Goal: Transaction & Acquisition: Book appointment/travel/reservation

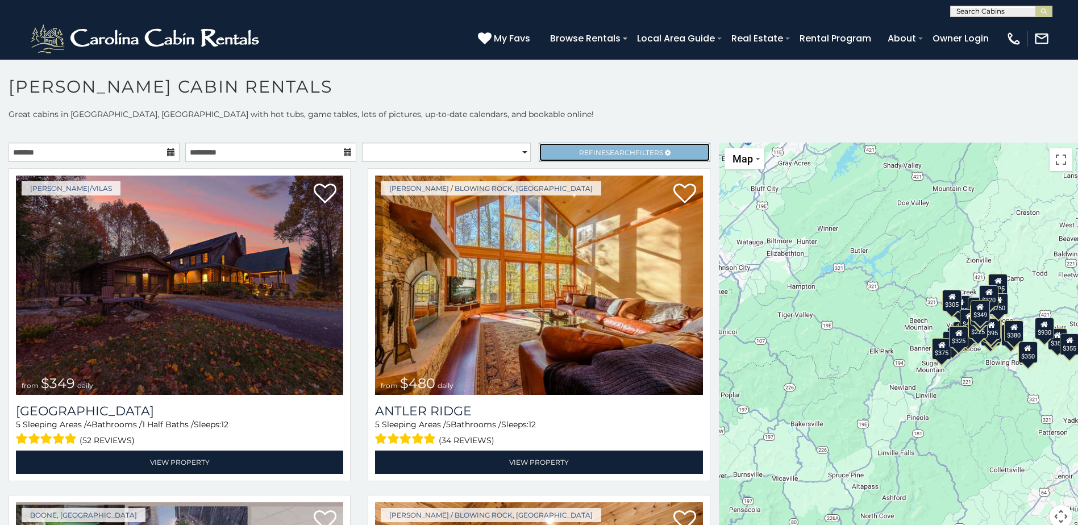
click at [588, 153] on span "Refine Search Filters" at bounding box center [621, 152] width 84 height 9
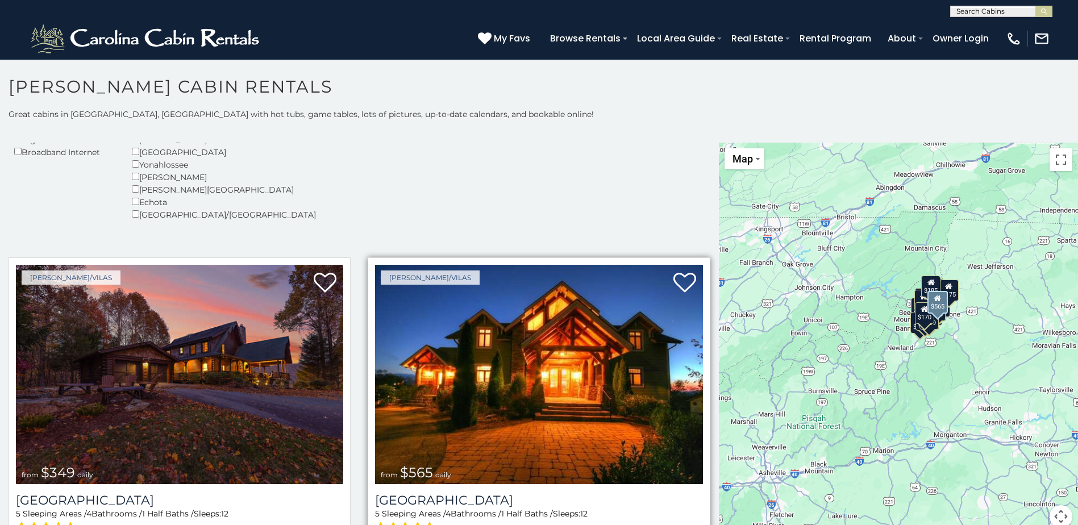
scroll to position [265, 0]
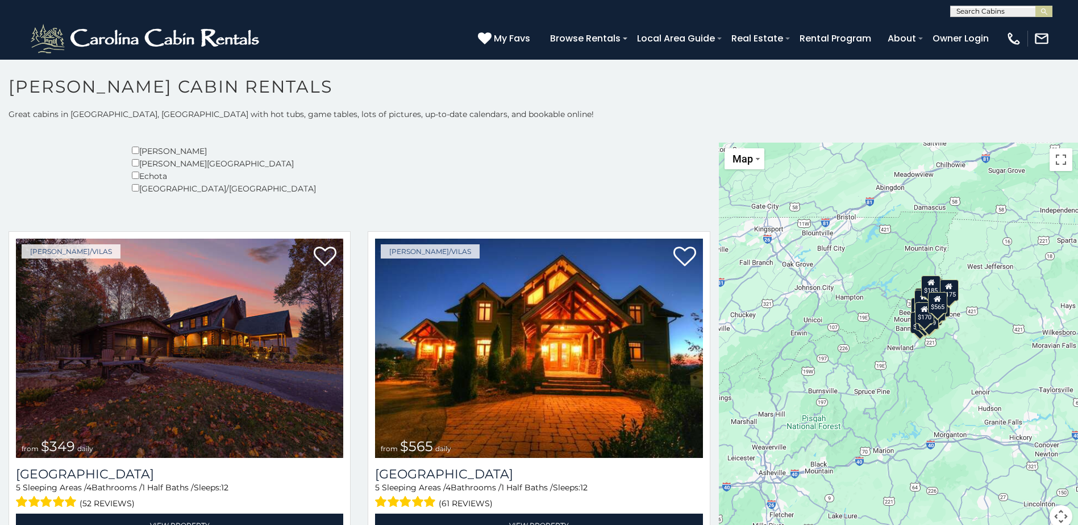
click at [935, 305] on div "$565" at bounding box center [936, 303] width 19 height 22
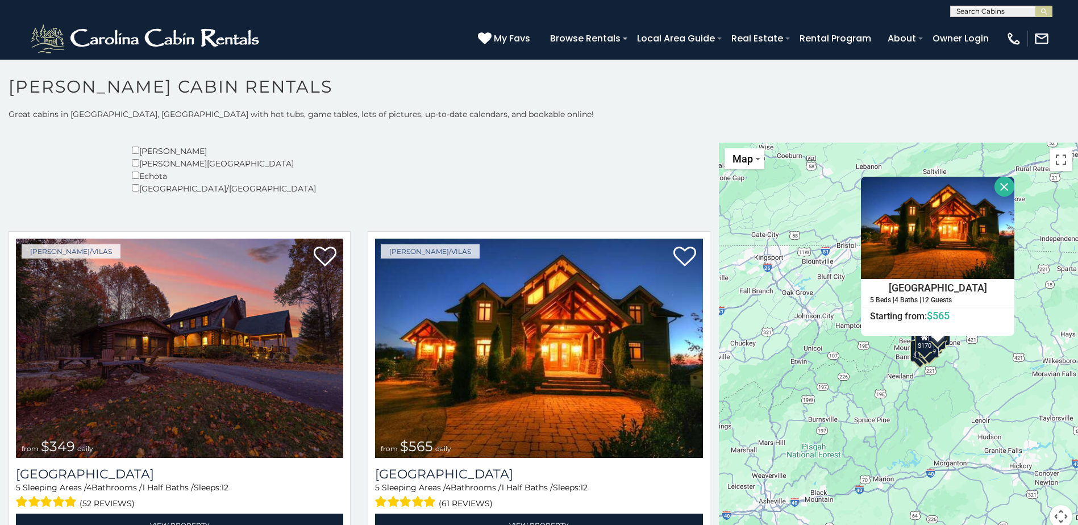
click at [923, 349] on div "$170" at bounding box center [923, 342] width 19 height 22
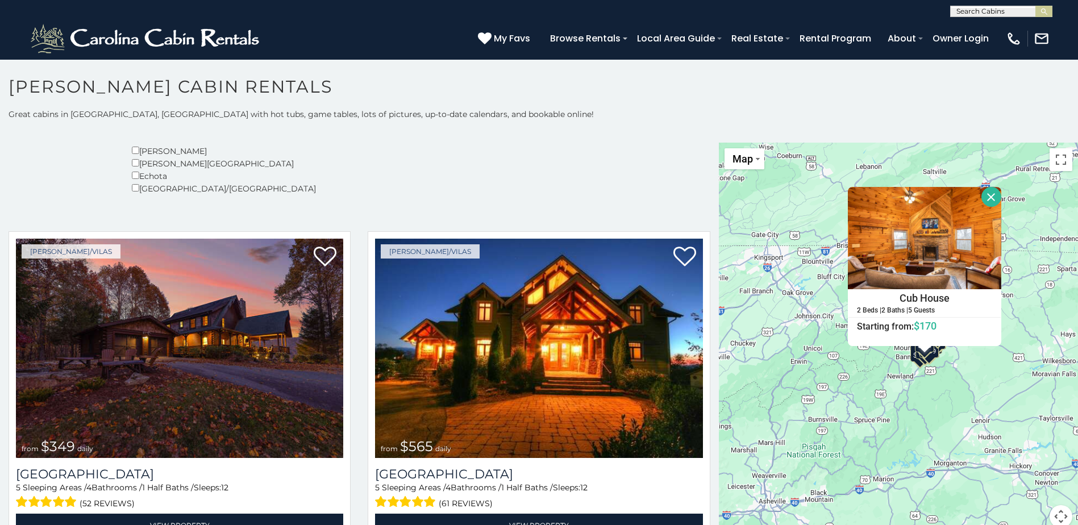
click at [911, 365] on div "$349 $565 $410 $635 $451 $400 $460 $525 $245 $395 $305 $210 $360 $210 $275 $230…" at bounding box center [898, 342] width 359 height 399
click at [912, 360] on div "$300" at bounding box center [919, 351] width 19 height 22
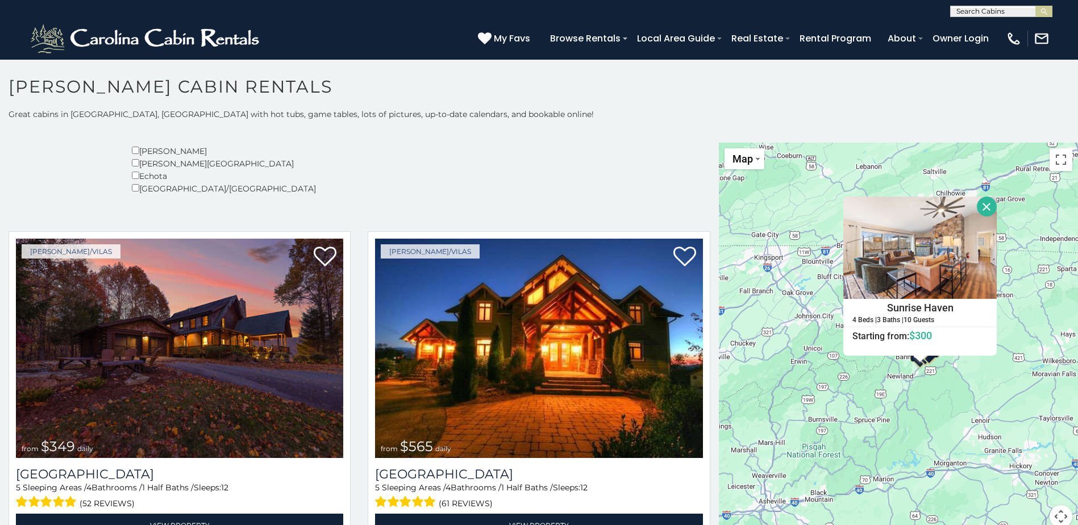
click at [981, 203] on button "Close" at bounding box center [987, 207] width 20 height 20
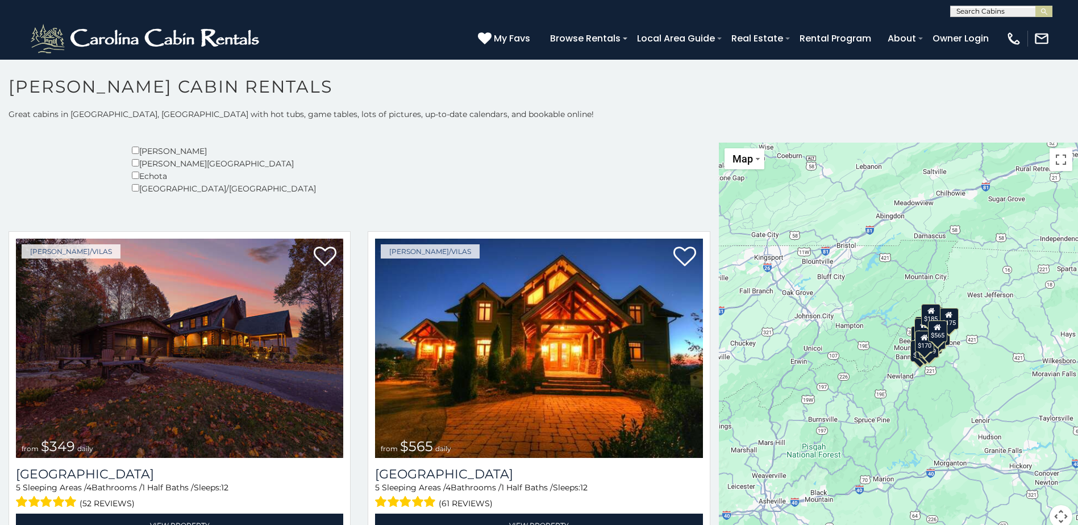
click at [952, 321] on div "$175" at bounding box center [948, 319] width 19 height 22
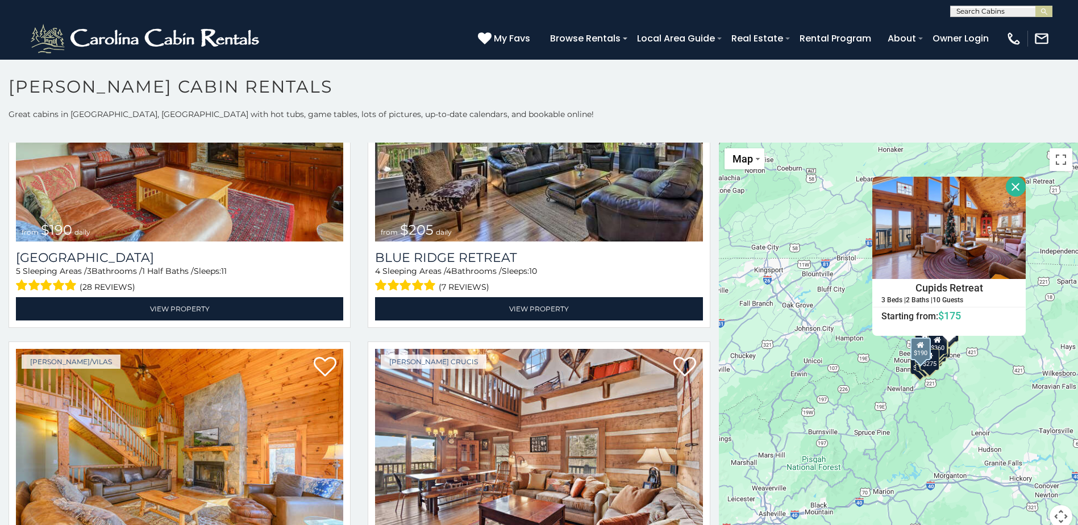
scroll to position [3182, 0]
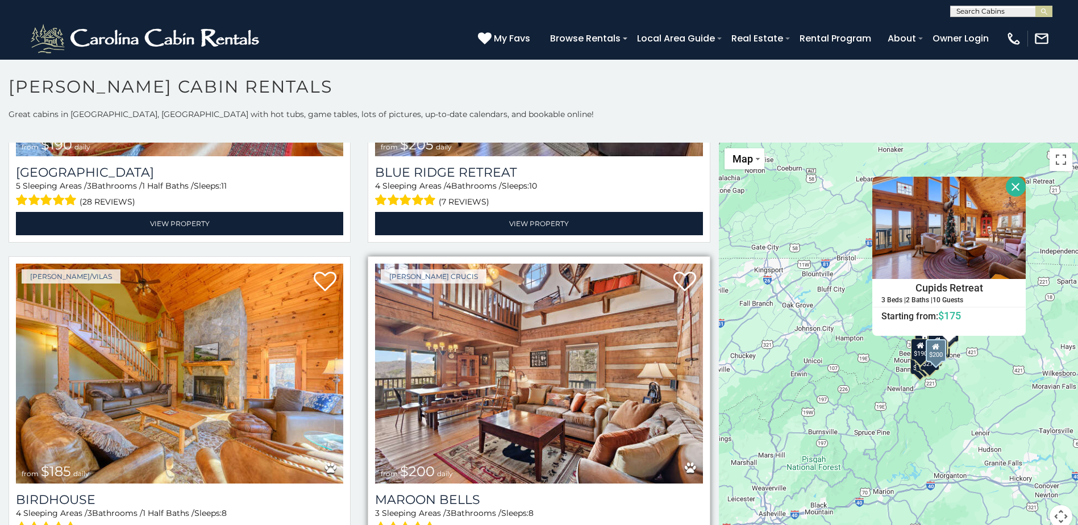
click at [488, 360] on img at bounding box center [538, 373] width 327 height 219
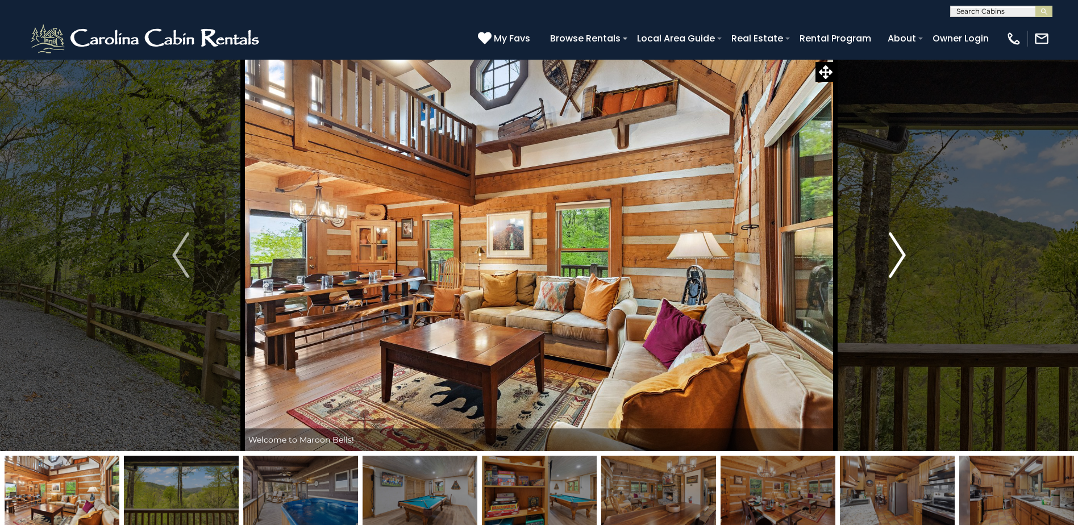
click at [900, 252] on img "Next" at bounding box center [897, 254] width 17 height 45
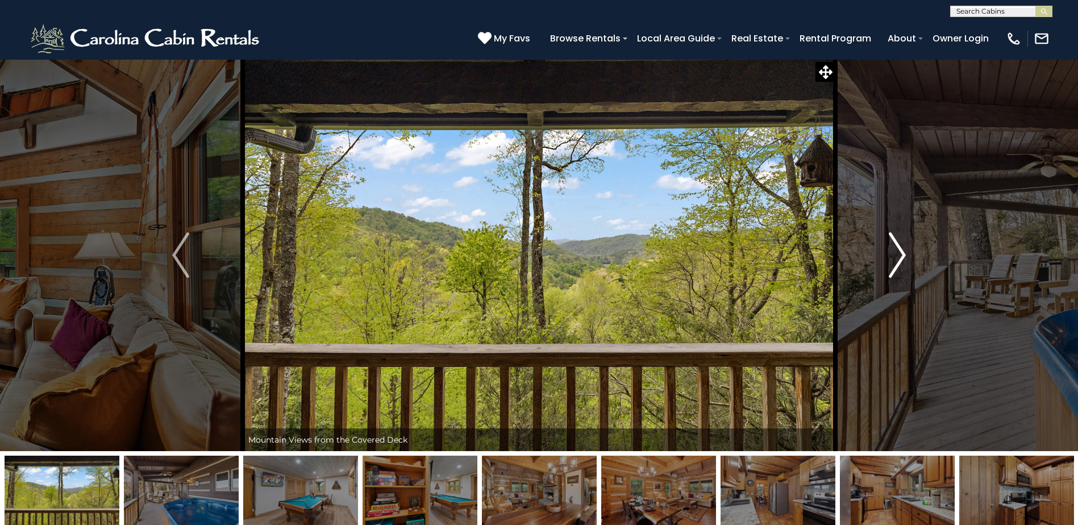
click at [899, 252] on img "Next" at bounding box center [897, 254] width 17 height 45
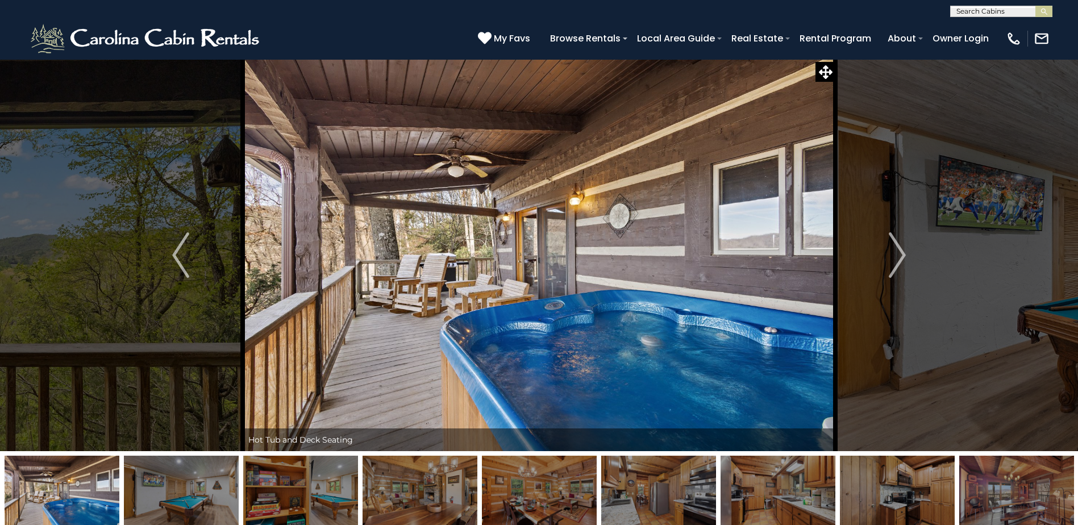
click at [548, 261] on img at bounding box center [539, 255] width 593 height 392
click at [823, 68] on icon at bounding box center [826, 72] width 14 height 14
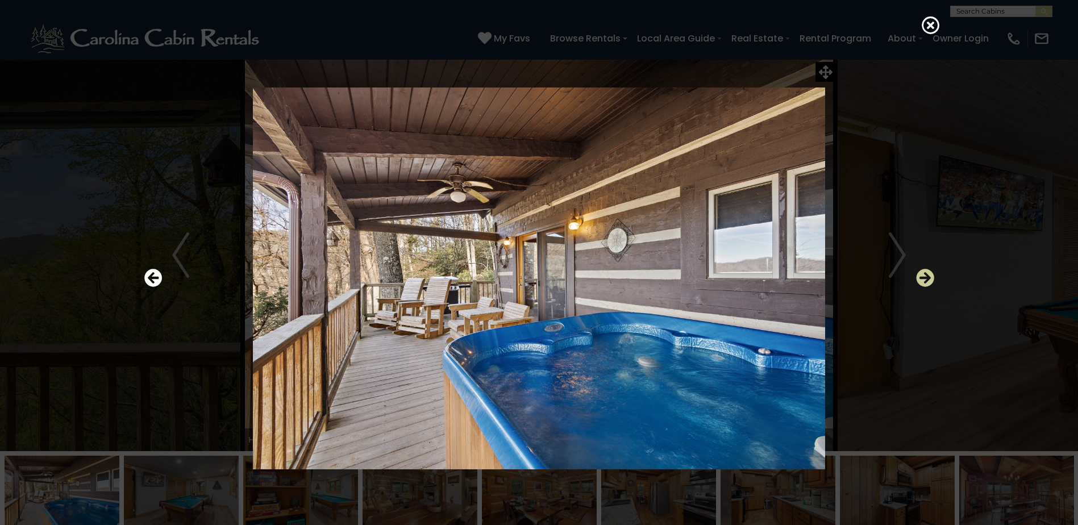
click at [918, 278] on icon "Next" at bounding box center [925, 278] width 18 height 18
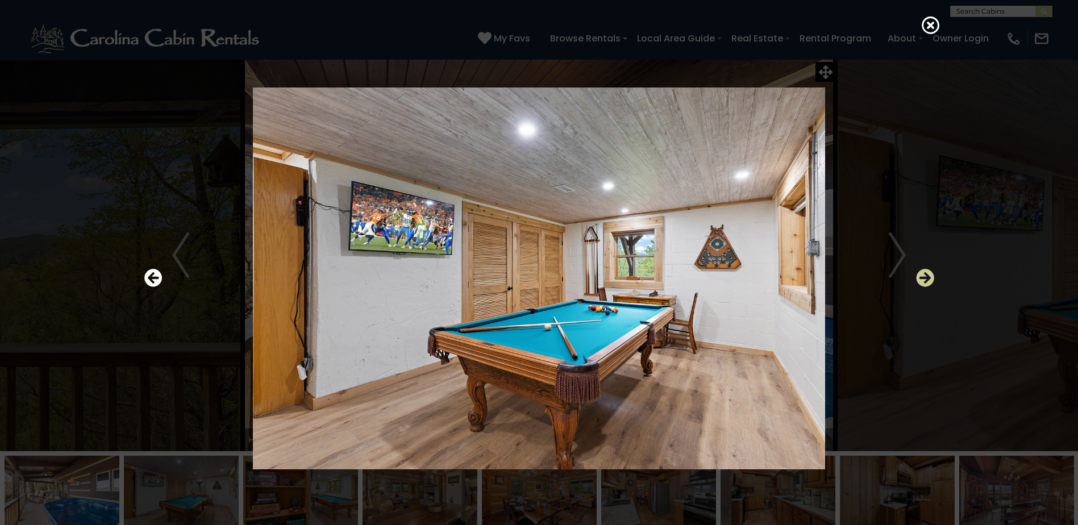
click at [918, 277] on icon "Next" at bounding box center [925, 278] width 18 height 18
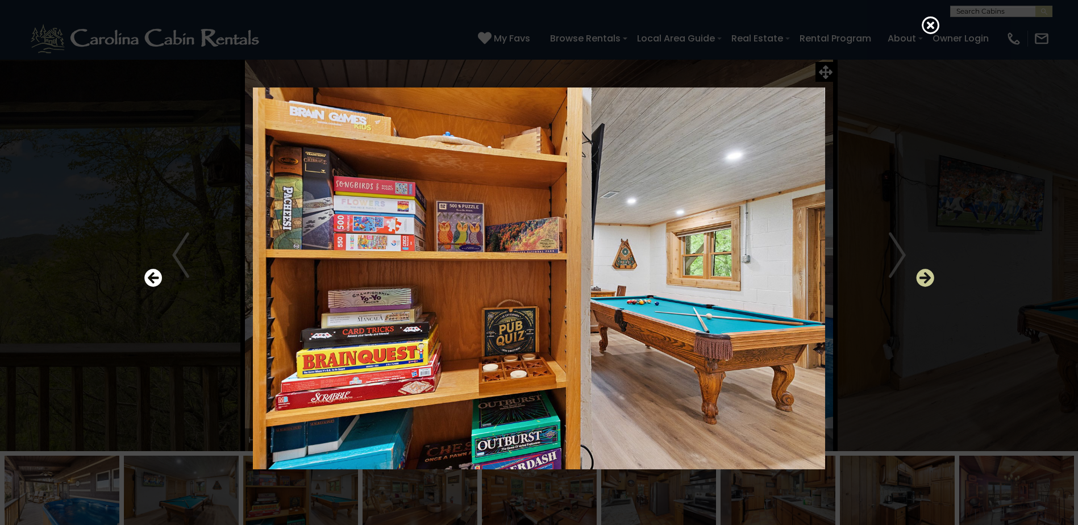
click at [916, 276] on icon "Next" at bounding box center [925, 278] width 18 height 18
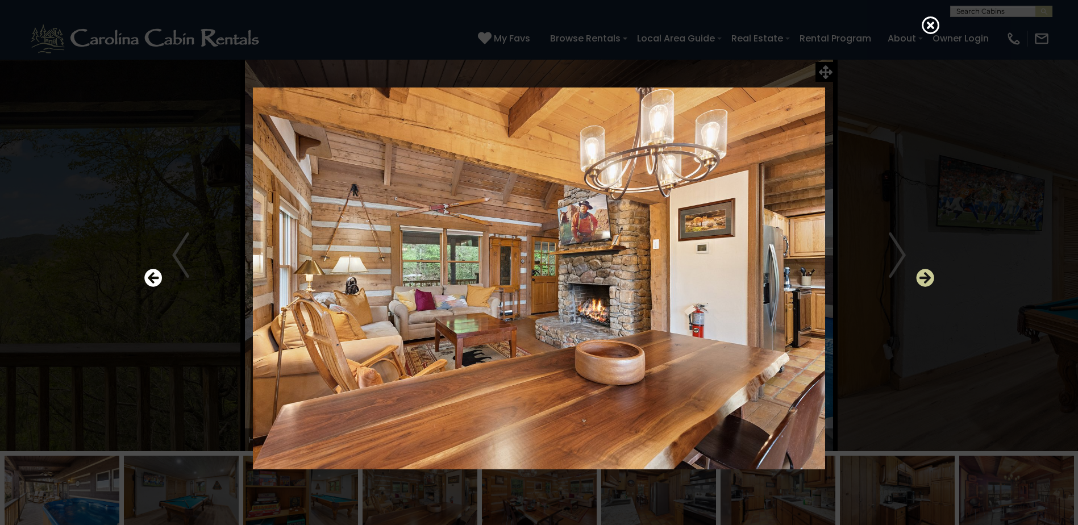
click at [916, 276] on icon "Next" at bounding box center [925, 278] width 18 height 18
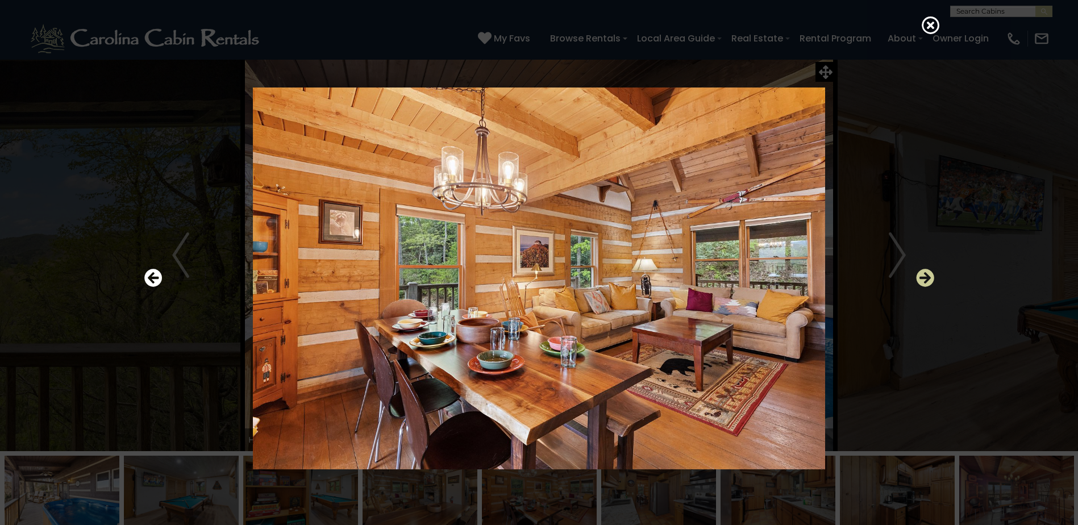
click at [924, 276] on icon "Next" at bounding box center [925, 278] width 18 height 18
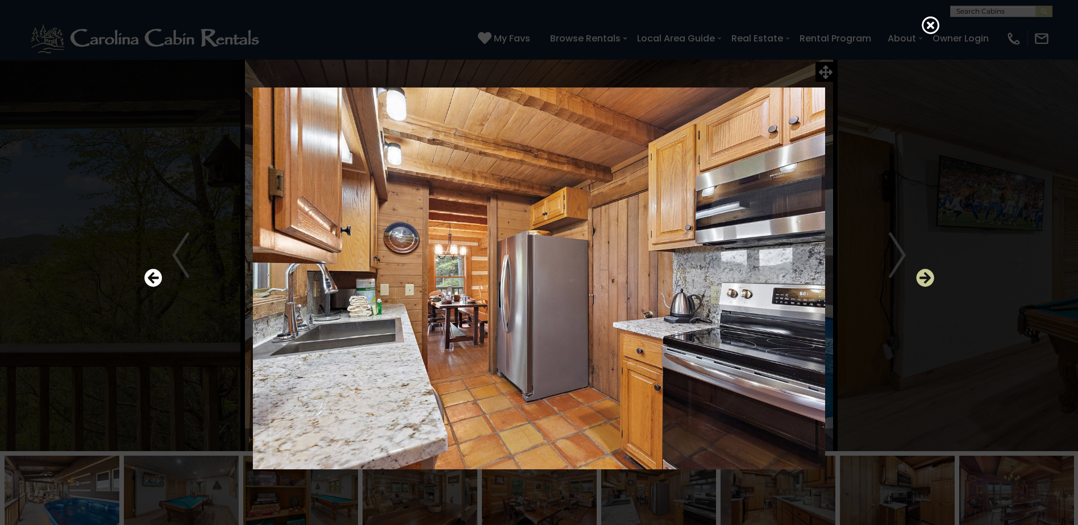
click at [924, 276] on icon "Next" at bounding box center [925, 278] width 18 height 18
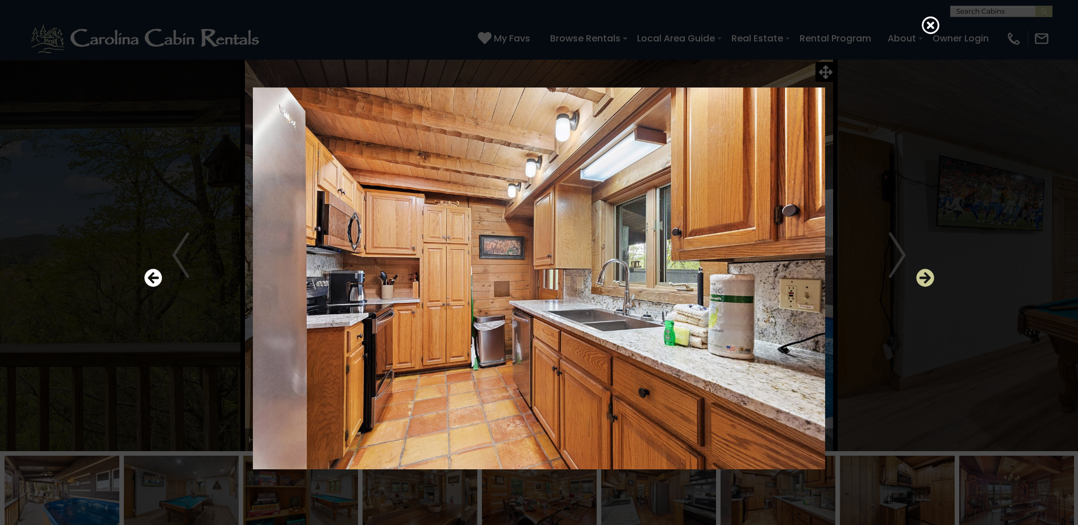
click at [924, 276] on icon "Next" at bounding box center [925, 278] width 18 height 18
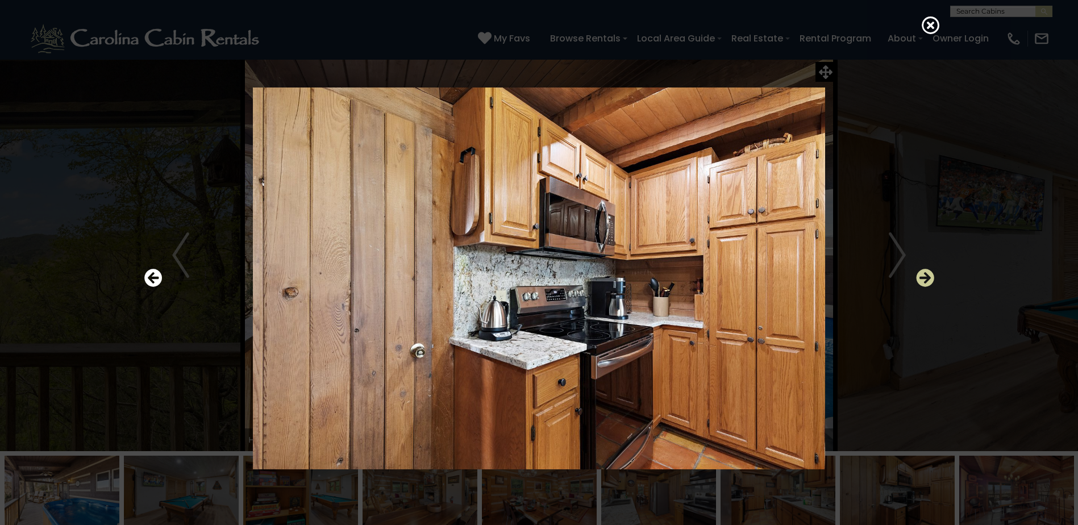
click at [924, 276] on icon "Next" at bounding box center [925, 278] width 18 height 18
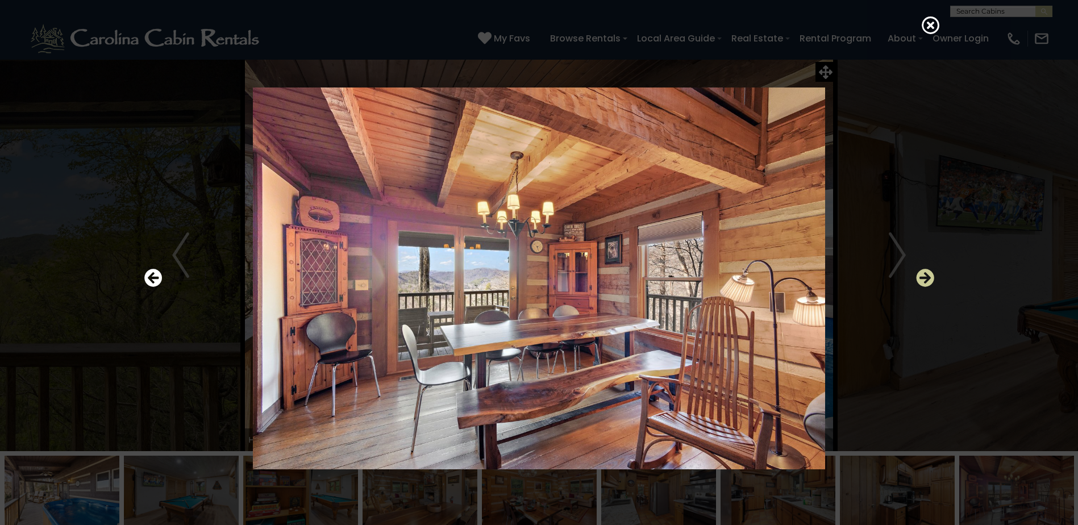
click at [924, 276] on icon "Next" at bounding box center [925, 278] width 18 height 18
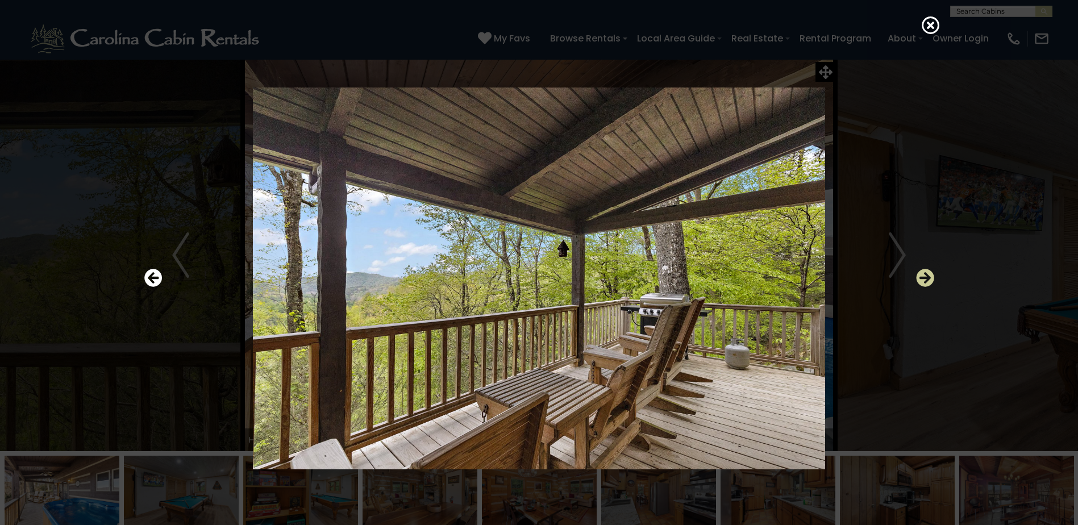
click at [924, 276] on icon "Next" at bounding box center [925, 278] width 18 height 18
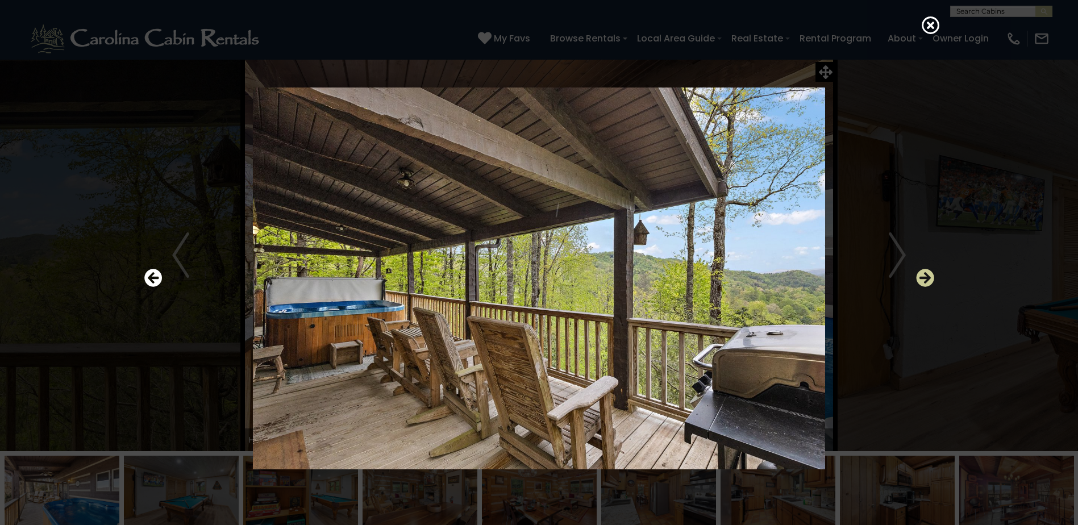
click at [924, 276] on icon "Next" at bounding box center [925, 278] width 18 height 18
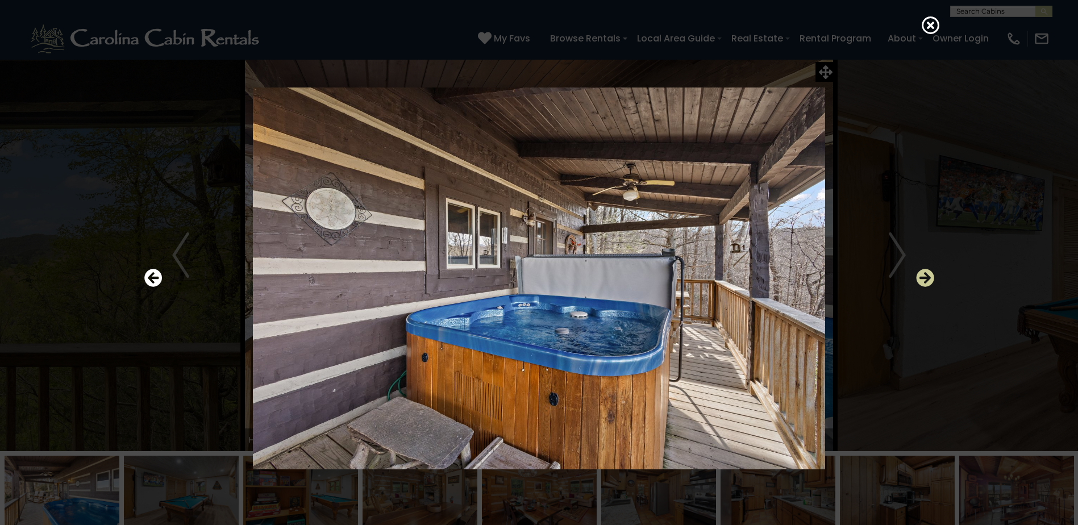
click at [924, 276] on icon "Next" at bounding box center [925, 278] width 18 height 18
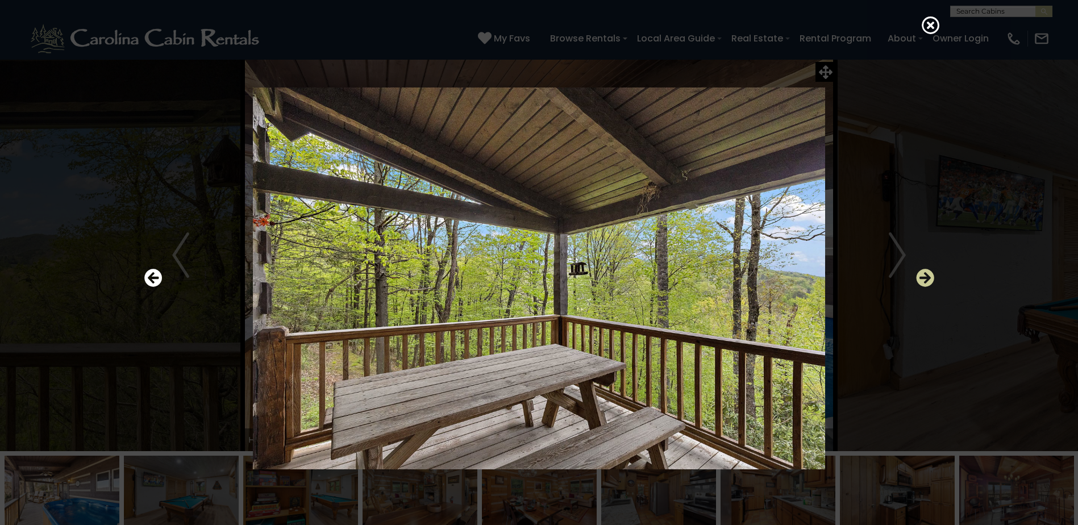
click at [924, 276] on icon "Next" at bounding box center [925, 278] width 18 height 18
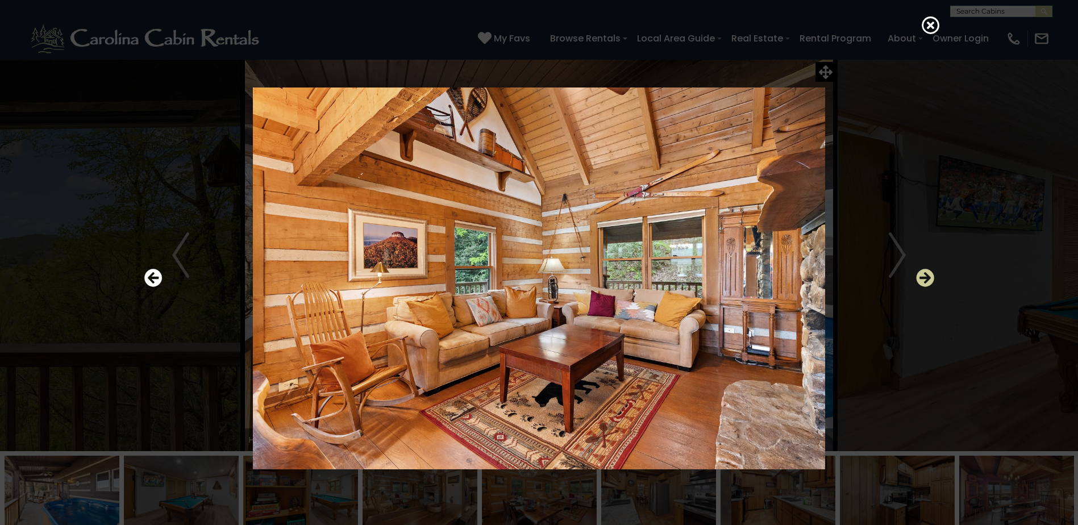
click at [927, 276] on icon "Next" at bounding box center [925, 278] width 18 height 18
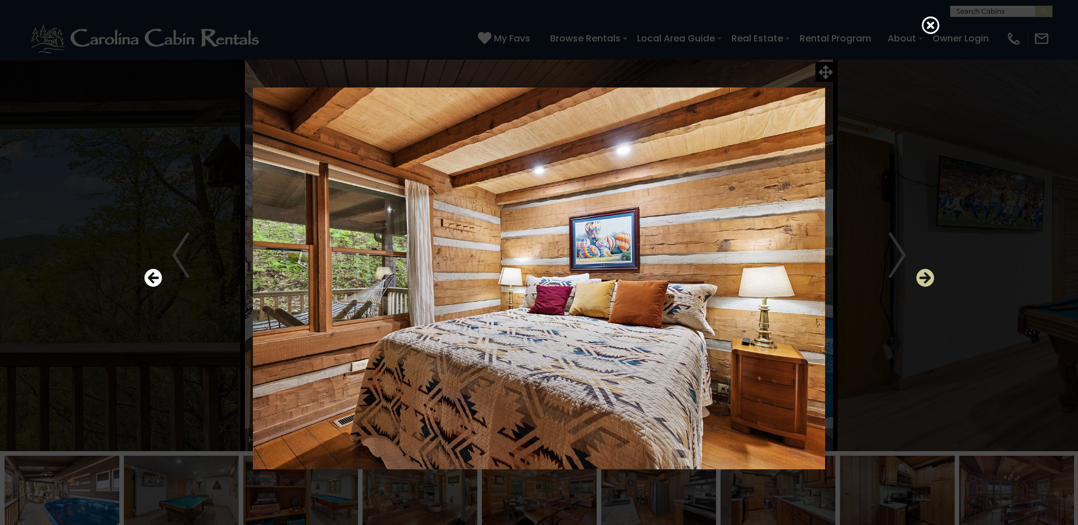
click at [927, 276] on icon "Next" at bounding box center [925, 278] width 18 height 18
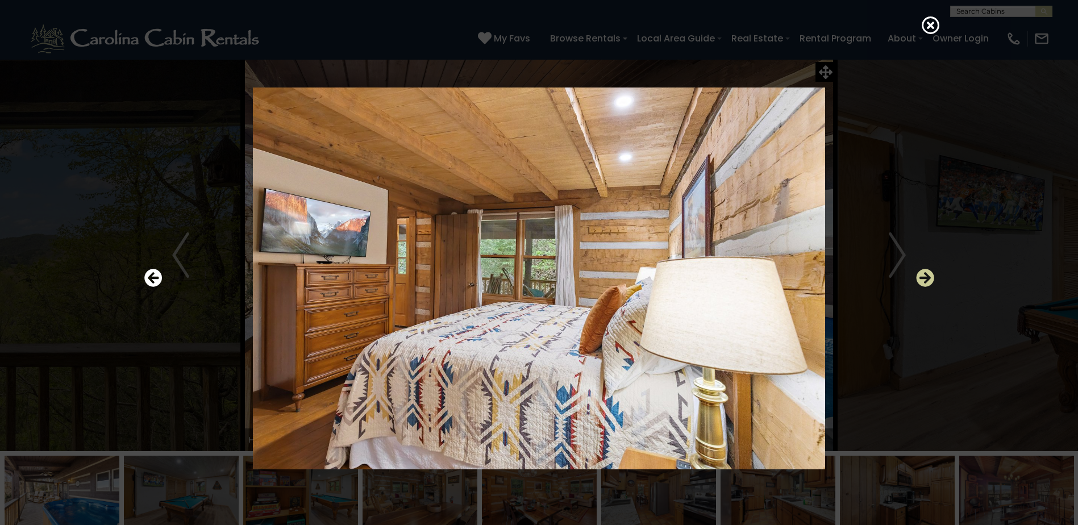
click at [927, 276] on icon "Next" at bounding box center [925, 278] width 18 height 18
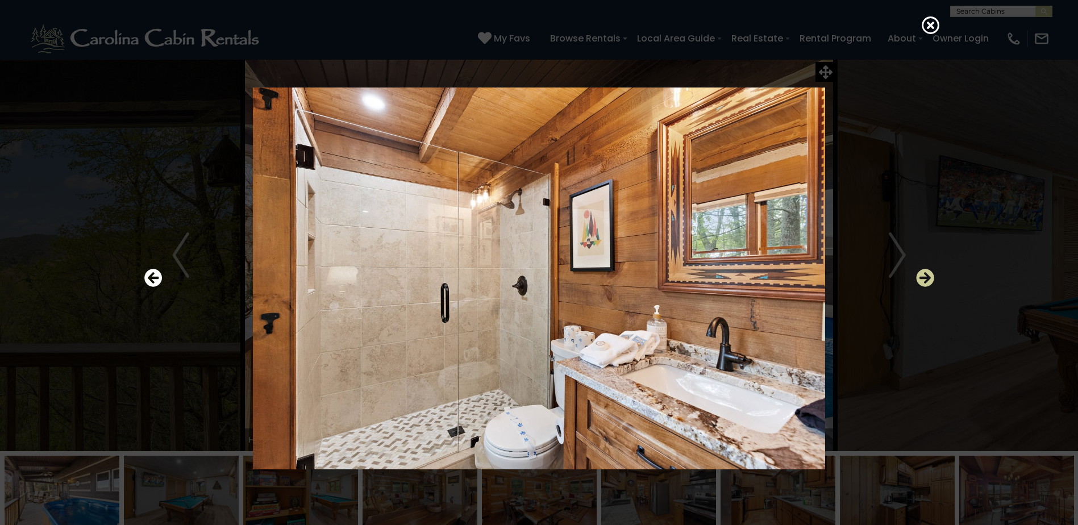
click at [927, 276] on icon "Next" at bounding box center [925, 278] width 18 height 18
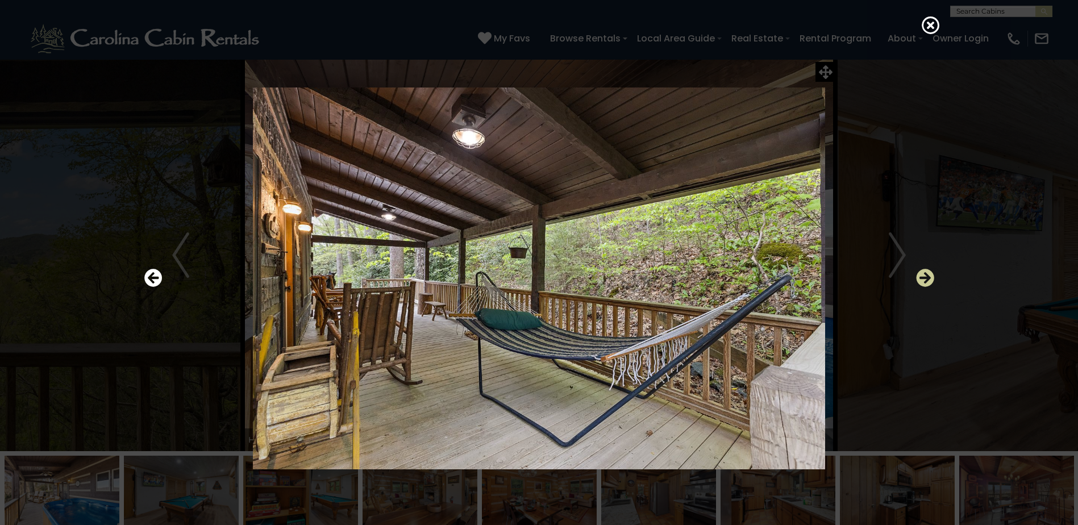
click at [927, 276] on icon "Next" at bounding box center [925, 278] width 18 height 18
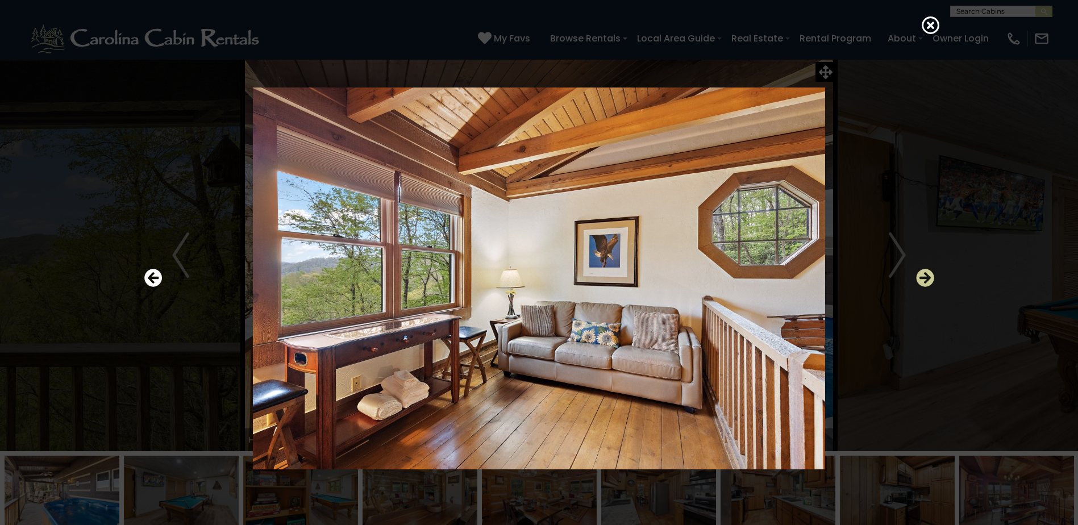
click at [927, 276] on icon "Next" at bounding box center [925, 278] width 18 height 18
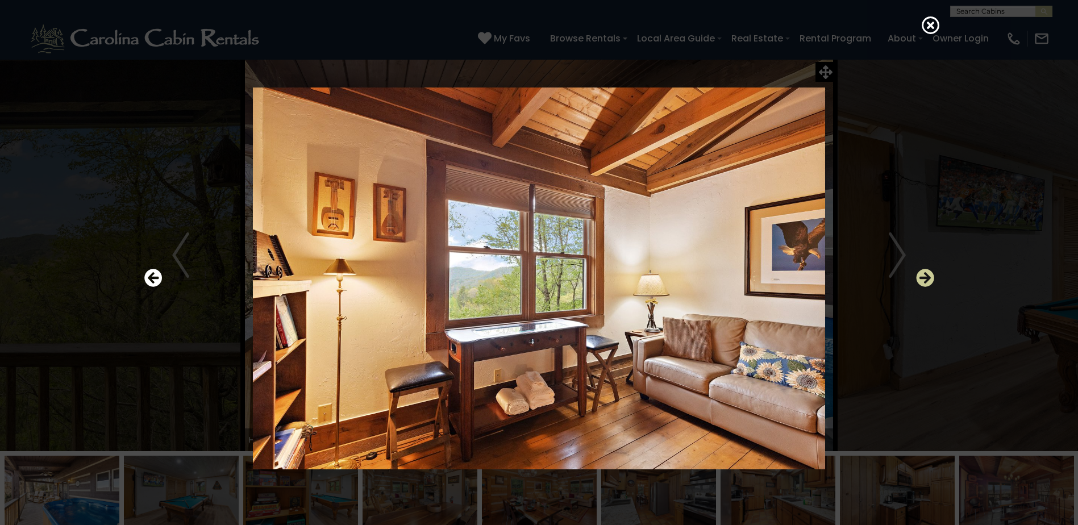
click at [927, 276] on icon "Next" at bounding box center [925, 278] width 18 height 18
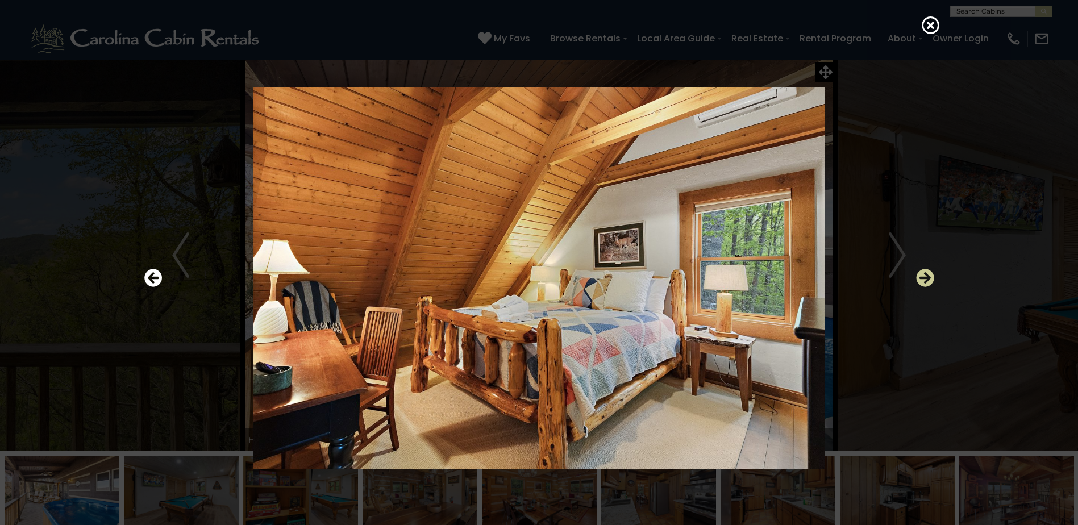
click at [927, 276] on icon "Next" at bounding box center [925, 278] width 18 height 18
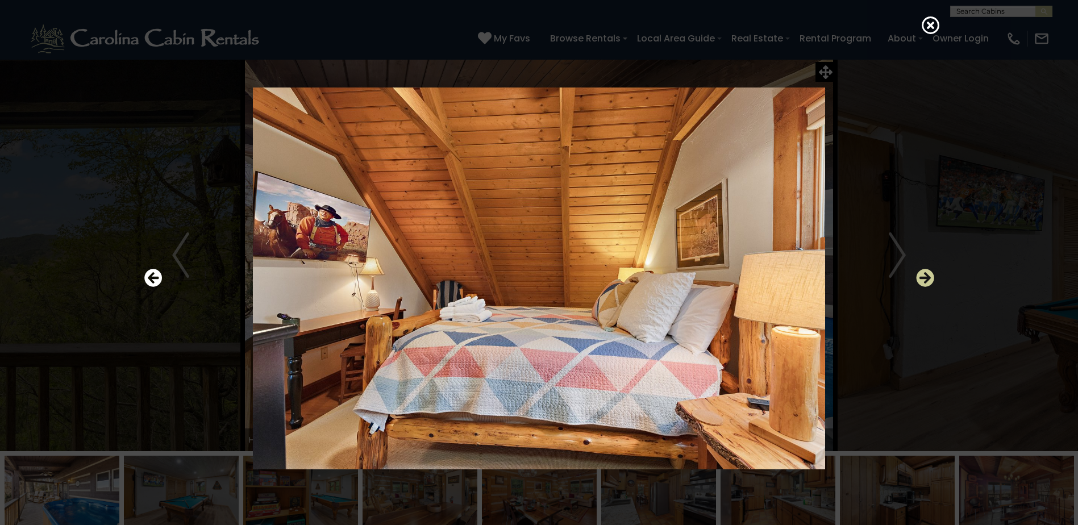
click at [927, 276] on icon "Next" at bounding box center [925, 278] width 18 height 18
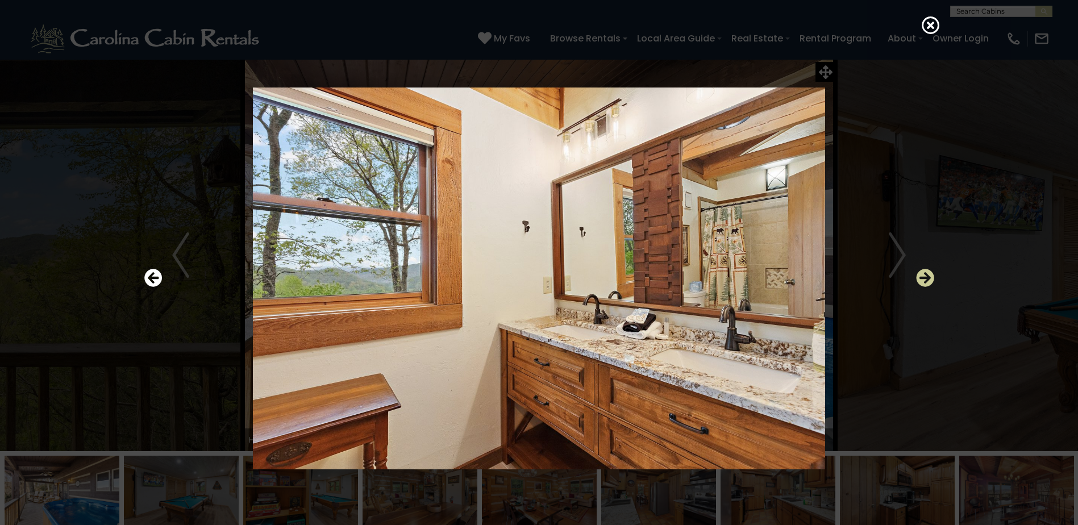
click at [927, 276] on icon "Next" at bounding box center [925, 278] width 18 height 18
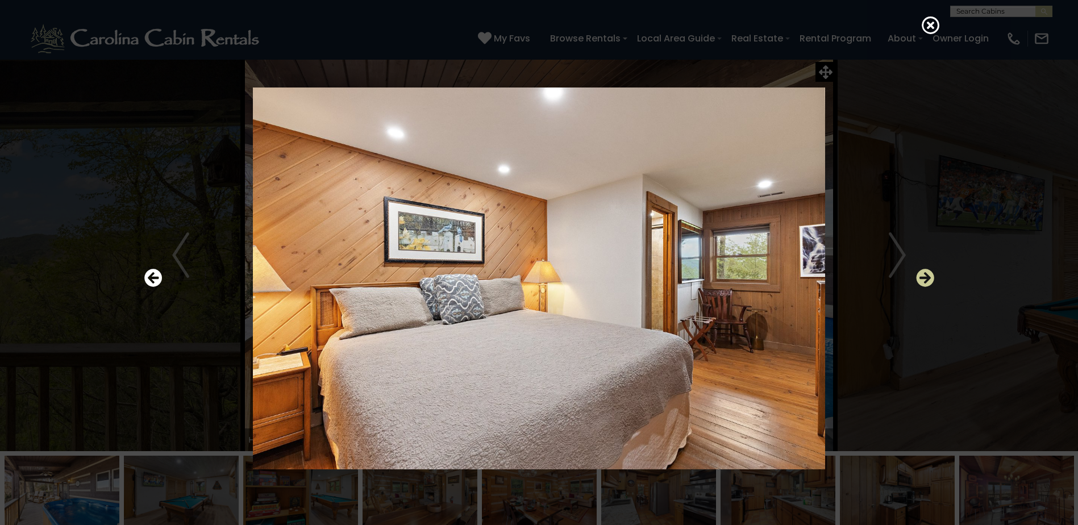
click at [927, 276] on icon "Next" at bounding box center [925, 278] width 18 height 18
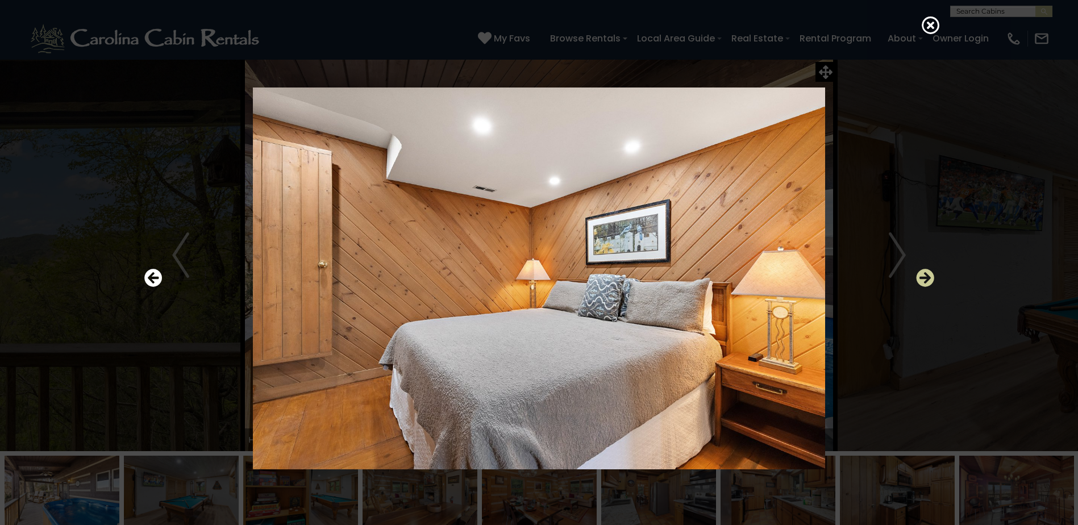
click at [927, 276] on icon "Next" at bounding box center [925, 278] width 18 height 18
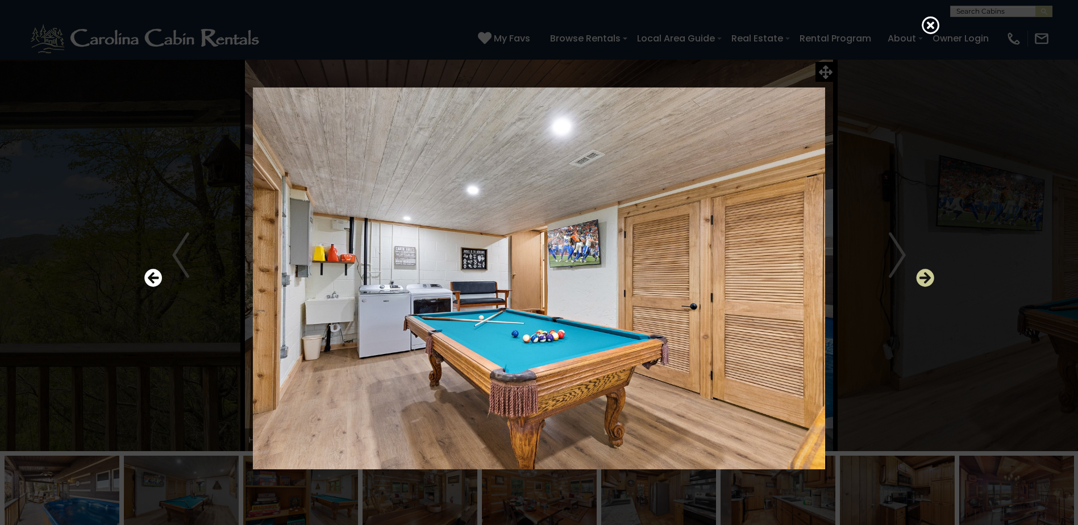
click at [927, 276] on icon "Next" at bounding box center [925, 278] width 18 height 18
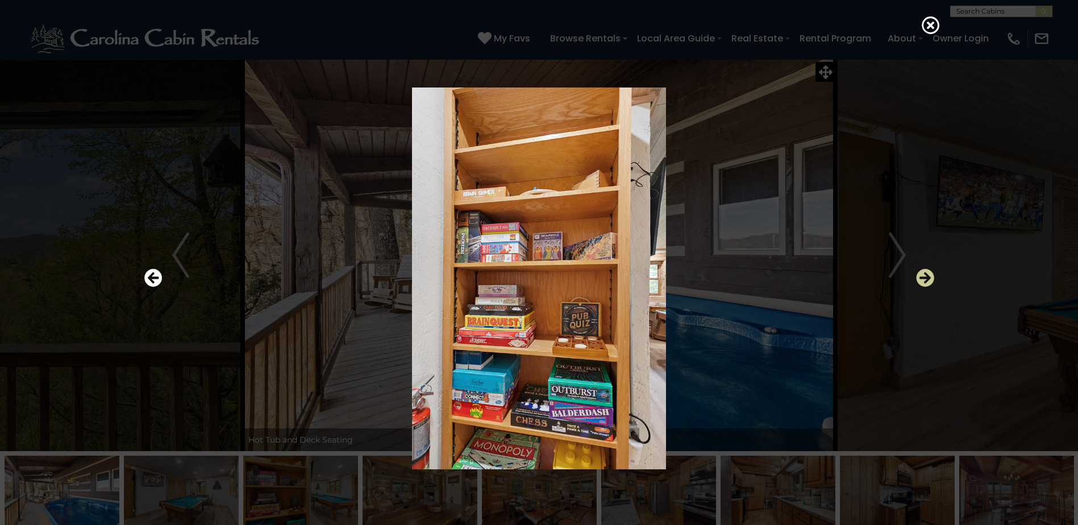
click at [927, 276] on icon "Next" at bounding box center [925, 278] width 18 height 18
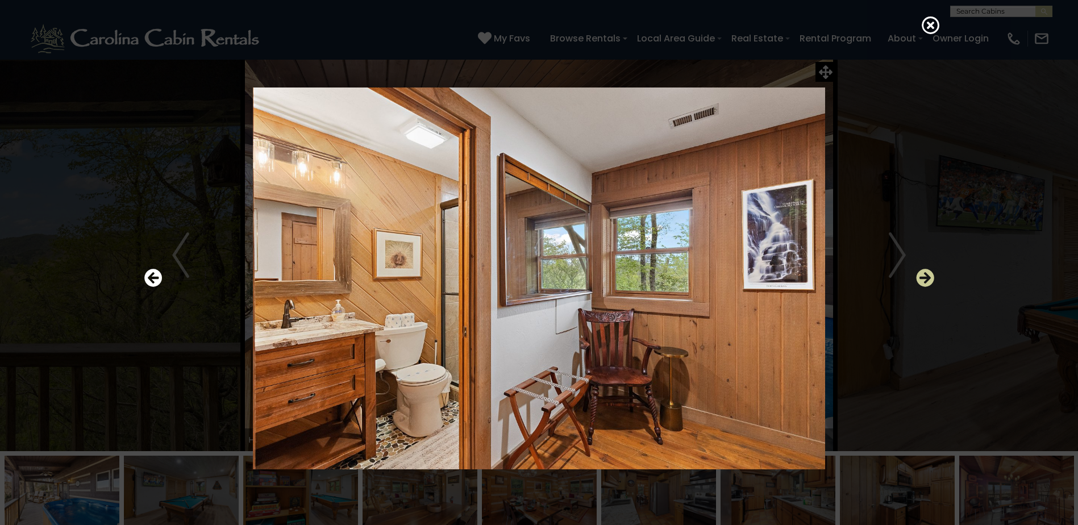
click at [927, 276] on icon "Next" at bounding box center [925, 278] width 18 height 18
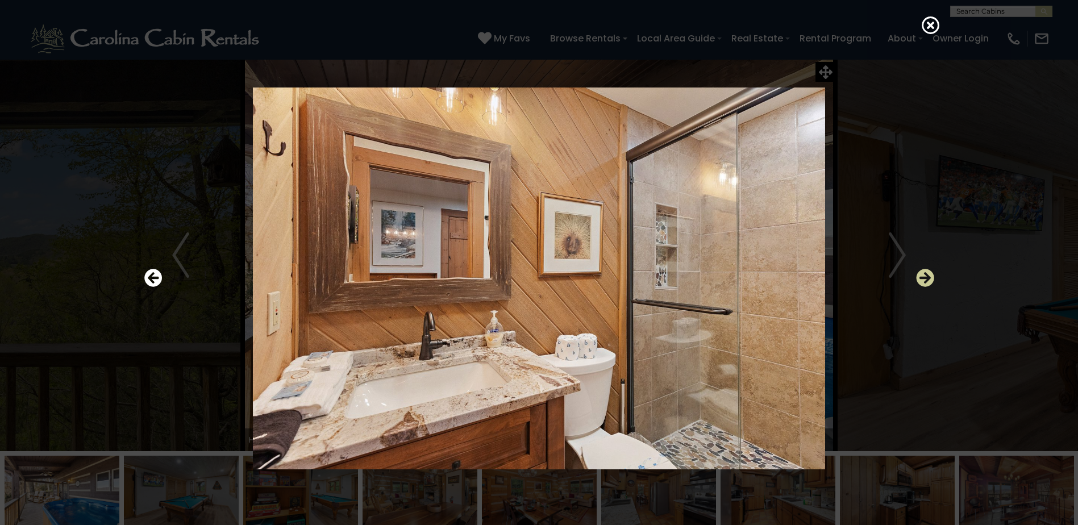
click at [927, 276] on icon "Next" at bounding box center [925, 278] width 18 height 18
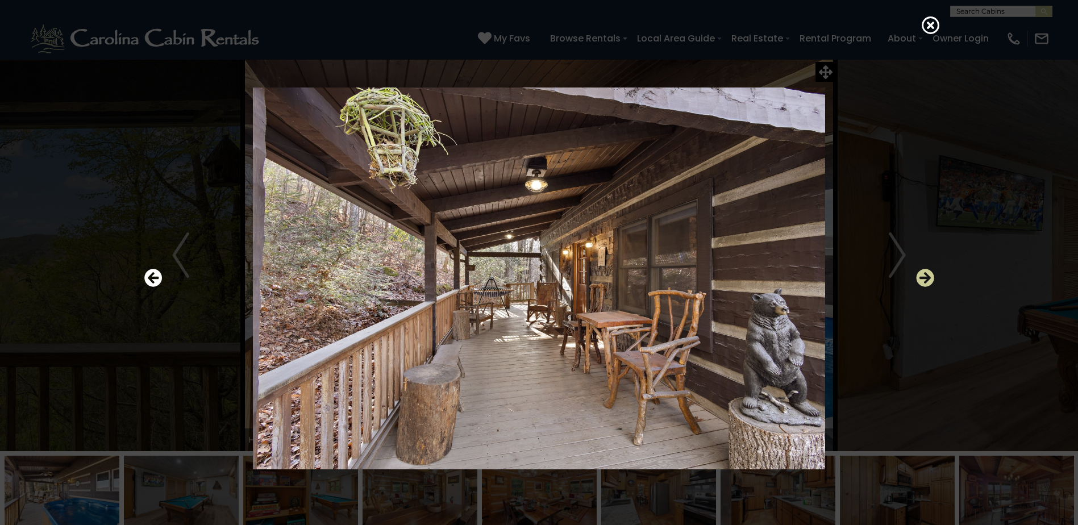
click at [927, 276] on icon "Next" at bounding box center [925, 278] width 18 height 18
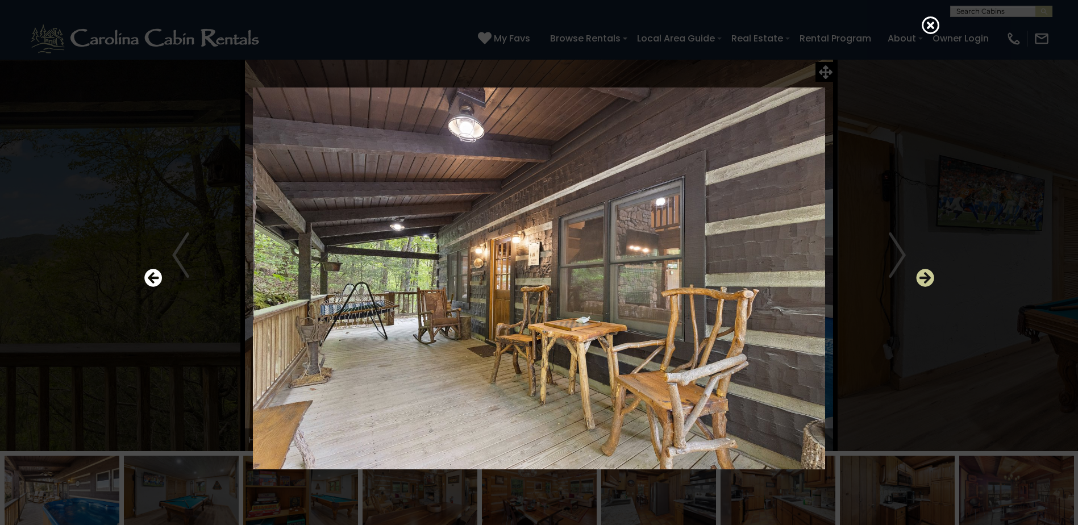
click at [927, 276] on icon "Next" at bounding box center [925, 278] width 18 height 18
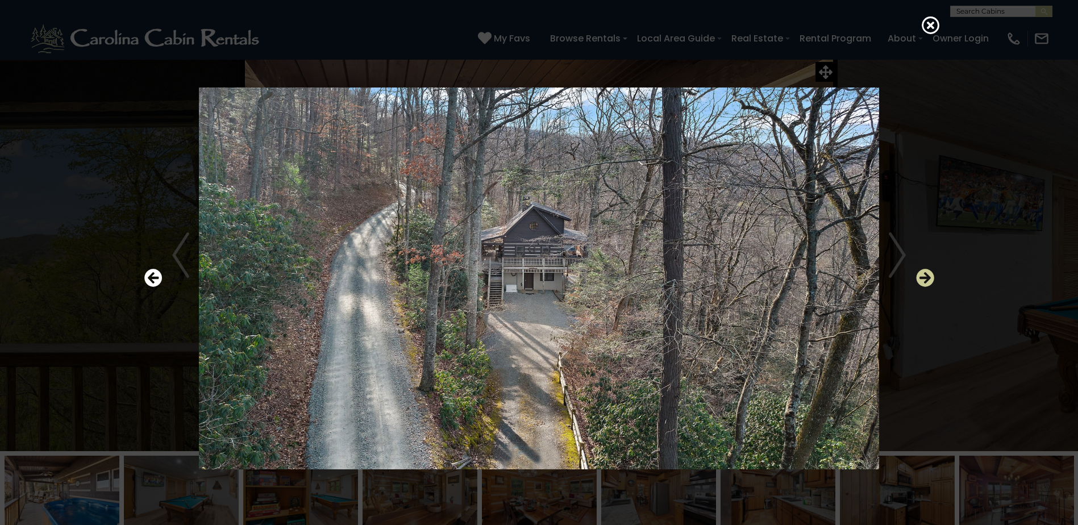
click at [927, 276] on icon "Next" at bounding box center [925, 278] width 18 height 18
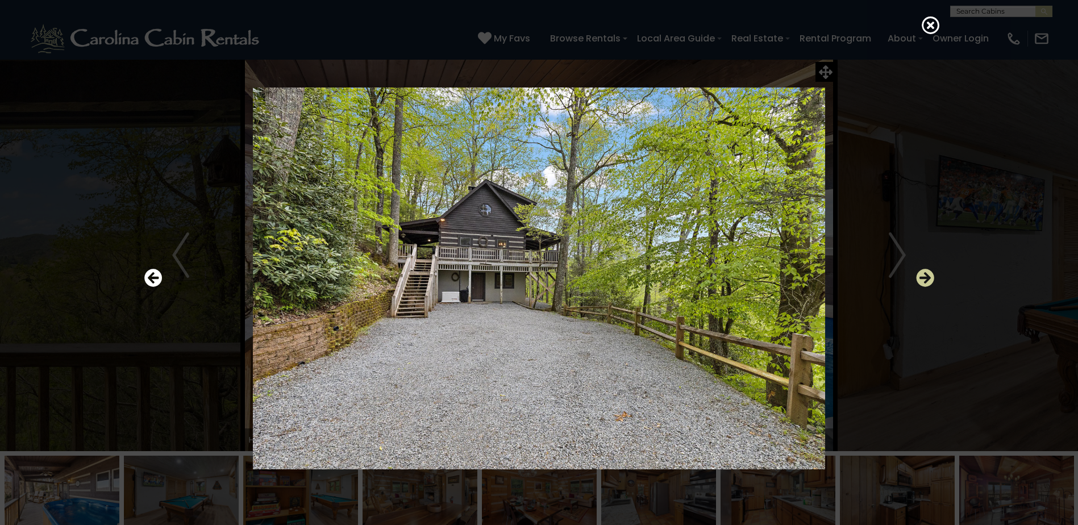
click at [927, 276] on icon "Next" at bounding box center [925, 278] width 18 height 18
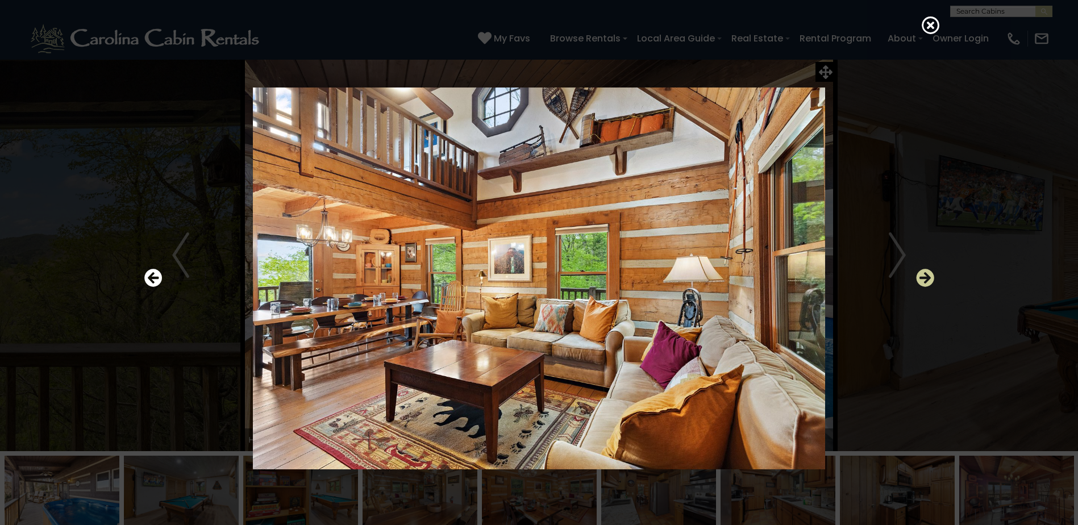
click at [927, 276] on icon "Next" at bounding box center [925, 278] width 18 height 18
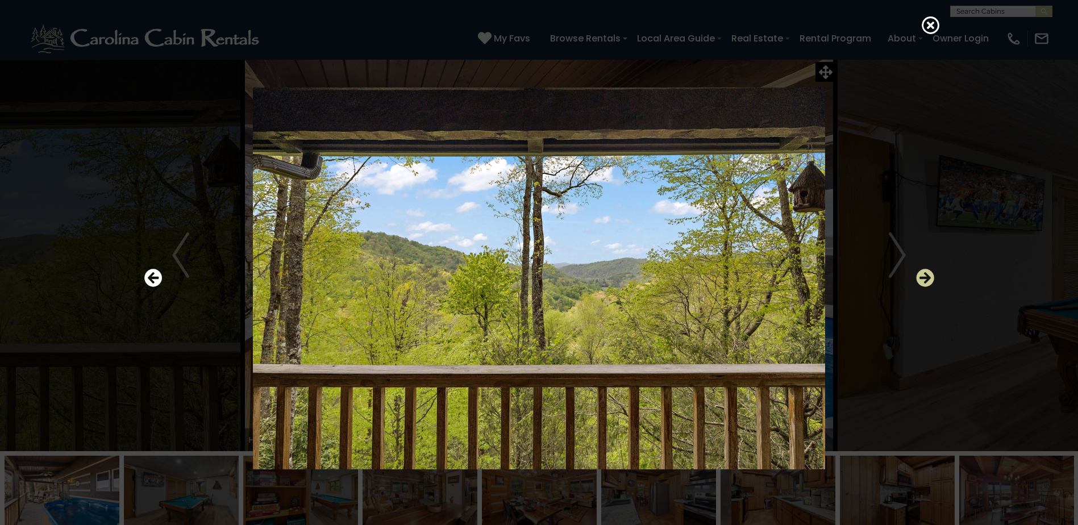
click at [927, 276] on icon "Next" at bounding box center [925, 278] width 18 height 18
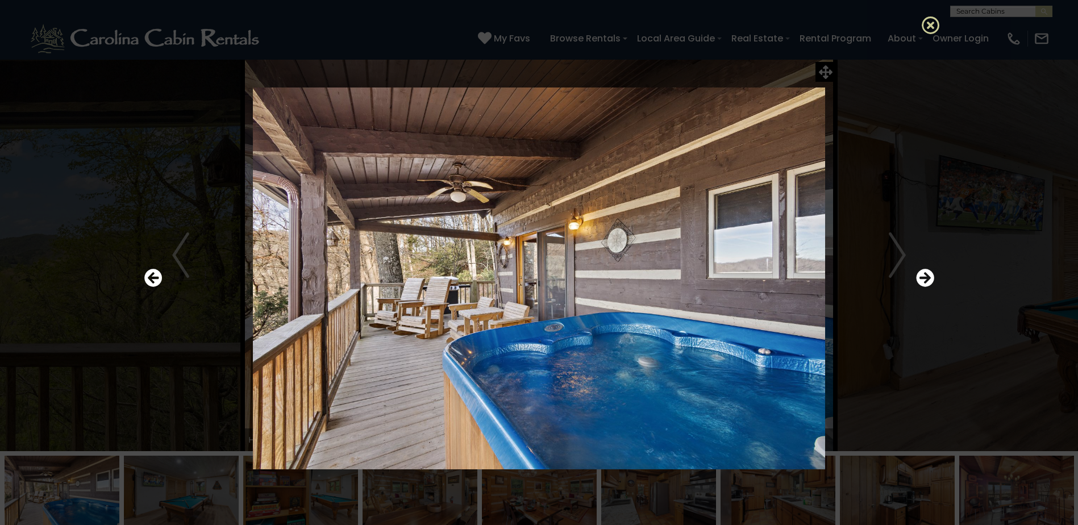
click at [928, 26] on icon at bounding box center [931, 25] width 18 height 18
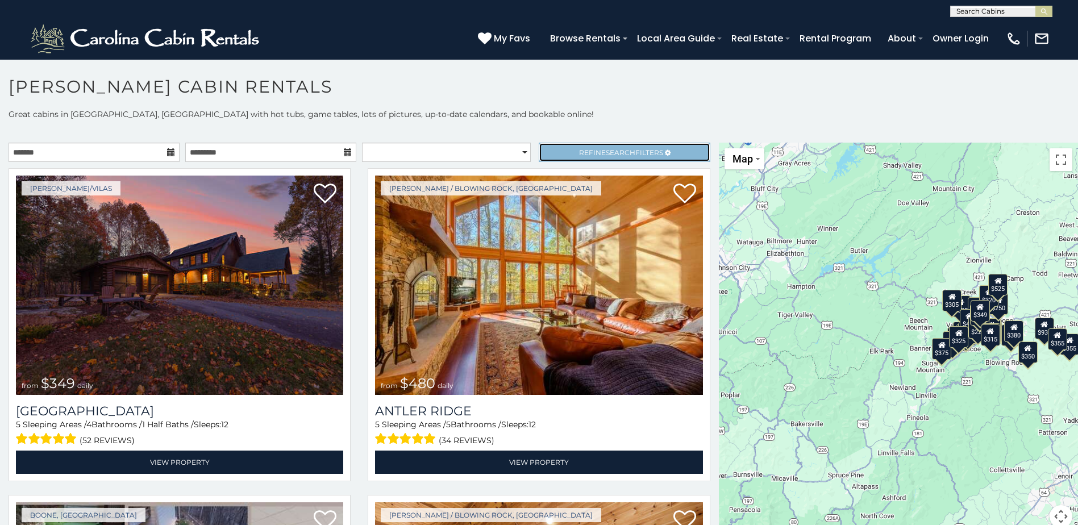
click at [620, 153] on span "Search" at bounding box center [621, 152] width 30 height 9
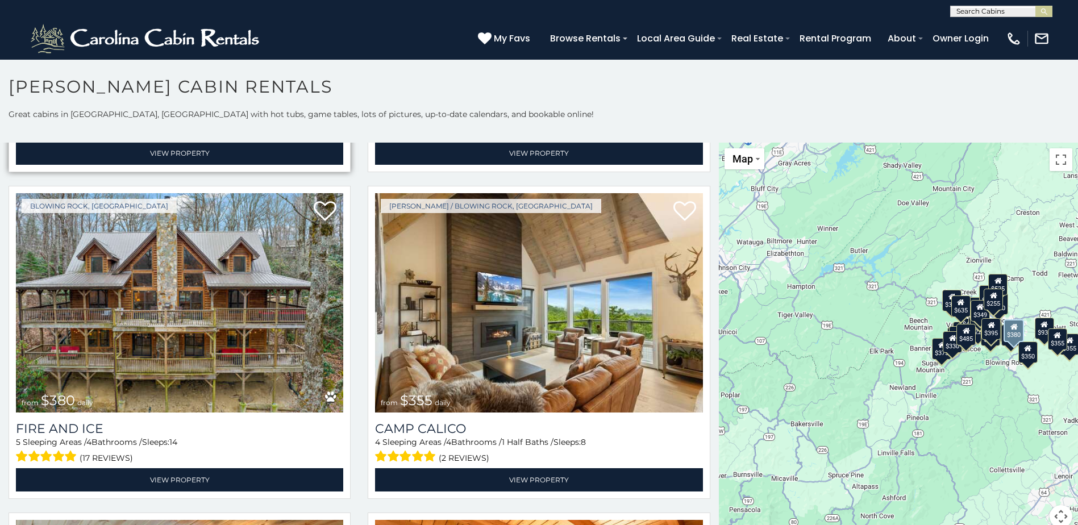
scroll to position [3977, 0]
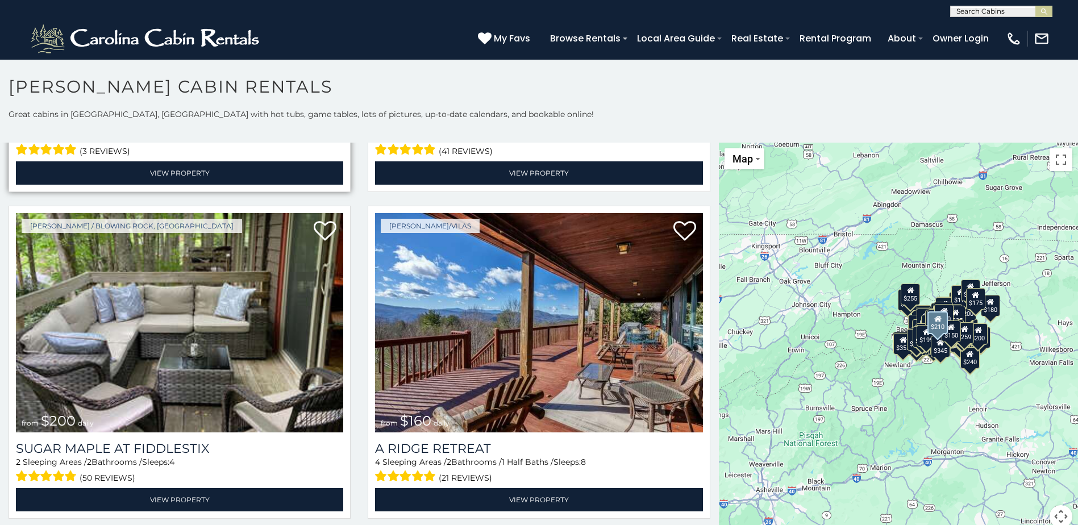
scroll to position [16175, 0]
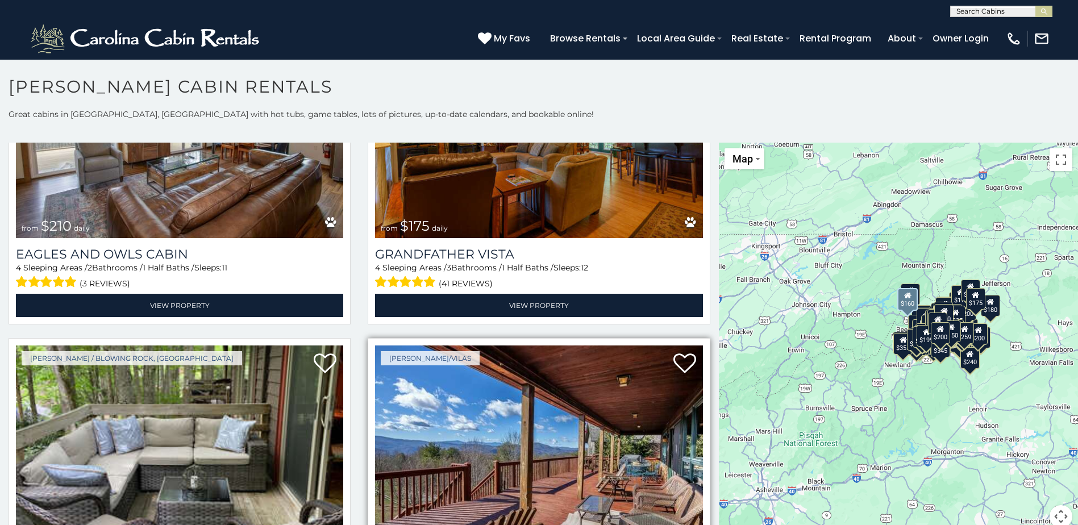
click at [572, 345] on img at bounding box center [538, 454] width 327 height 219
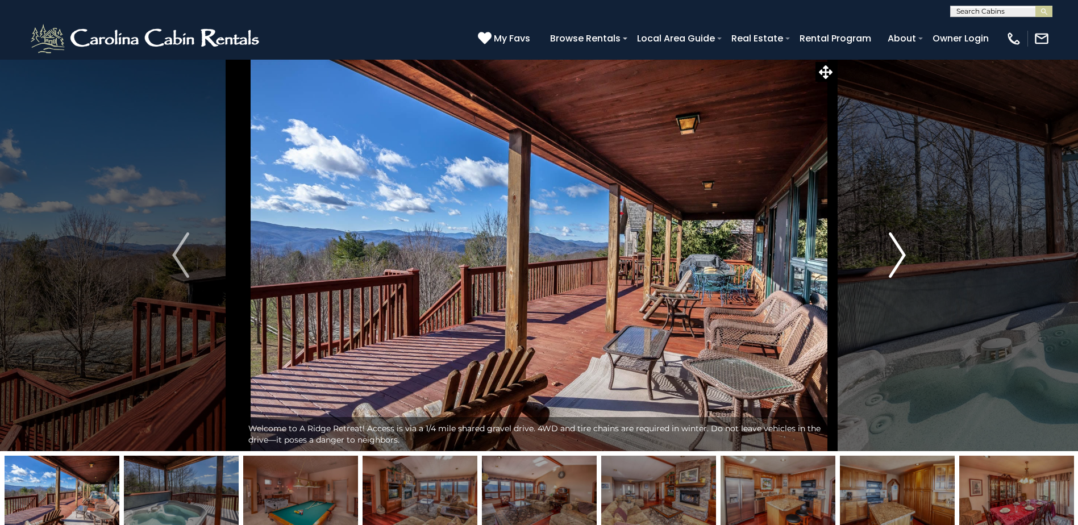
click at [904, 247] on img "Next" at bounding box center [897, 254] width 17 height 45
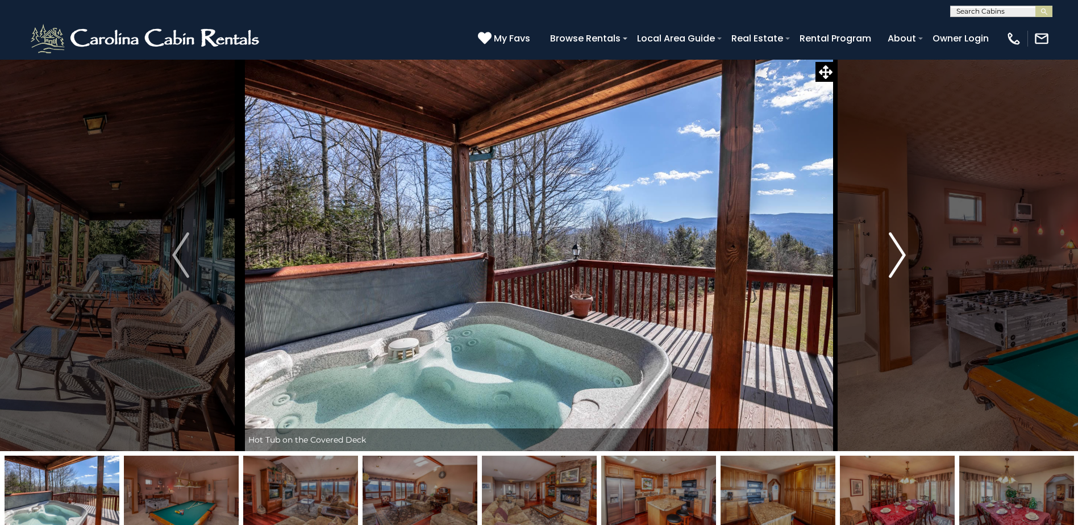
click at [902, 253] on img "Next" at bounding box center [897, 254] width 17 height 45
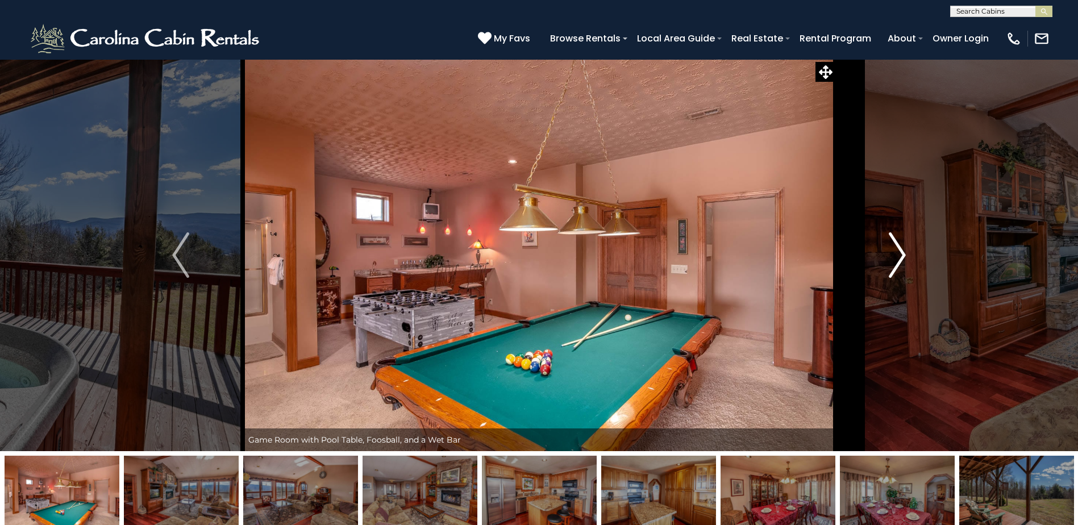
click at [902, 253] on img "Next" at bounding box center [897, 254] width 17 height 45
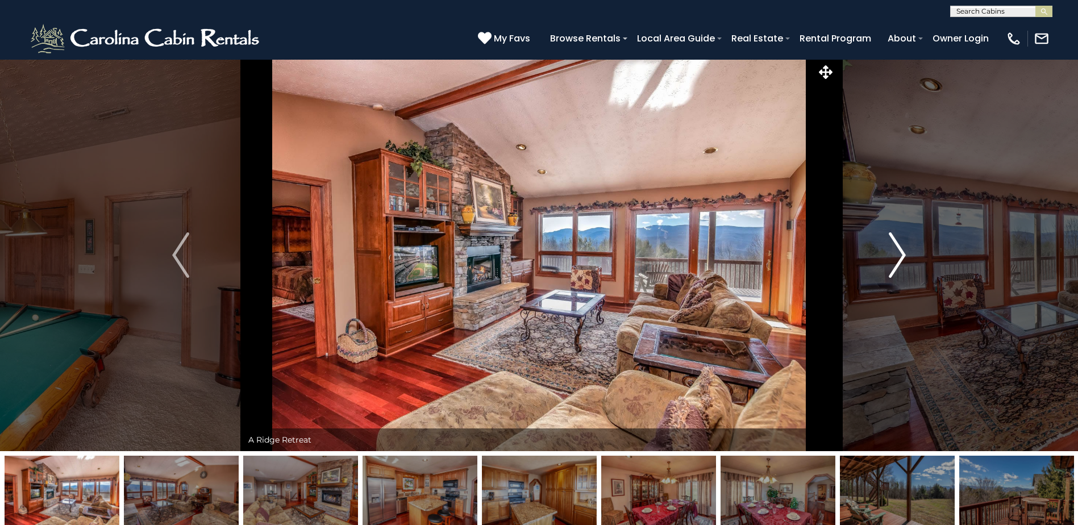
click at [902, 253] on img "Next" at bounding box center [897, 254] width 17 height 45
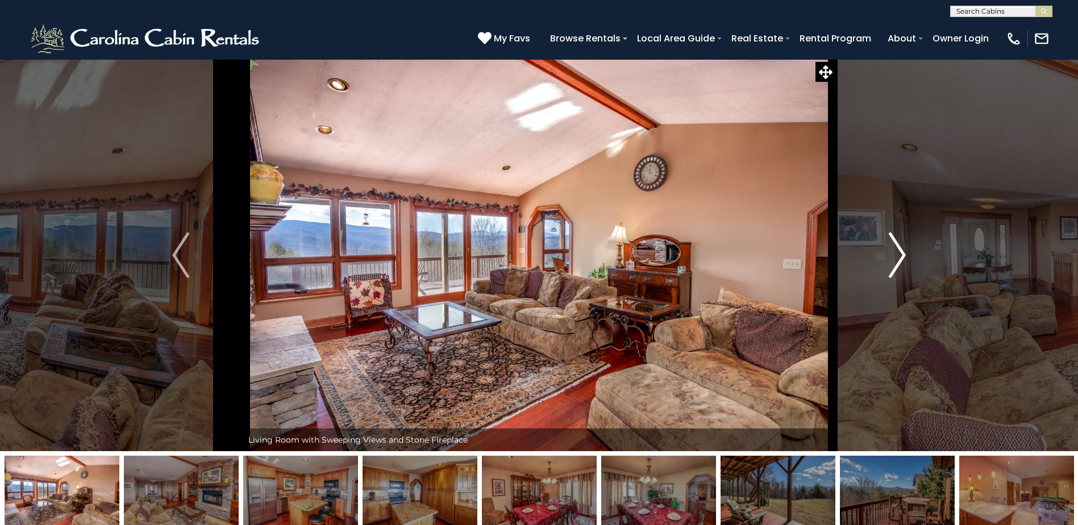
click at [902, 253] on img "Next" at bounding box center [897, 254] width 17 height 45
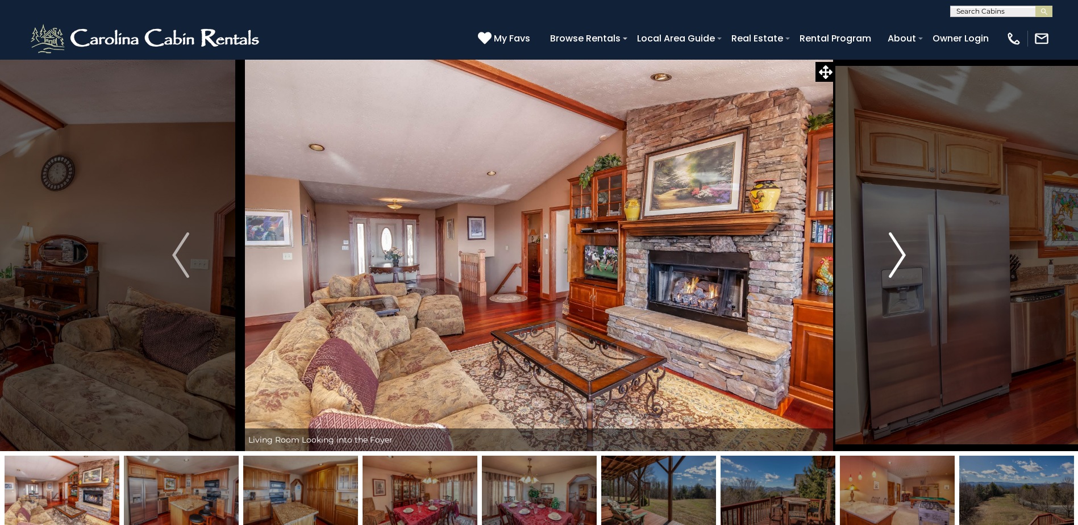
click at [902, 253] on img "Next" at bounding box center [897, 254] width 17 height 45
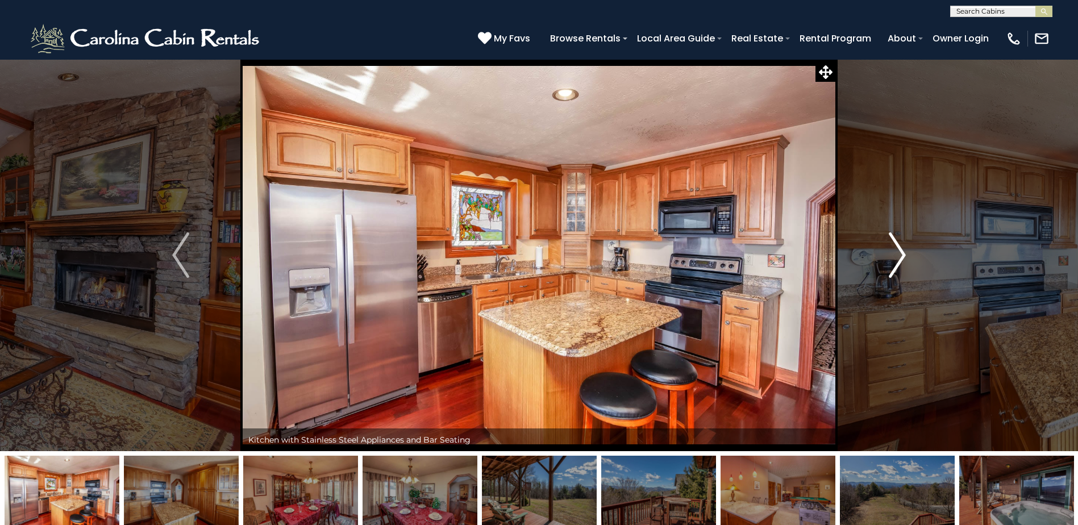
click at [902, 253] on img "Next" at bounding box center [897, 254] width 17 height 45
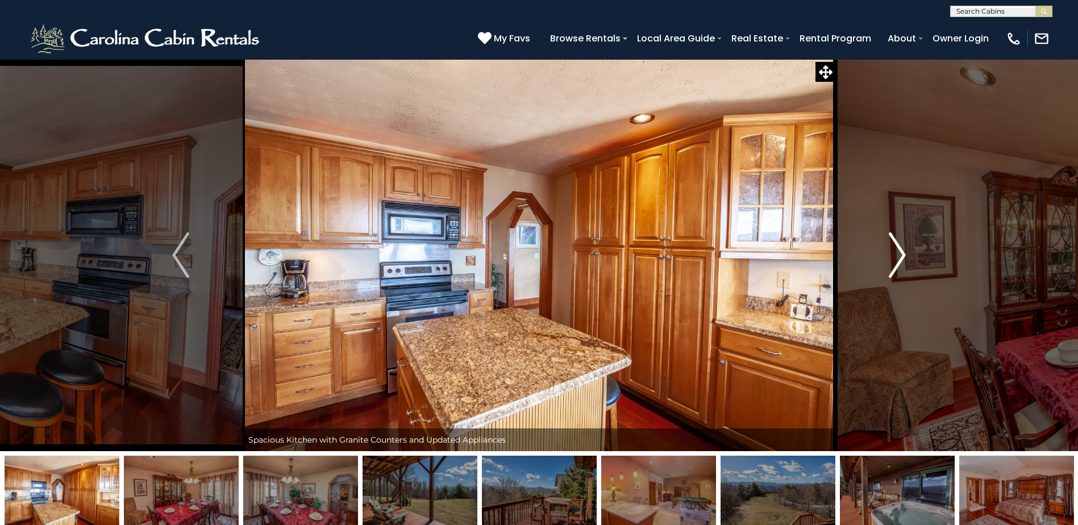
click at [902, 253] on img "Next" at bounding box center [897, 254] width 17 height 45
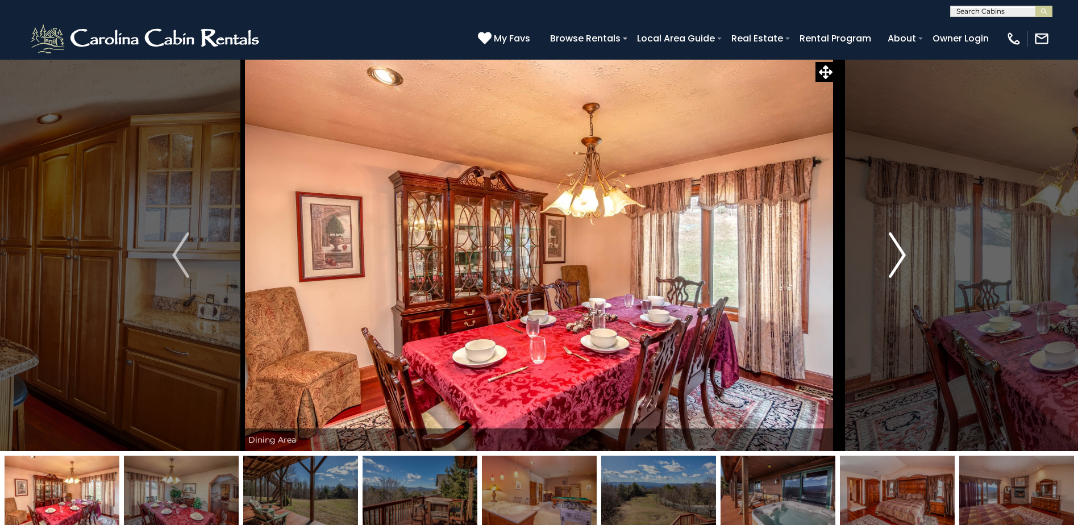
click at [902, 253] on img "Next" at bounding box center [897, 254] width 17 height 45
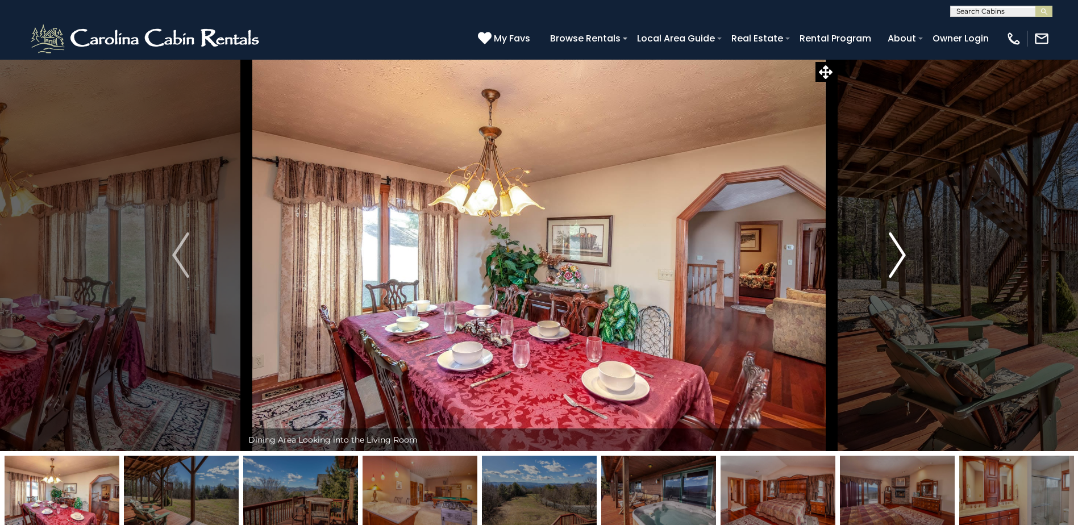
click at [902, 253] on img "Next" at bounding box center [897, 254] width 17 height 45
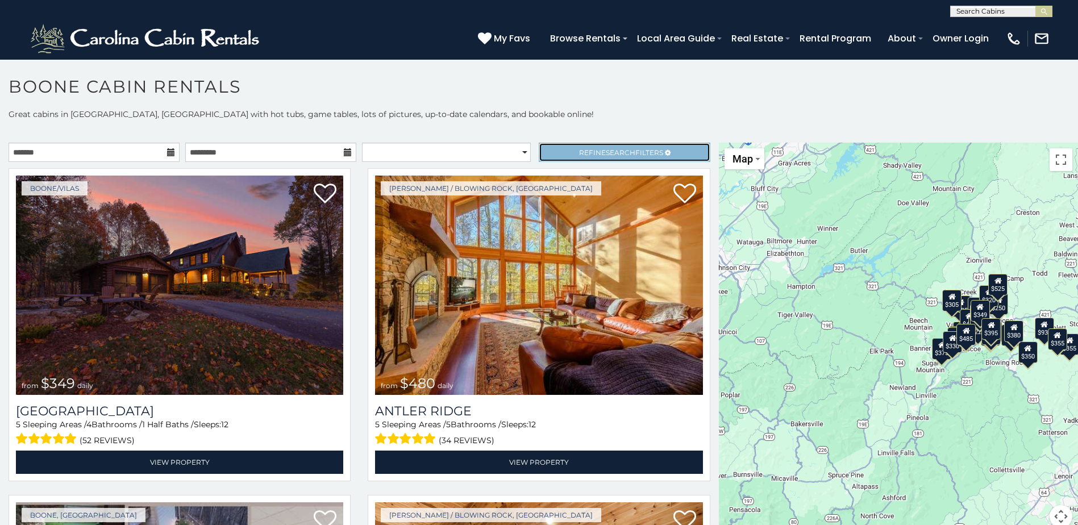
click at [615, 151] on span "Search" at bounding box center [621, 152] width 30 height 9
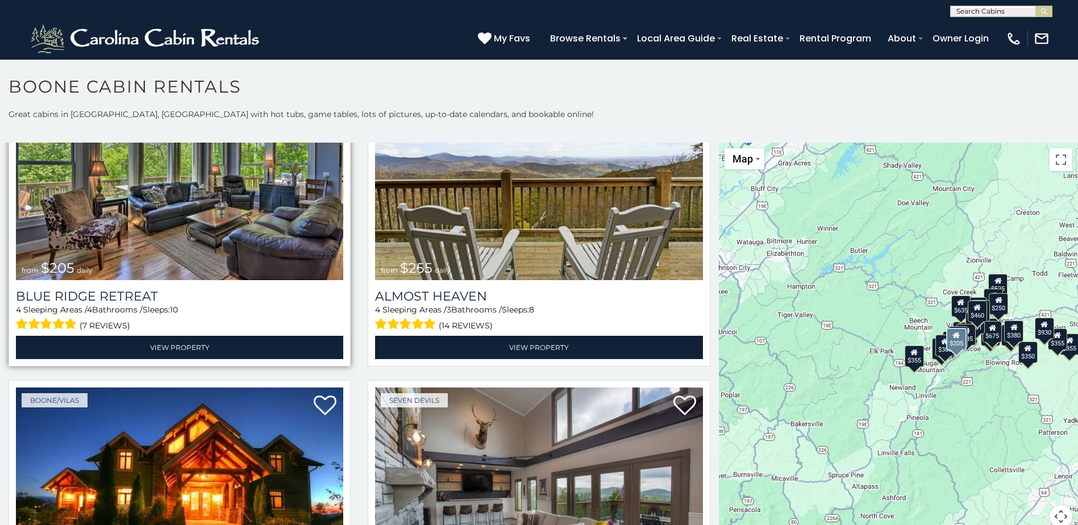
scroll to position [3845, 0]
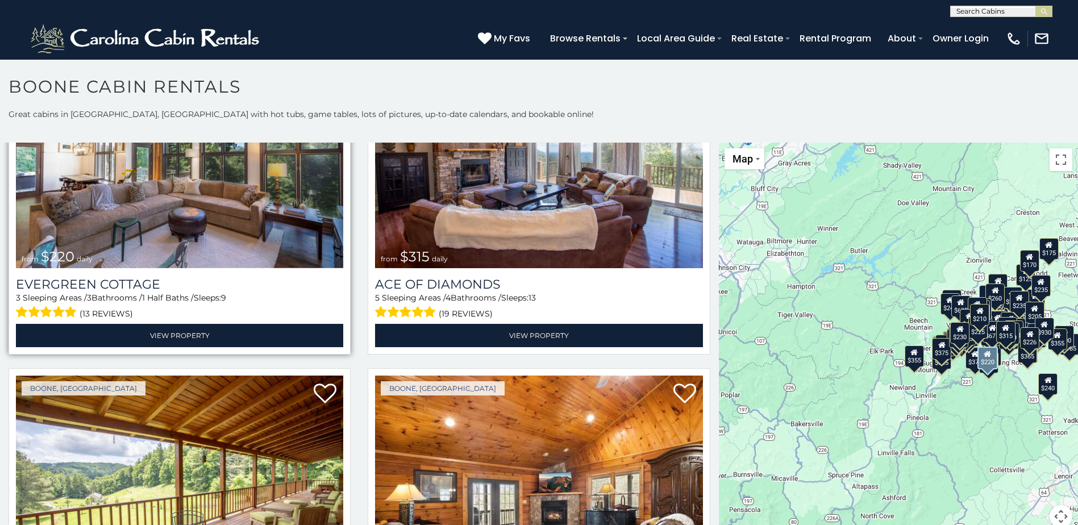
scroll to position [9413, 0]
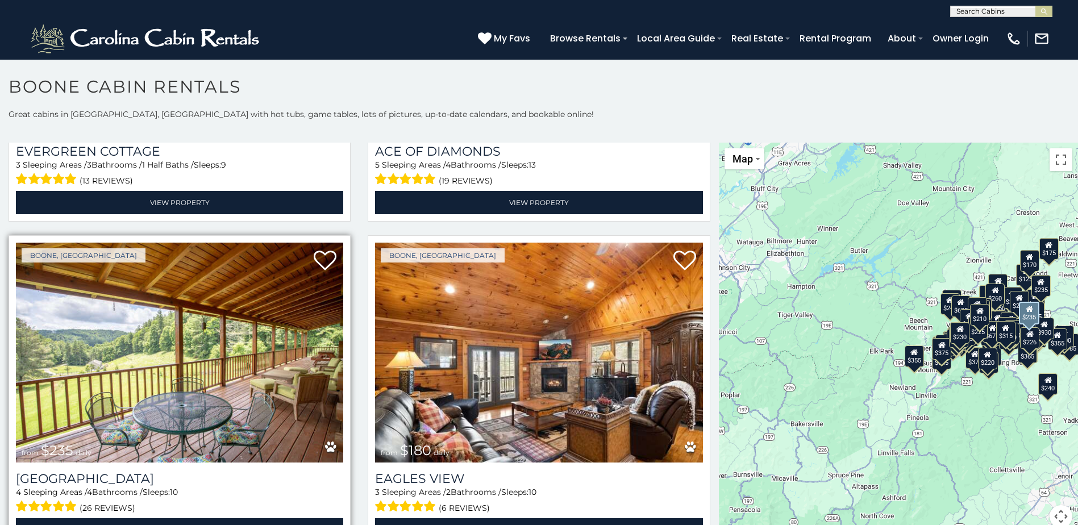
click at [239, 291] on img at bounding box center [179, 352] width 327 height 219
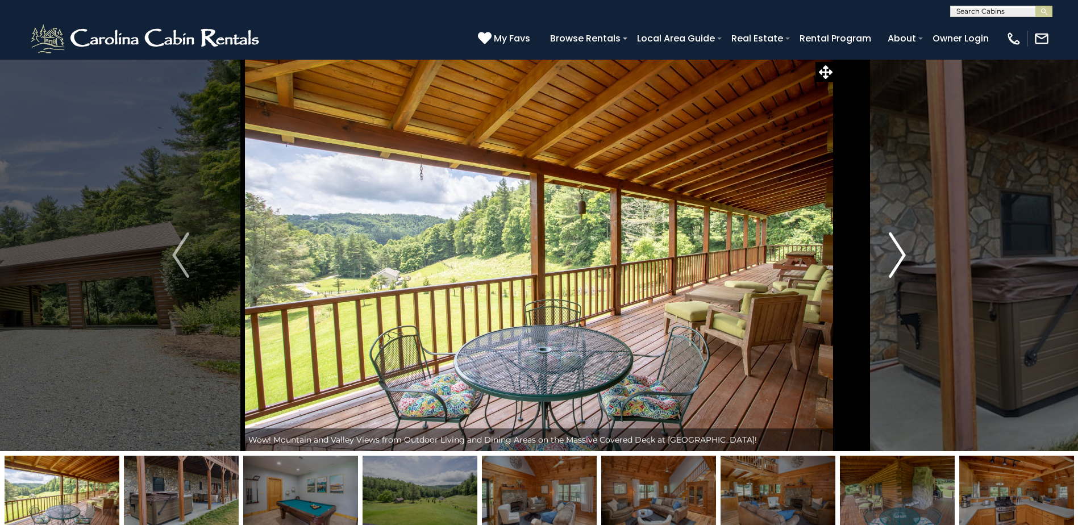
click at [904, 253] on img "Next" at bounding box center [897, 254] width 17 height 45
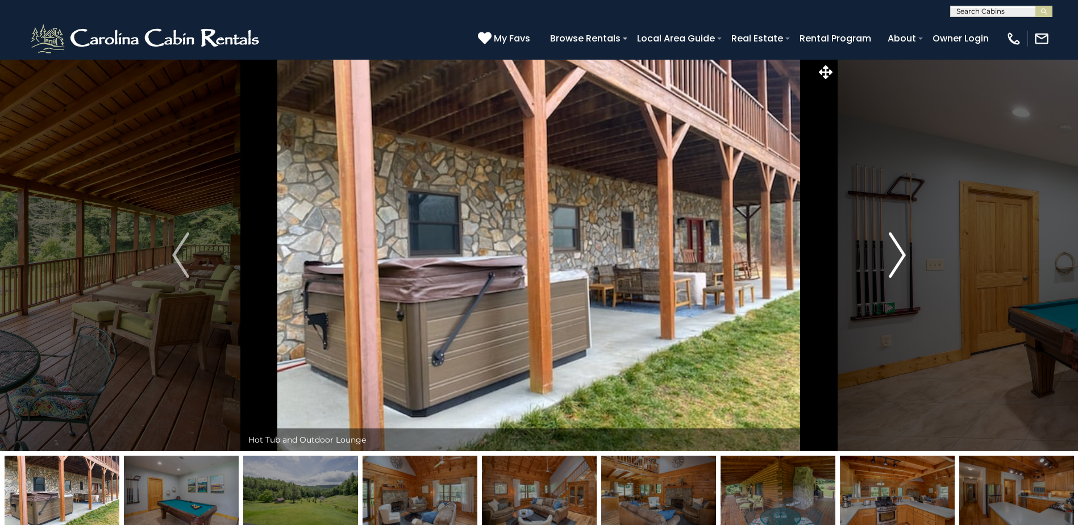
click at [904, 253] on img "Next" at bounding box center [897, 254] width 17 height 45
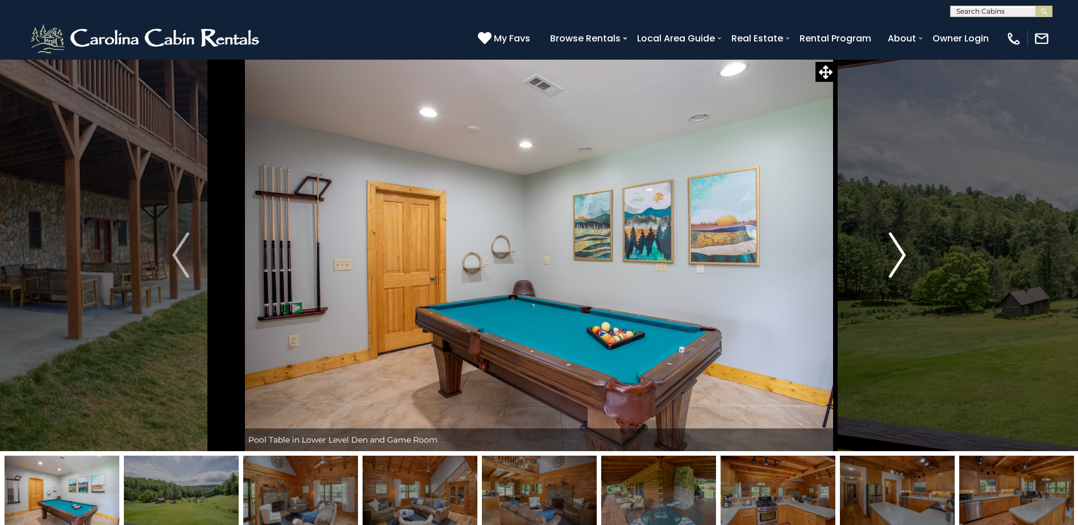
click at [904, 253] on img "Next" at bounding box center [897, 254] width 17 height 45
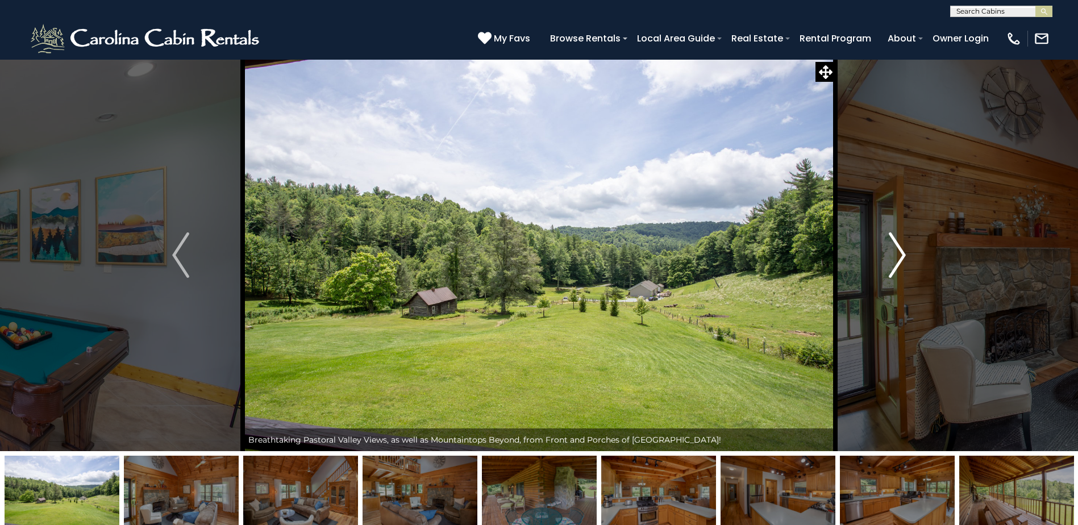
click at [906, 252] on img "Next" at bounding box center [897, 254] width 17 height 45
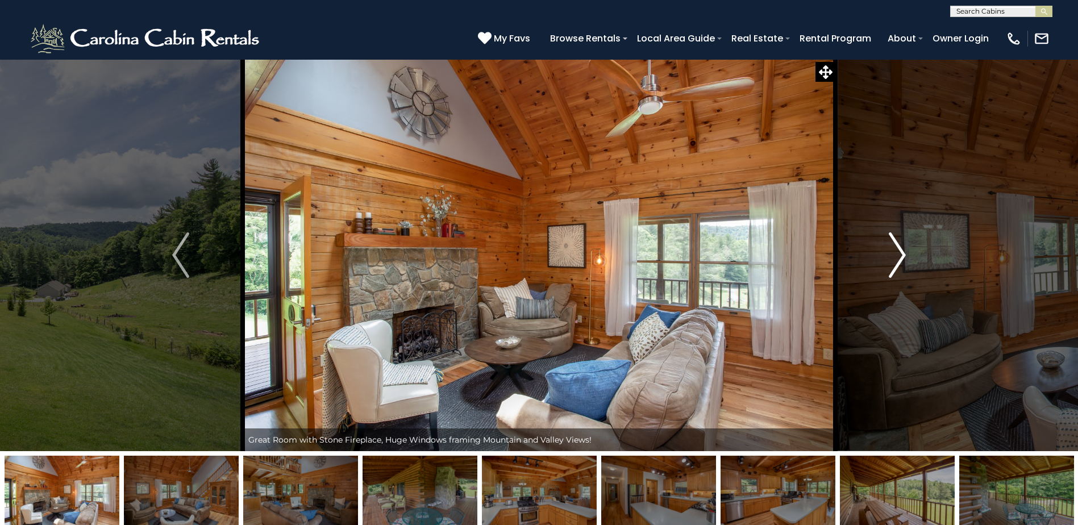
click at [906, 252] on img "Next" at bounding box center [897, 254] width 17 height 45
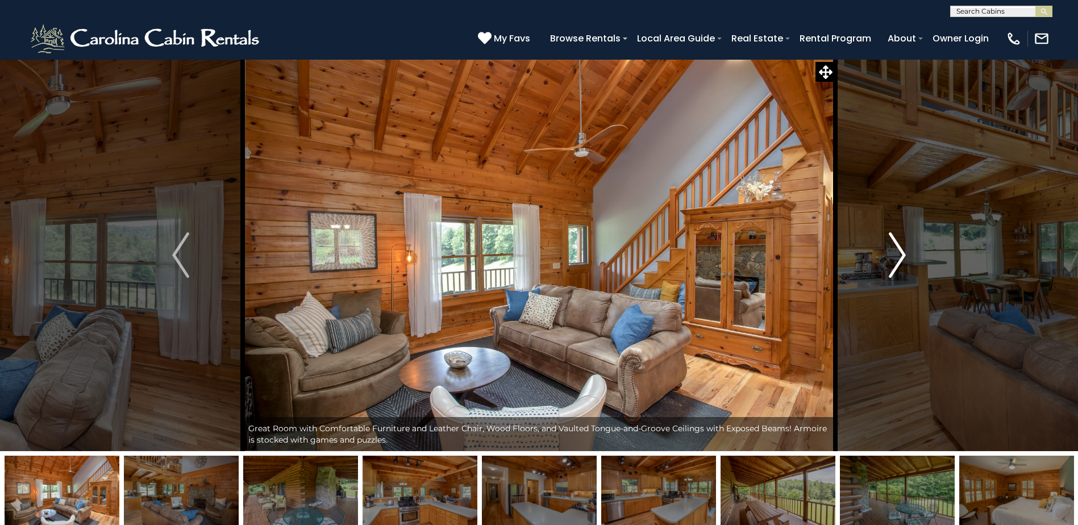
click at [906, 252] on button "Next" at bounding box center [897, 255] width 124 height 392
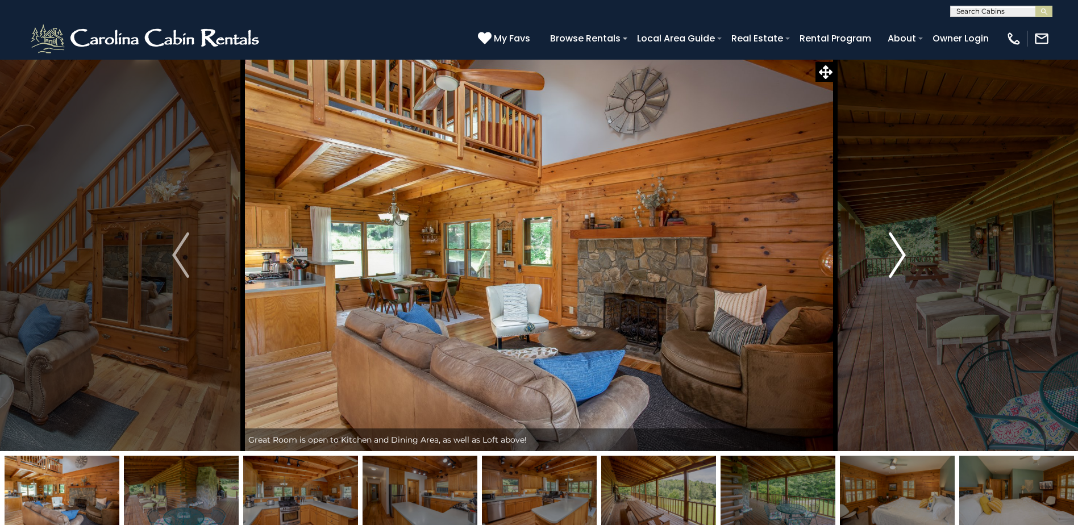
click at [906, 252] on button "Next" at bounding box center [897, 255] width 124 height 392
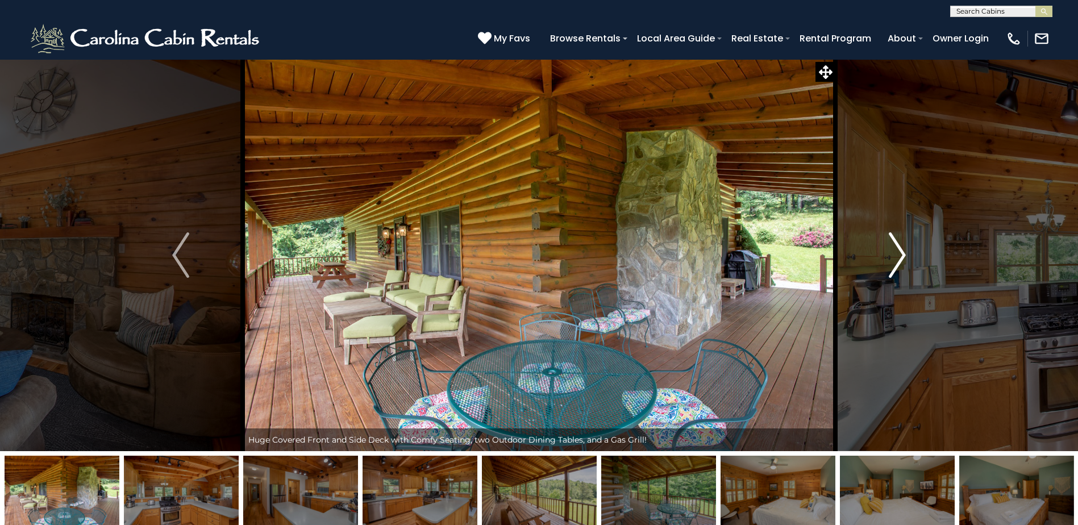
click at [903, 252] on img "Next" at bounding box center [897, 254] width 17 height 45
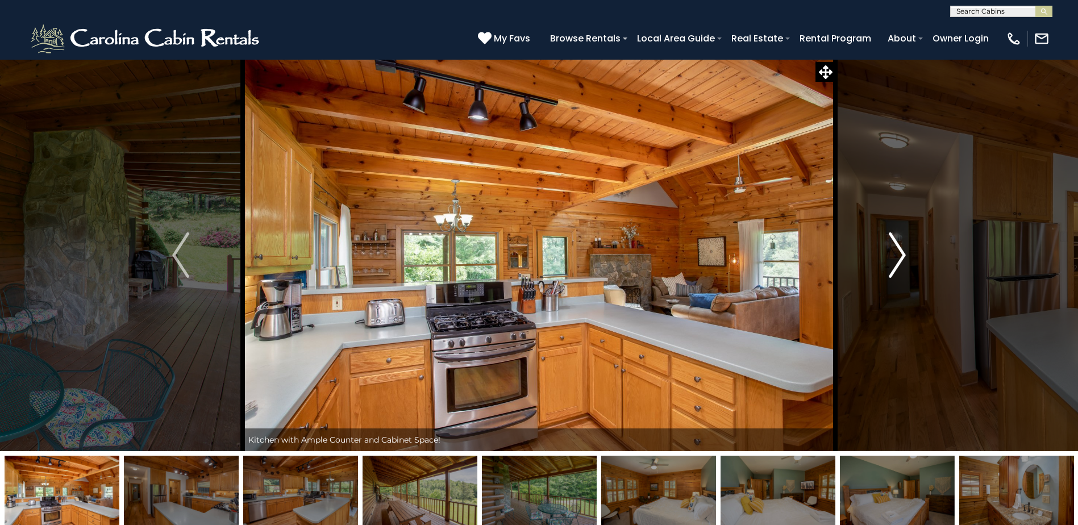
click at [903, 252] on img "Next" at bounding box center [897, 254] width 17 height 45
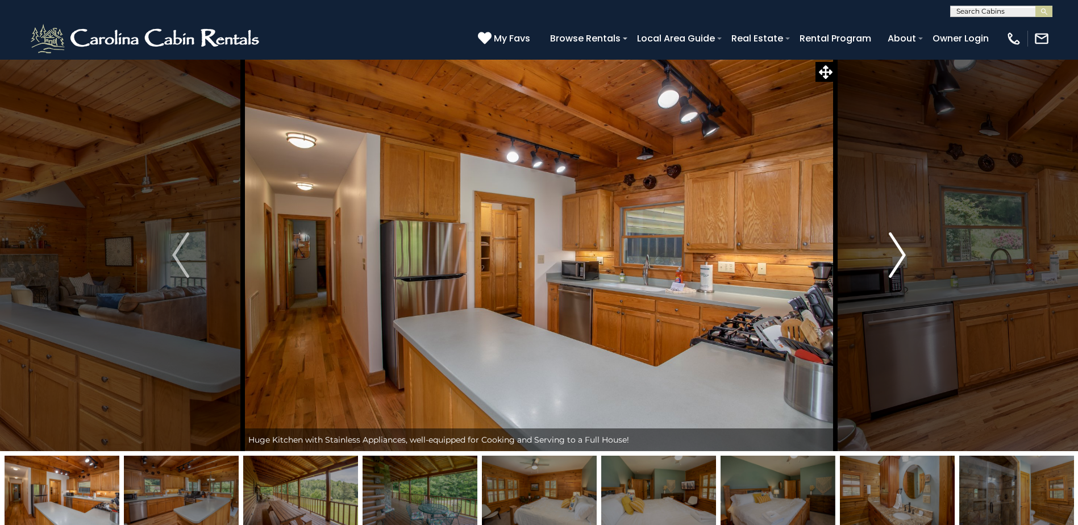
click at [903, 252] on img "Next" at bounding box center [897, 254] width 17 height 45
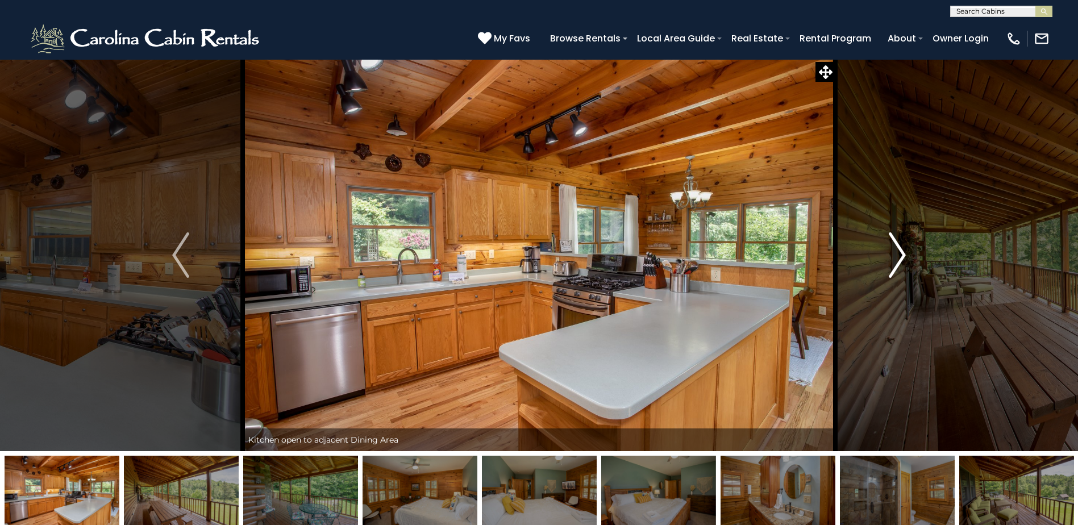
click at [903, 252] on img "Next" at bounding box center [897, 254] width 17 height 45
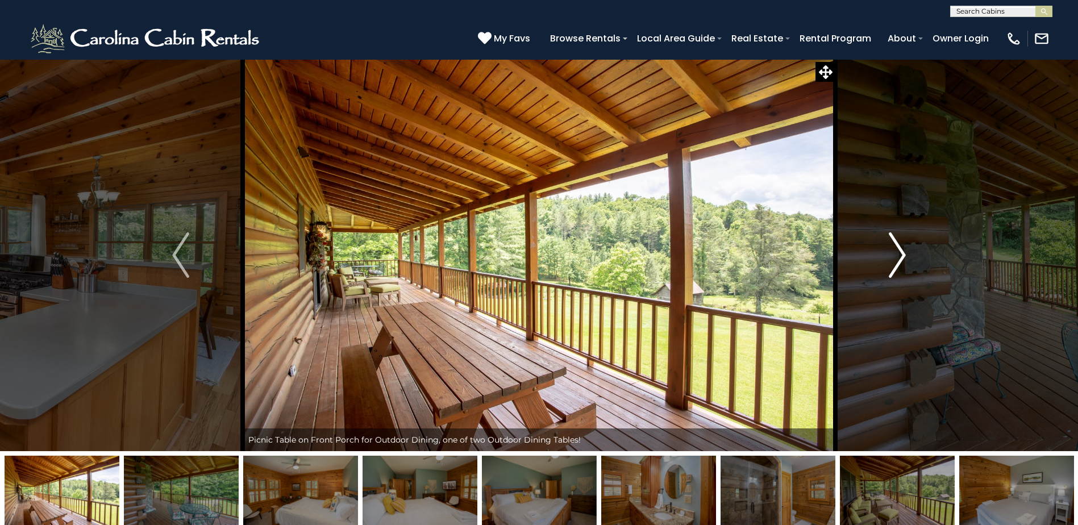
click at [903, 252] on img "Next" at bounding box center [897, 254] width 17 height 45
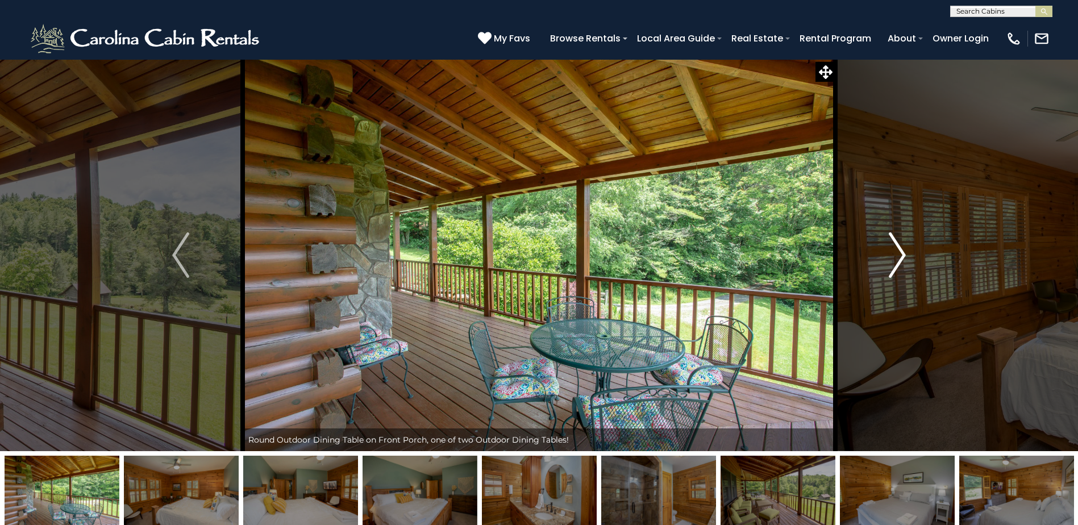
click at [903, 252] on img "Next" at bounding box center [897, 254] width 17 height 45
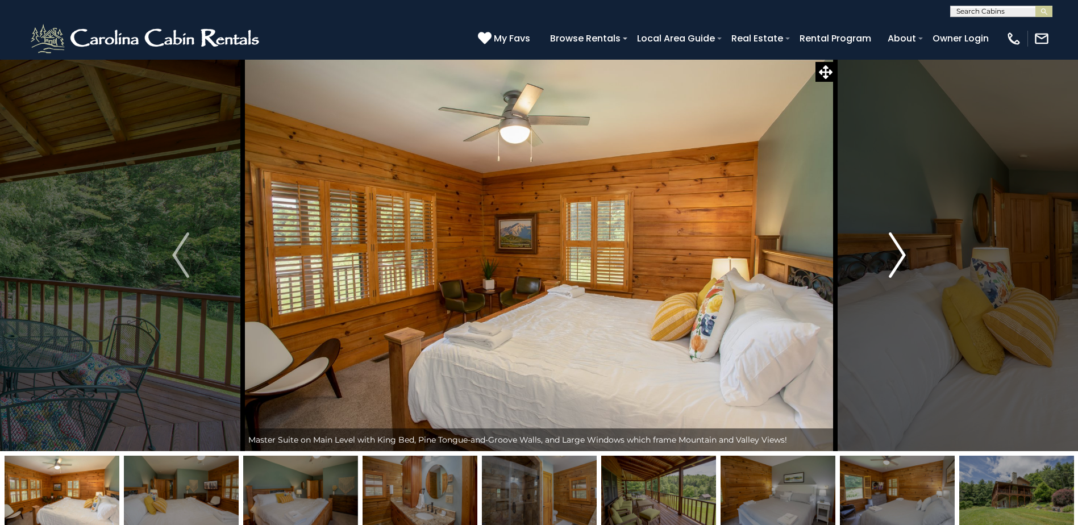
click at [903, 252] on img "Next" at bounding box center [897, 254] width 17 height 45
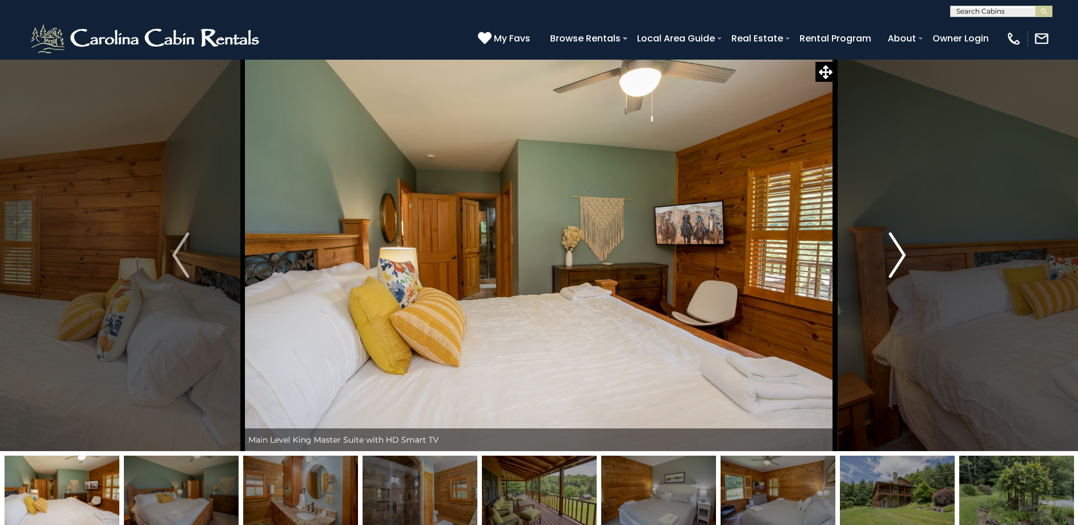
click at [903, 252] on img "Next" at bounding box center [897, 254] width 17 height 45
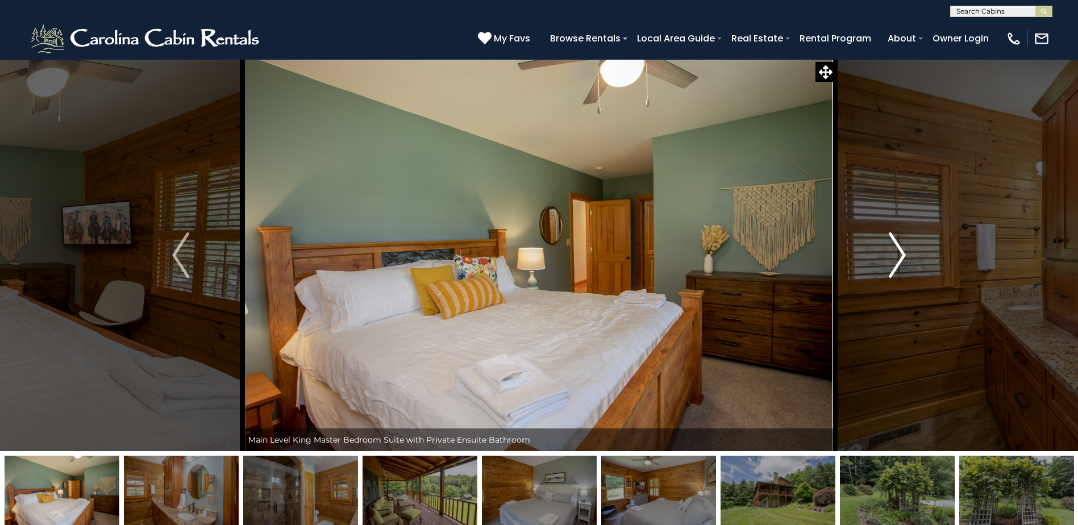
click at [903, 252] on img "Next" at bounding box center [897, 254] width 17 height 45
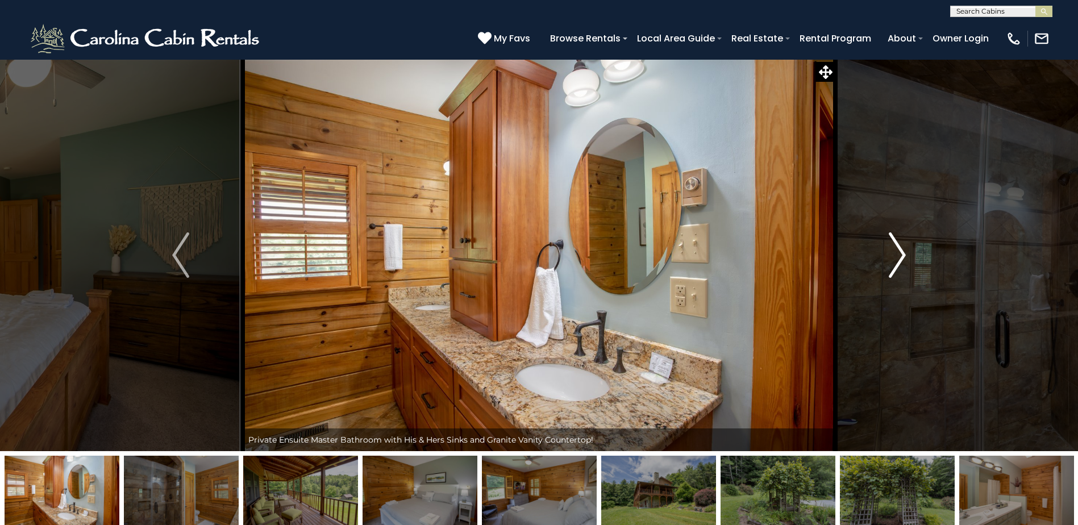
click at [903, 252] on img "Next" at bounding box center [897, 254] width 17 height 45
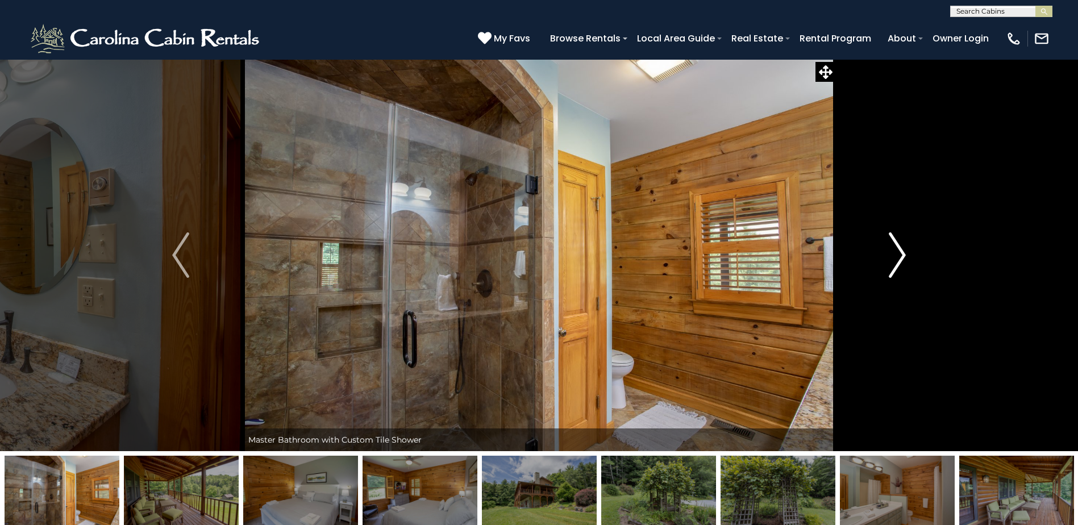
click at [903, 252] on img "Next" at bounding box center [897, 254] width 17 height 45
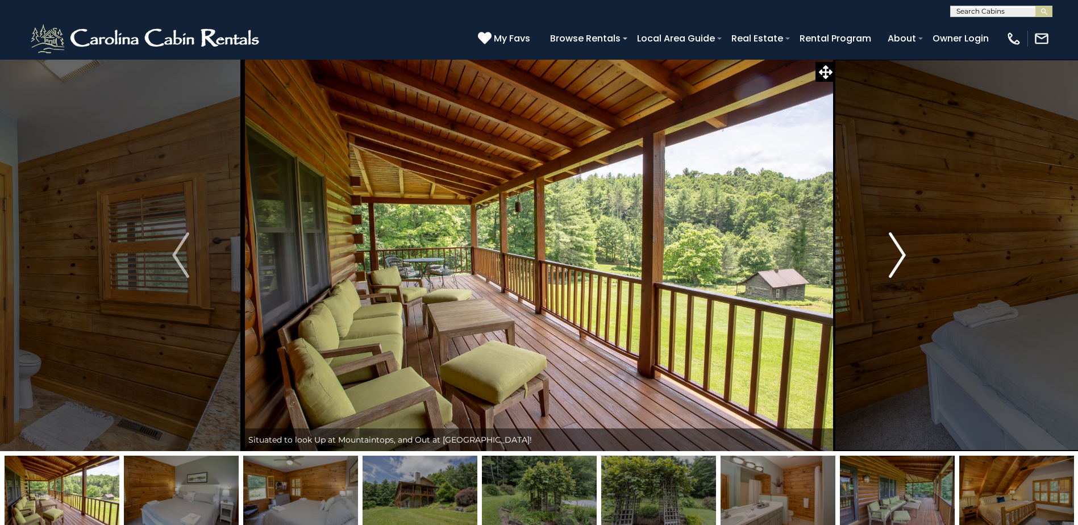
click at [903, 252] on img "Next" at bounding box center [897, 254] width 17 height 45
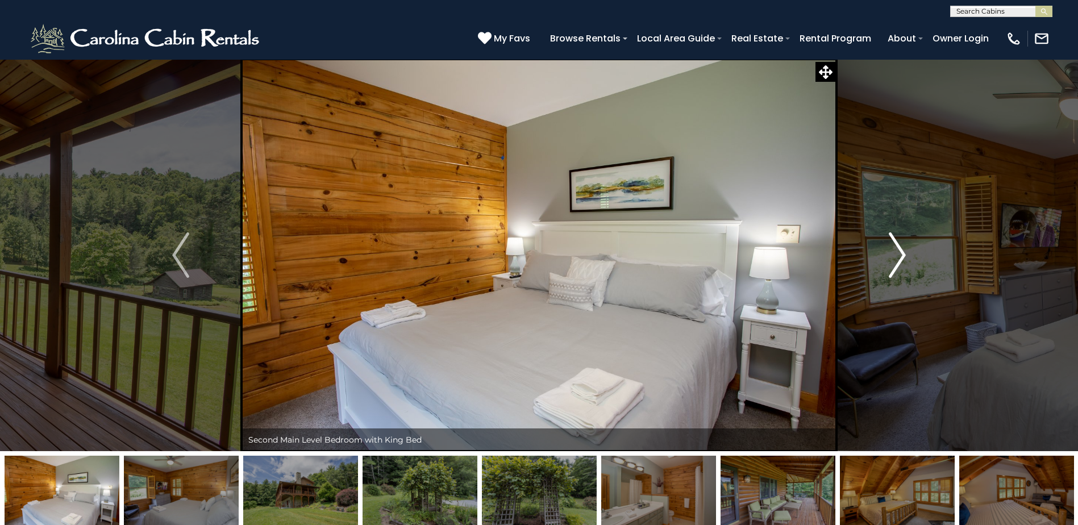
click at [903, 252] on img "Next" at bounding box center [897, 254] width 17 height 45
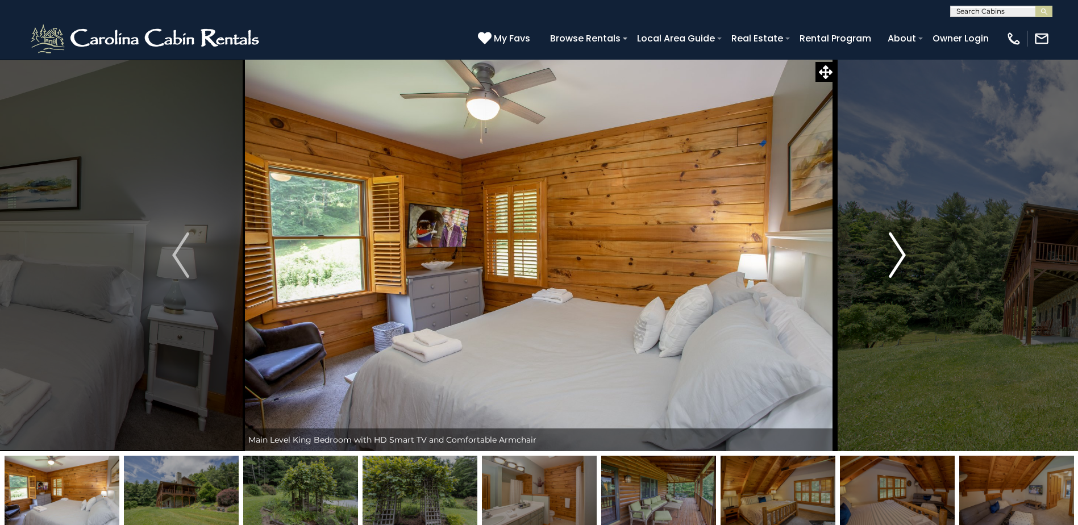
click at [902, 252] on img "Next" at bounding box center [897, 254] width 17 height 45
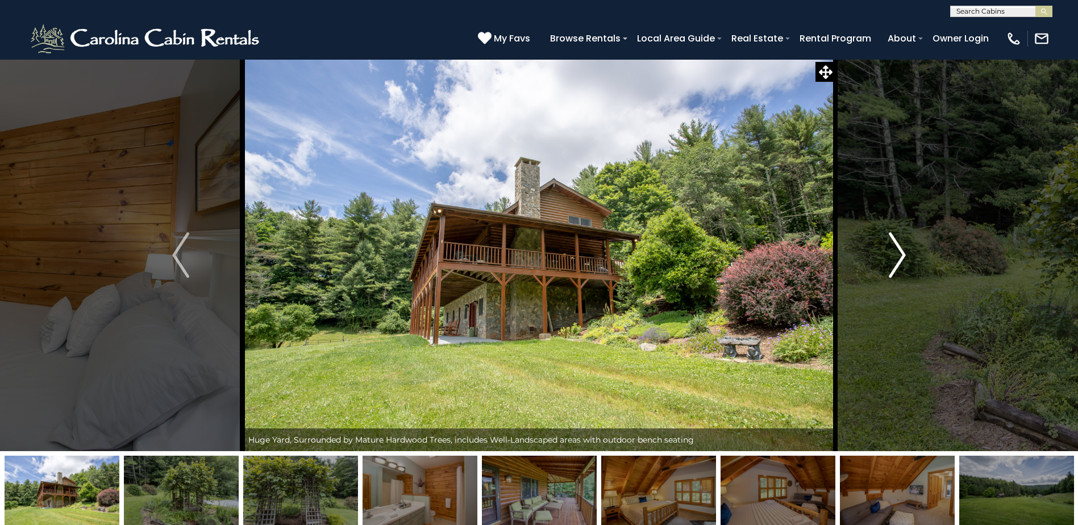
click at [902, 252] on img "Next" at bounding box center [897, 254] width 17 height 45
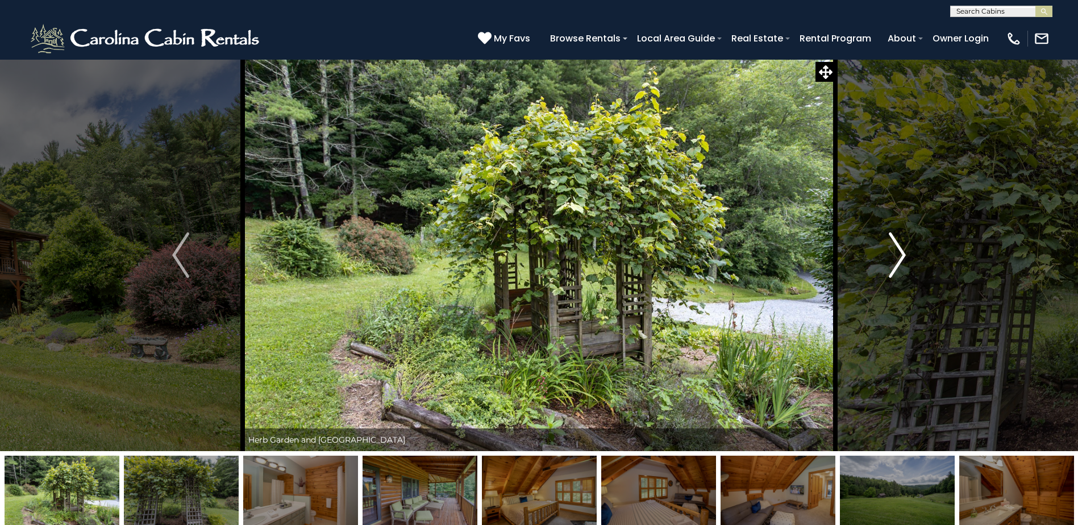
click at [902, 252] on img "Next" at bounding box center [897, 254] width 17 height 45
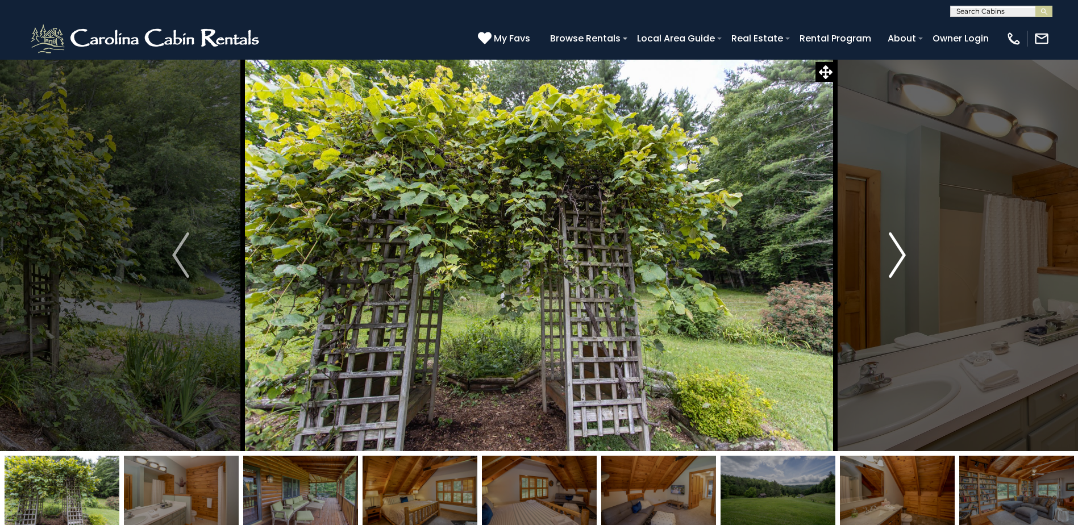
click at [902, 252] on img "Next" at bounding box center [897, 254] width 17 height 45
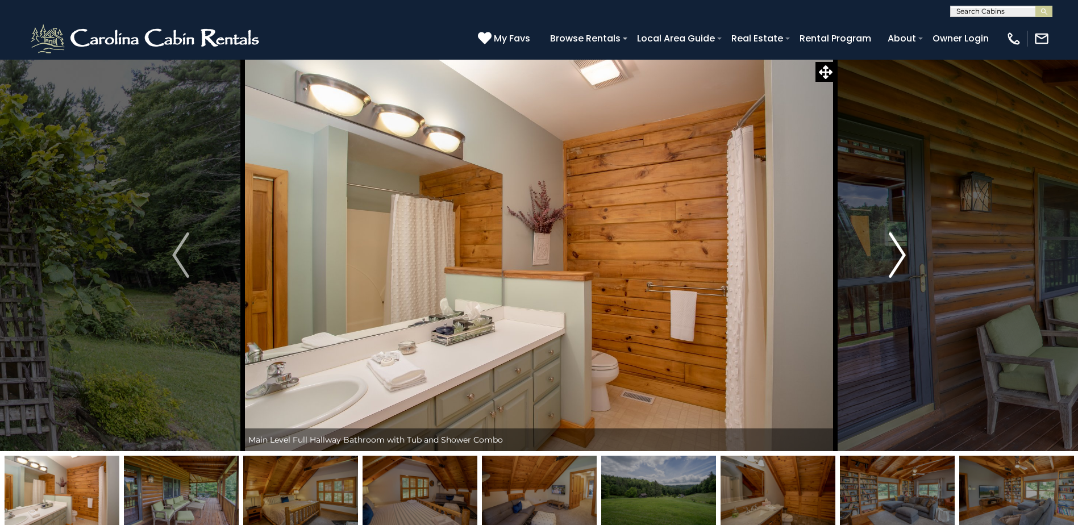
click at [902, 252] on img "Next" at bounding box center [897, 254] width 17 height 45
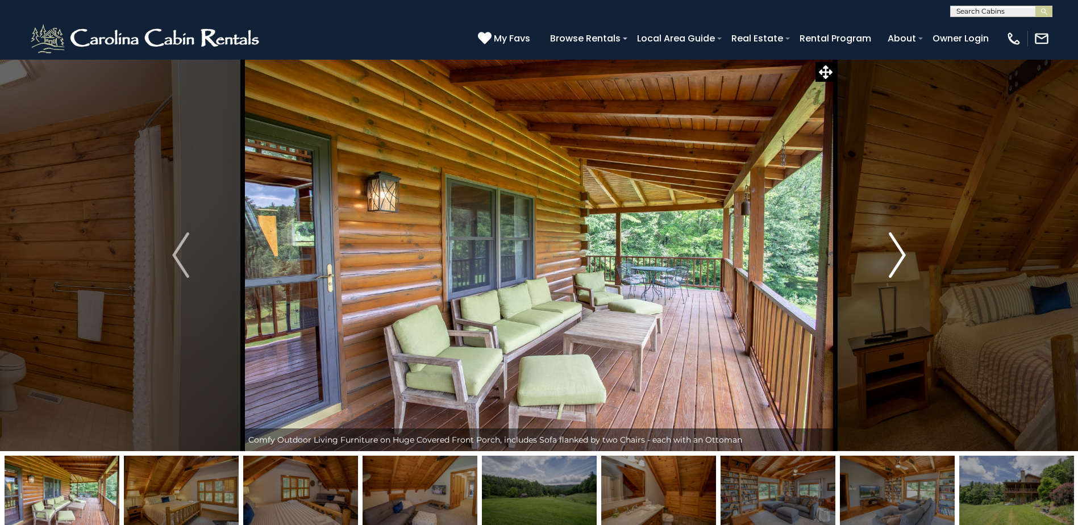
click at [902, 252] on img "Next" at bounding box center [897, 254] width 17 height 45
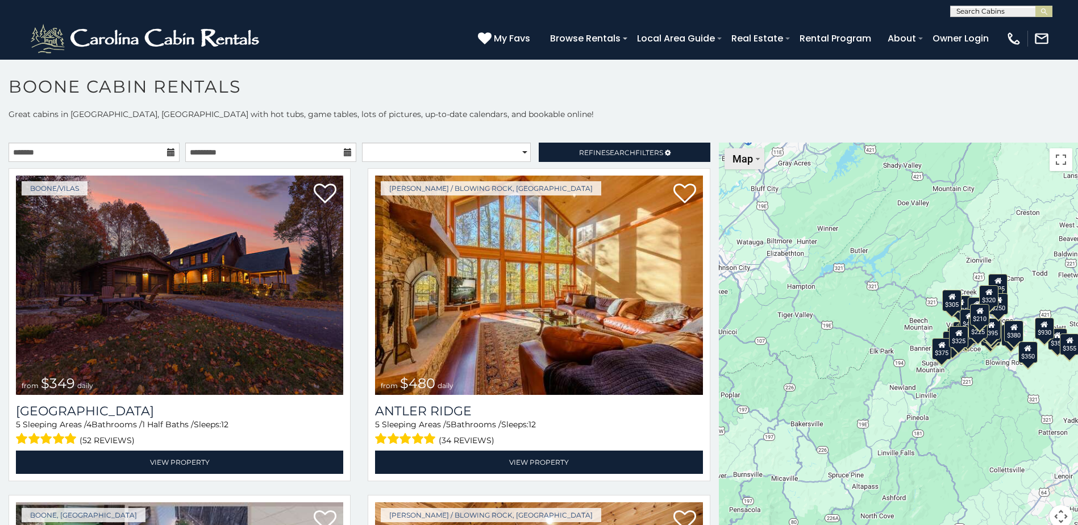
click at [753, 163] on button "Map" at bounding box center [744, 158] width 40 height 21
click at [868, 318] on div "$349 $480 $525 $315 $355 $675 $635 $930 $400 $451 $330 $400 $485 $460 $395 $695…" at bounding box center [898, 342] width 359 height 399
click at [1055, 159] on button "Toggle fullscreen view" at bounding box center [1060, 159] width 23 height 23
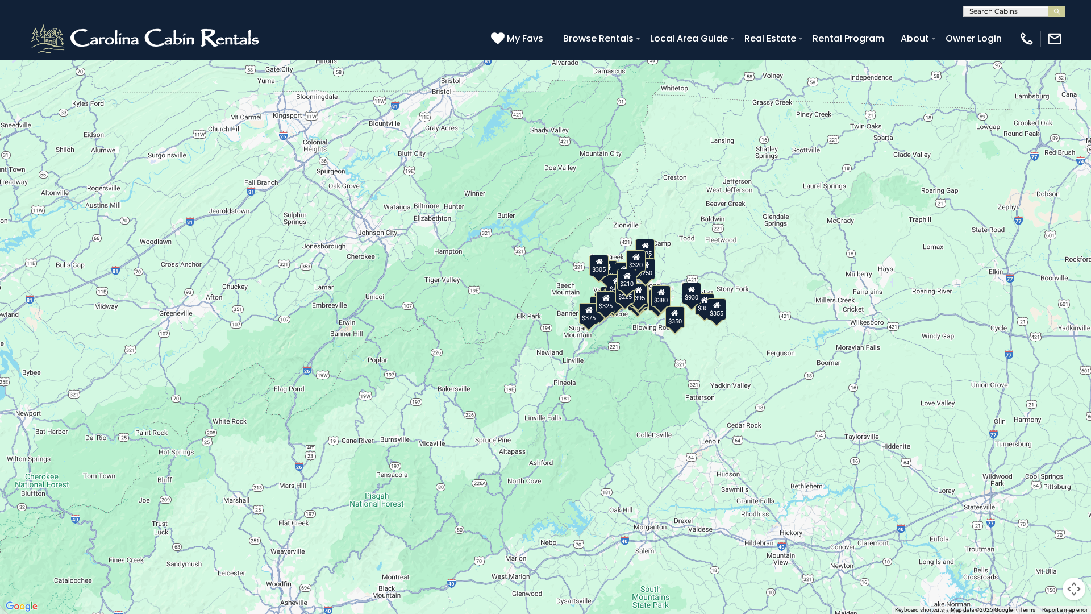
click at [627, 280] on div "$210" at bounding box center [626, 280] width 19 height 22
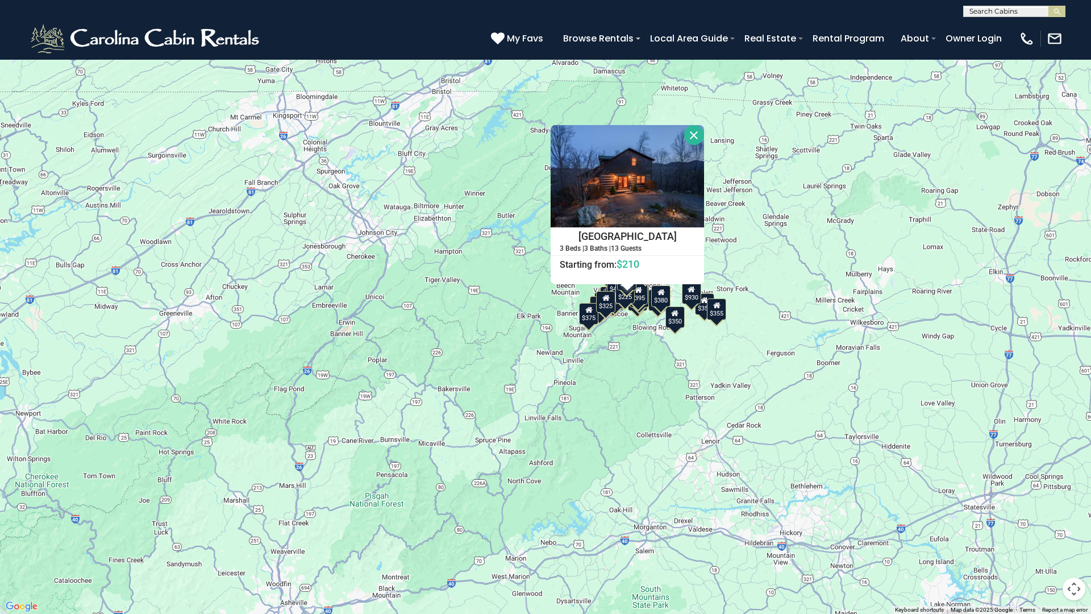
click at [607, 300] on icon at bounding box center [605, 298] width 7 height 8
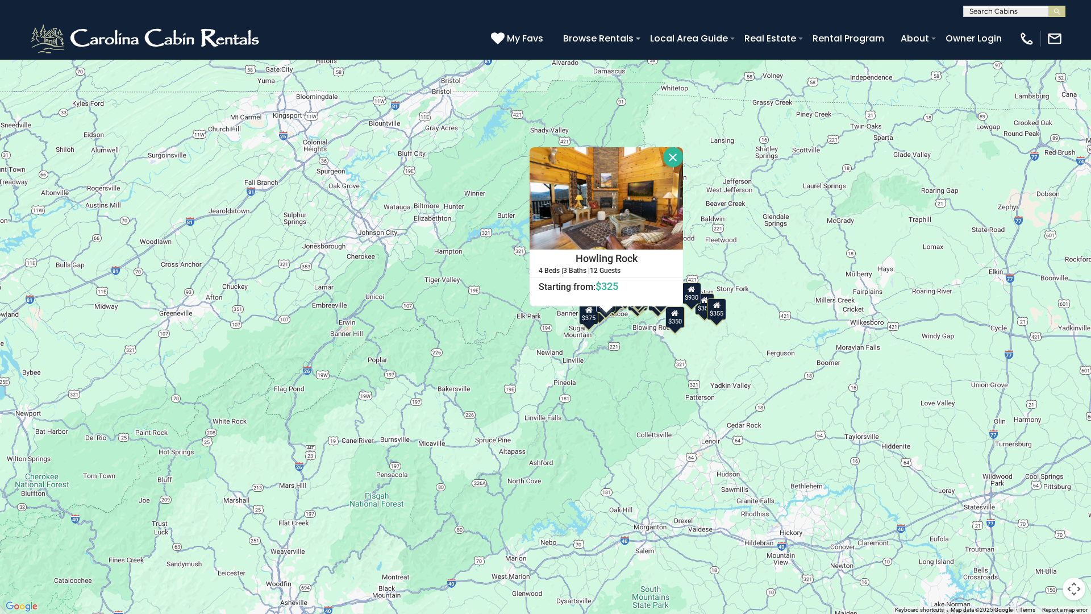
click at [666, 156] on button "Close" at bounding box center [673, 157] width 20 height 20
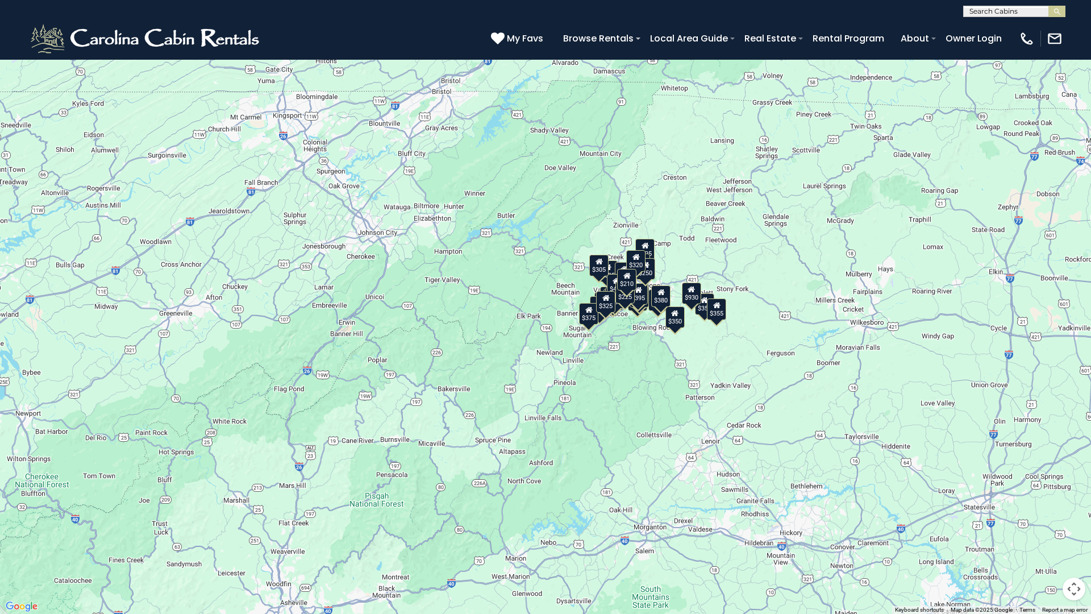
click at [613, 285] on div "$410" at bounding box center [616, 285] width 19 height 22
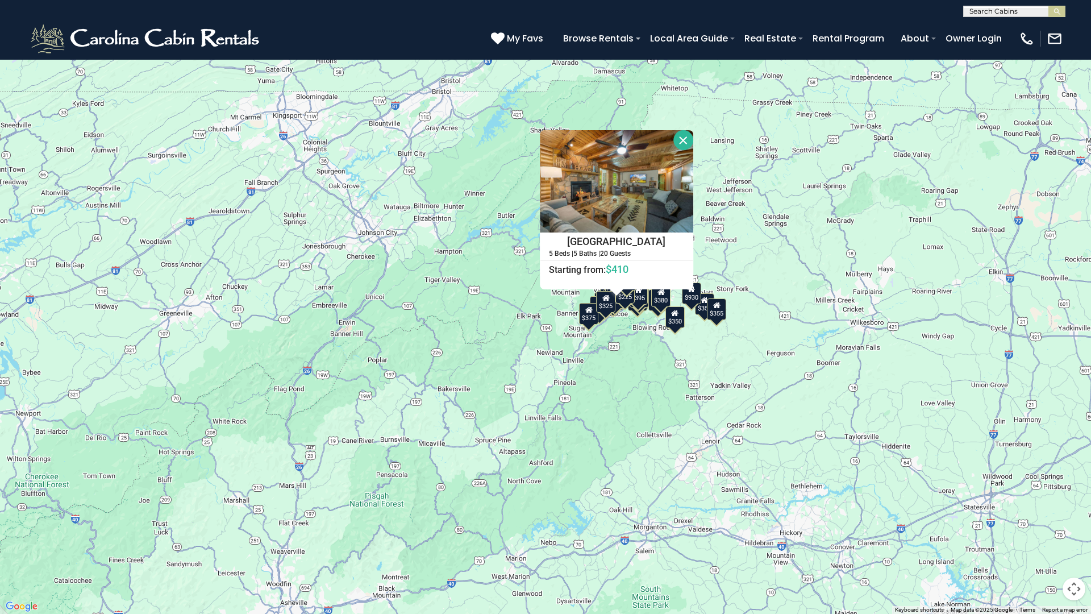
click at [1072, 524] on button "Map camera controls" at bounding box center [1074, 588] width 23 height 23
click at [1048, 524] on button "Zoom in" at bounding box center [1045, 531] width 23 height 23
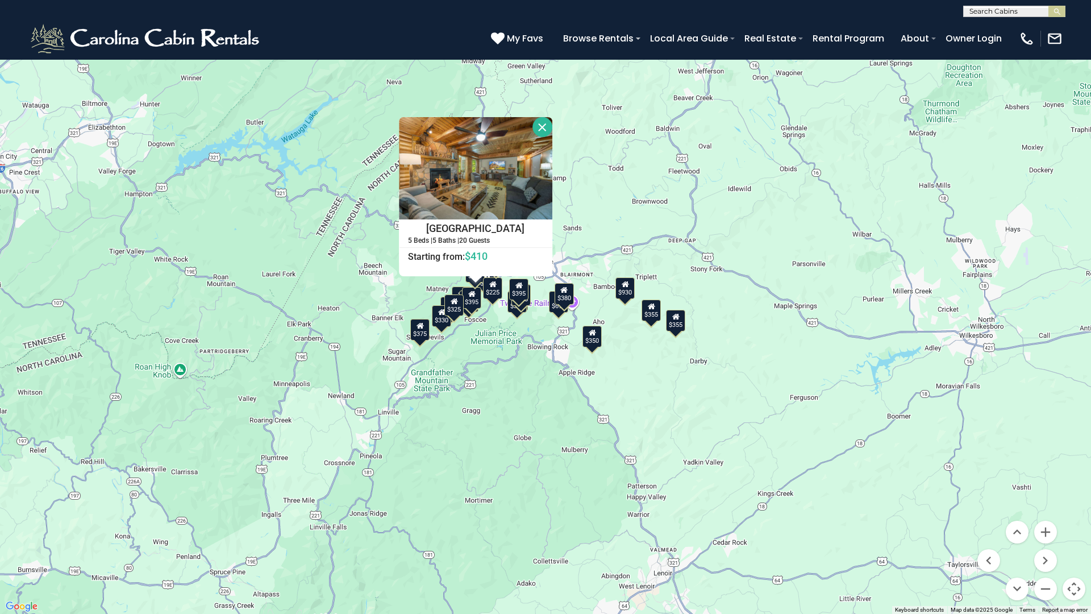
drag, startPoint x: 774, startPoint y: 390, endPoint x: 567, endPoint y: 390, distance: 207.4
click at [567, 390] on div "$349 $480 $525 $315 $355 $675 $635 $930 $400 $451 $330 $400 $485 $460 $395 $695…" at bounding box center [545, 307] width 1091 height 614
drag, startPoint x: 1048, startPoint y: 534, endPoint x: 1005, endPoint y: 522, distance: 44.3
click at [1047, 524] on button "Zoom in" at bounding box center [1045, 531] width 23 height 23
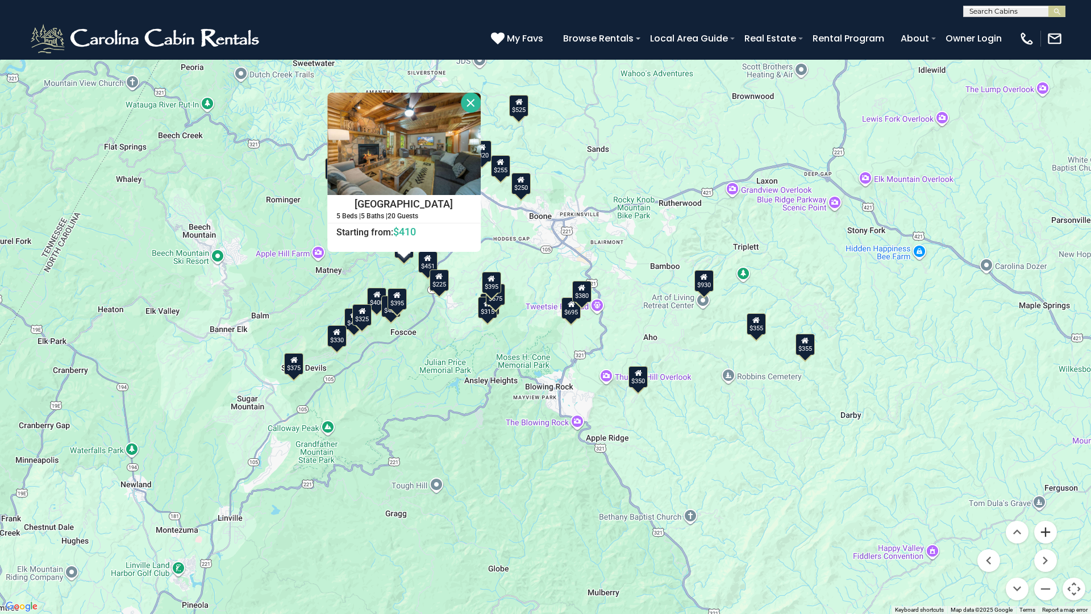
drag, startPoint x: 1049, startPoint y: 532, endPoint x: 1033, endPoint y: 519, distance: 20.2
click at [1047, 524] on button "Zoom in" at bounding box center [1045, 531] width 23 height 23
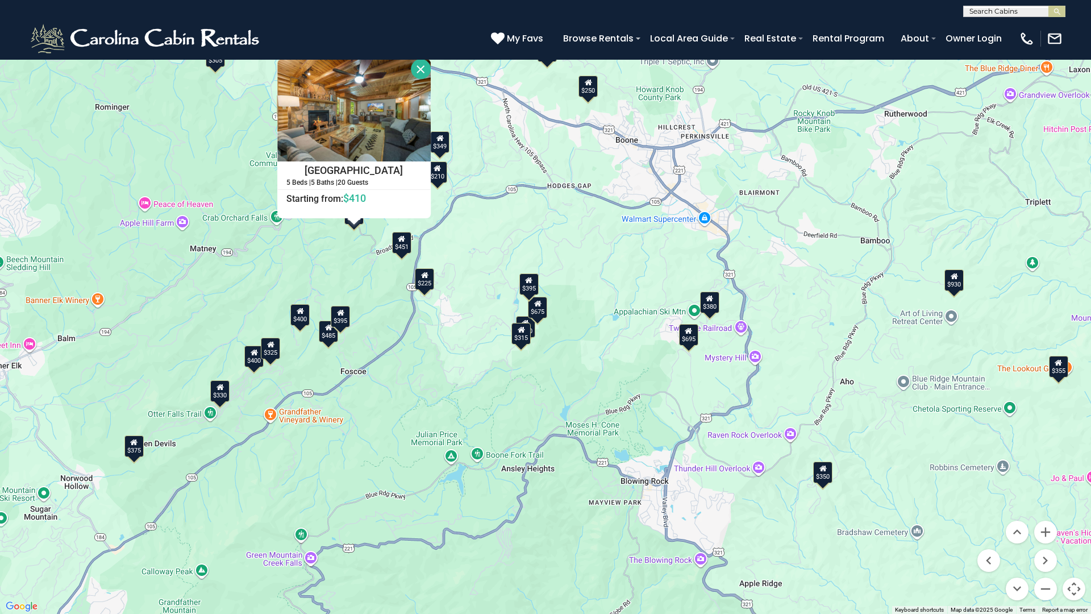
drag, startPoint x: 341, startPoint y: 341, endPoint x: 434, endPoint y: 356, distance: 93.7
click at [434, 356] on div "$349 $480 $525 $315 $355 $675 $635 $930 $400 $451 $330 $400 $485 $460 $395 $695…" at bounding box center [545, 307] width 1091 height 614
click at [418, 64] on button "Close" at bounding box center [421, 69] width 20 height 20
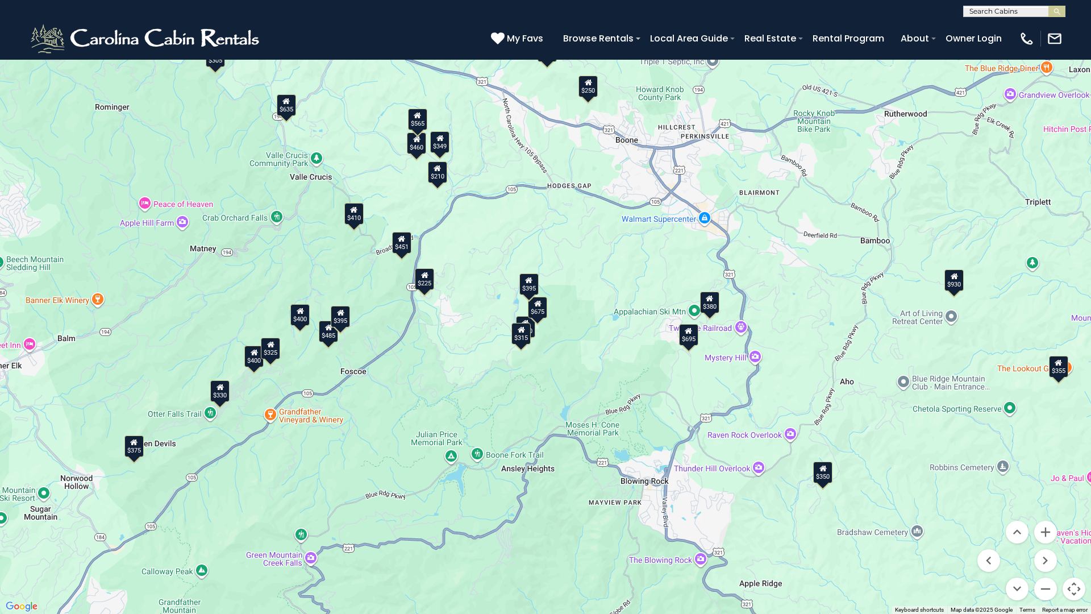
click at [215, 60] on div "$305" at bounding box center [215, 56] width 19 height 22
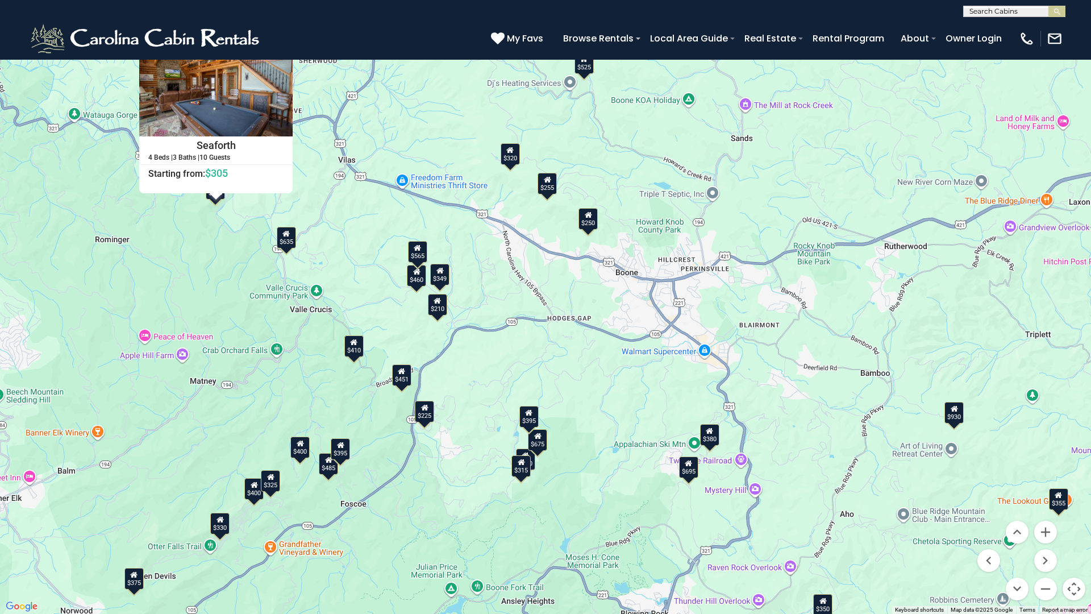
click at [283, 41] on button "Close" at bounding box center [283, 44] width 20 height 20
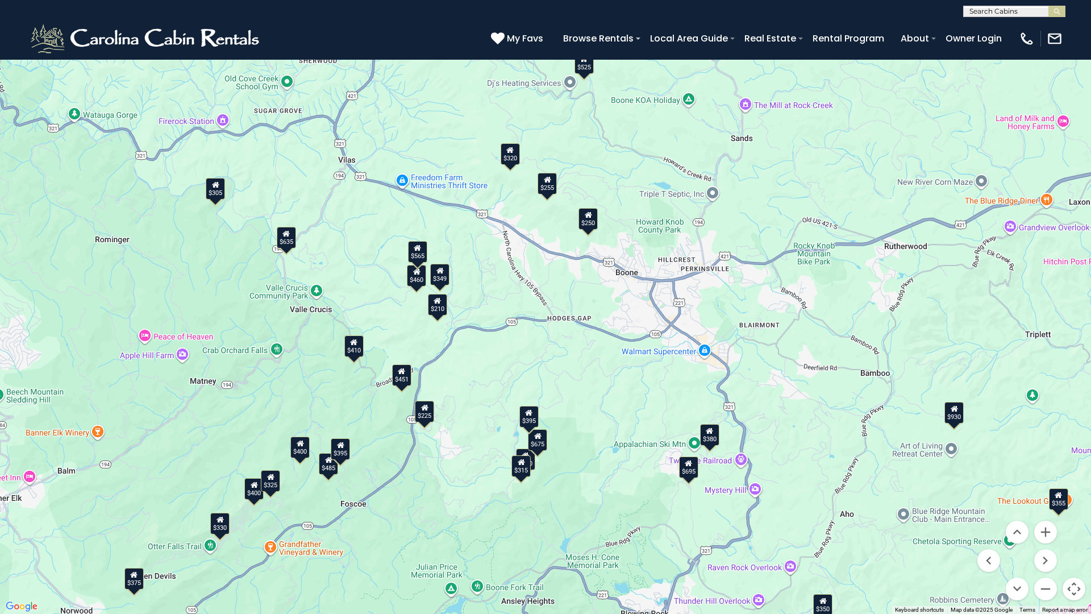
click at [287, 239] on div "$635" at bounding box center [286, 238] width 19 height 22
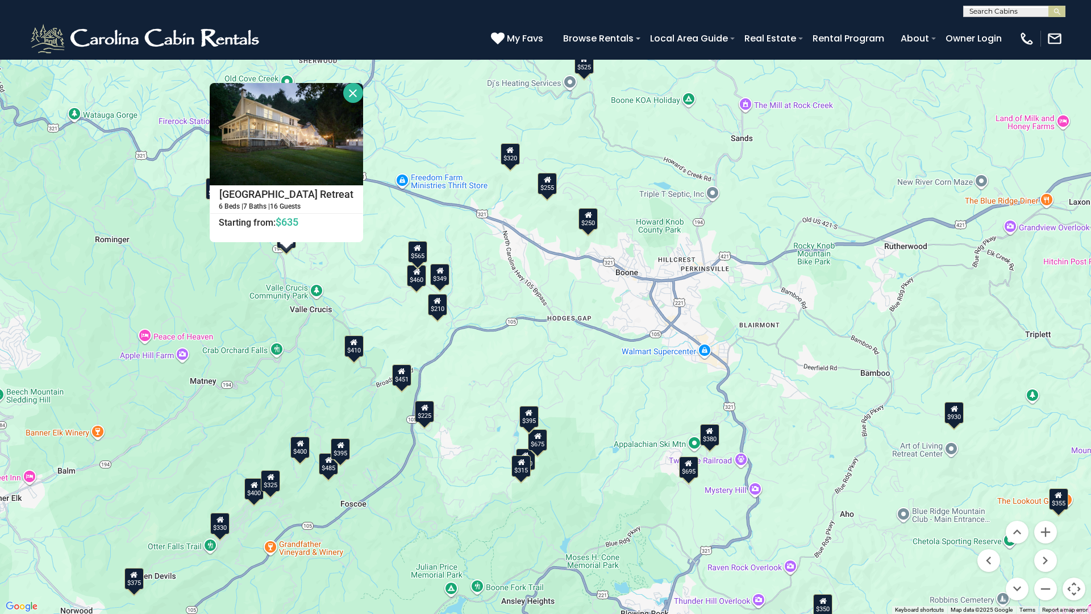
click at [350, 97] on button "Close" at bounding box center [353, 93] width 20 height 20
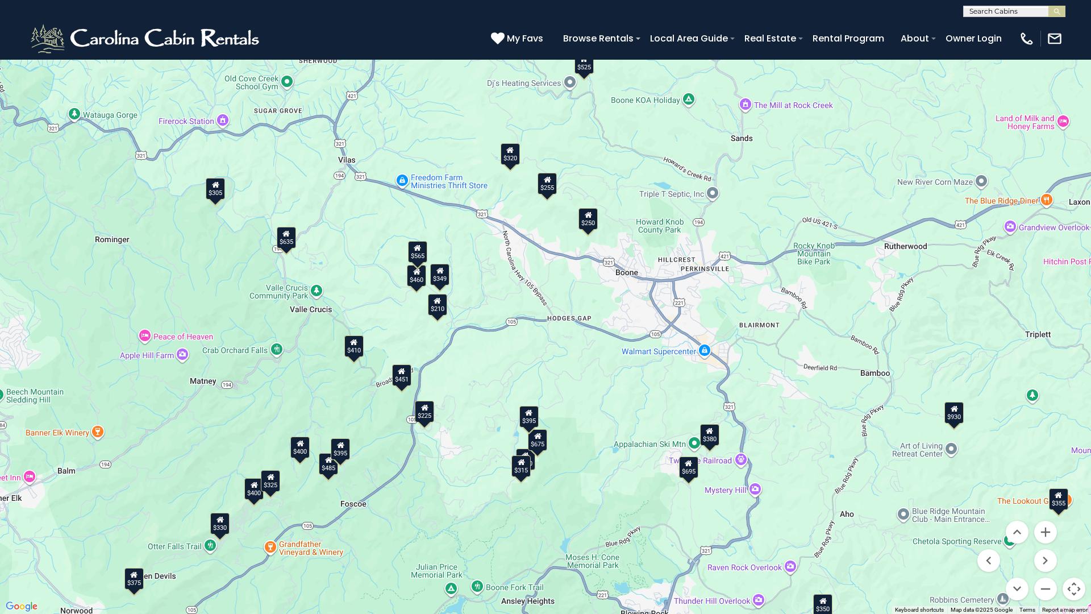
click at [357, 349] on div "$410" at bounding box center [353, 346] width 19 height 22
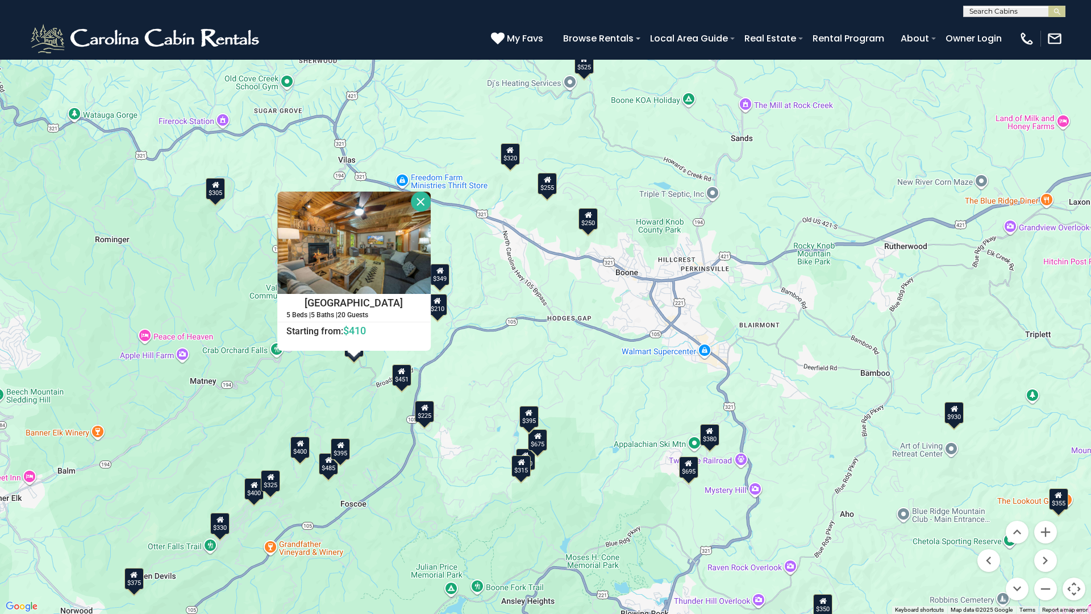
click at [415, 201] on button "Close" at bounding box center [421, 201] width 20 height 20
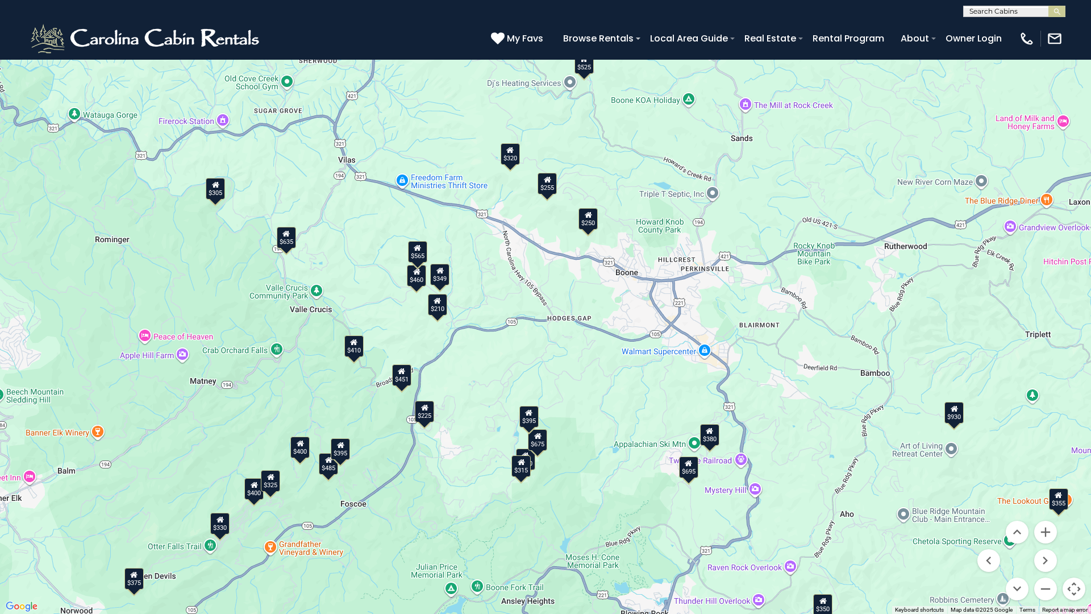
click at [397, 380] on div "$451" at bounding box center [401, 375] width 19 height 22
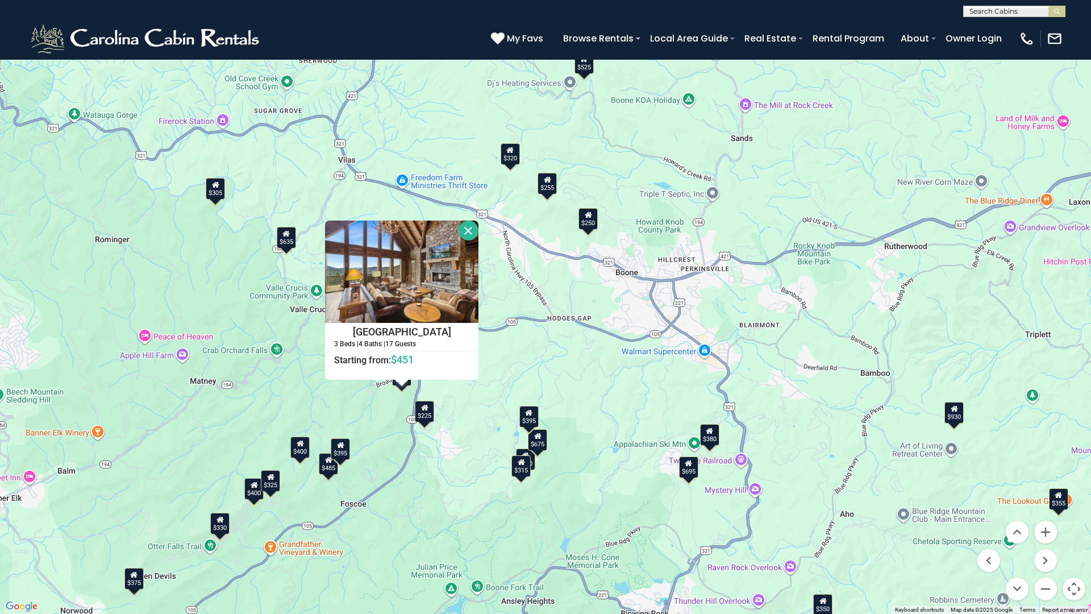
click at [466, 229] on button "Close" at bounding box center [469, 230] width 20 height 20
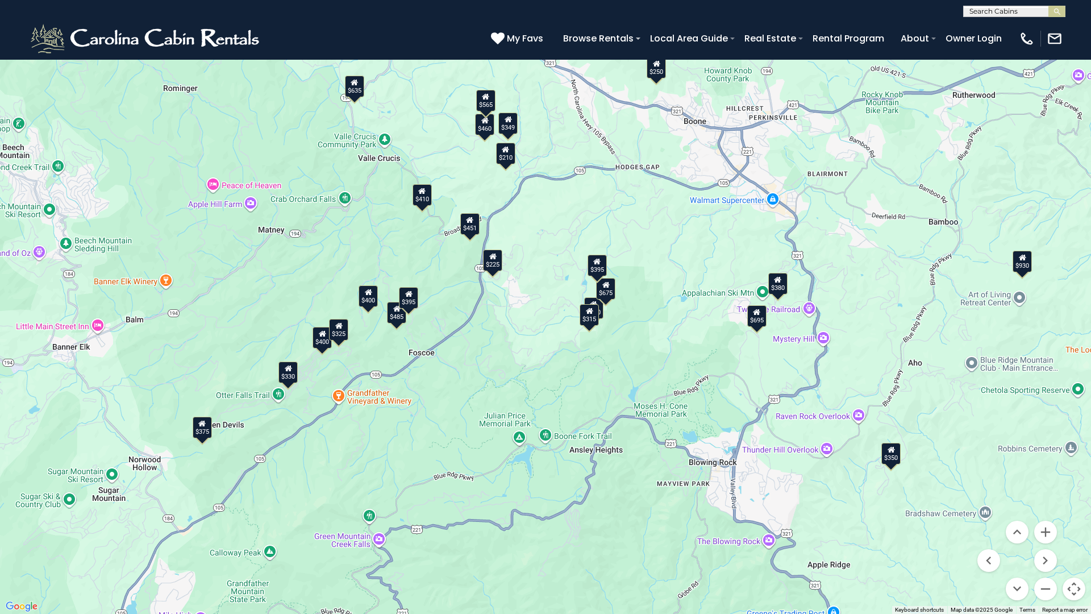
drag, startPoint x: 356, startPoint y: 384, endPoint x: 426, endPoint y: 231, distance: 168.8
click at [426, 231] on div "$349 $480 $525 $315 $355 $675 $635 $930 $400 $451 $330 $400 $485 $460 $395 $695…" at bounding box center [545, 307] width 1091 height 614
click at [201, 431] on div "$375" at bounding box center [202, 427] width 19 height 22
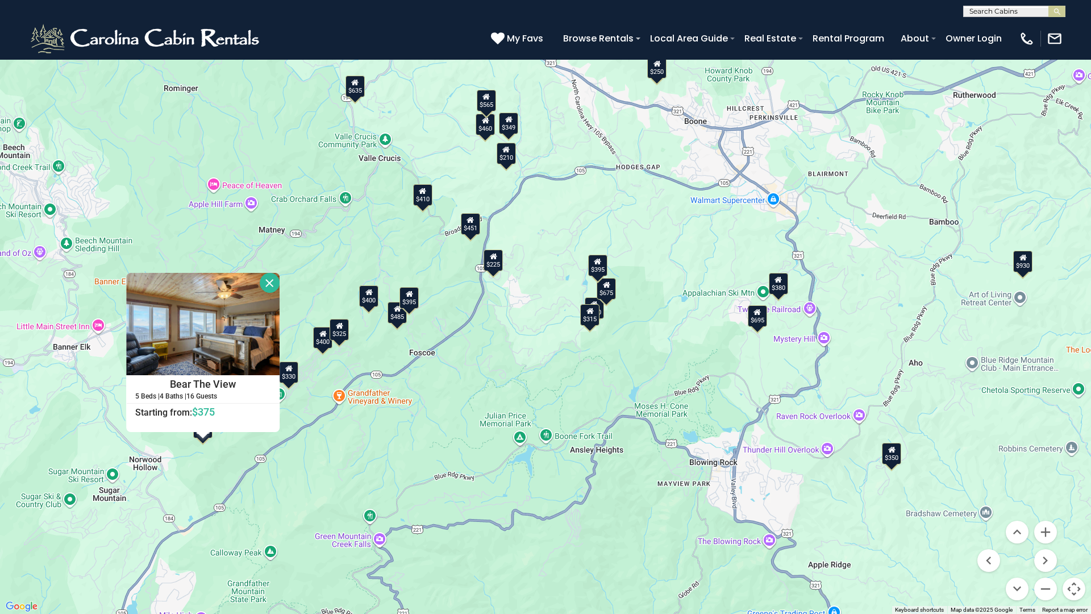
click at [265, 278] on button "Close" at bounding box center [270, 283] width 20 height 20
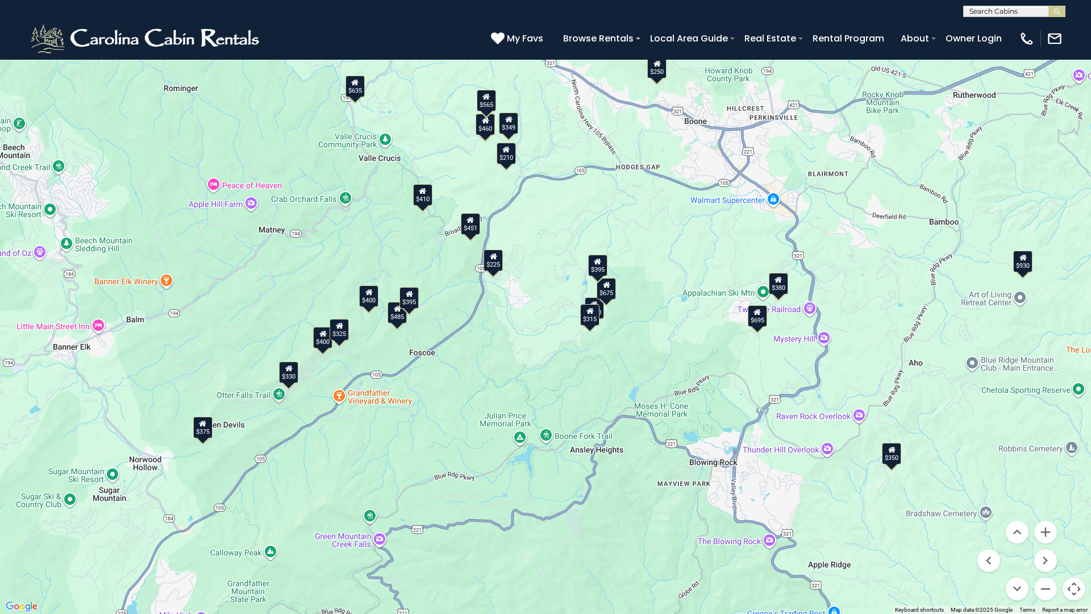
click at [286, 373] on div "$330" at bounding box center [288, 372] width 19 height 22
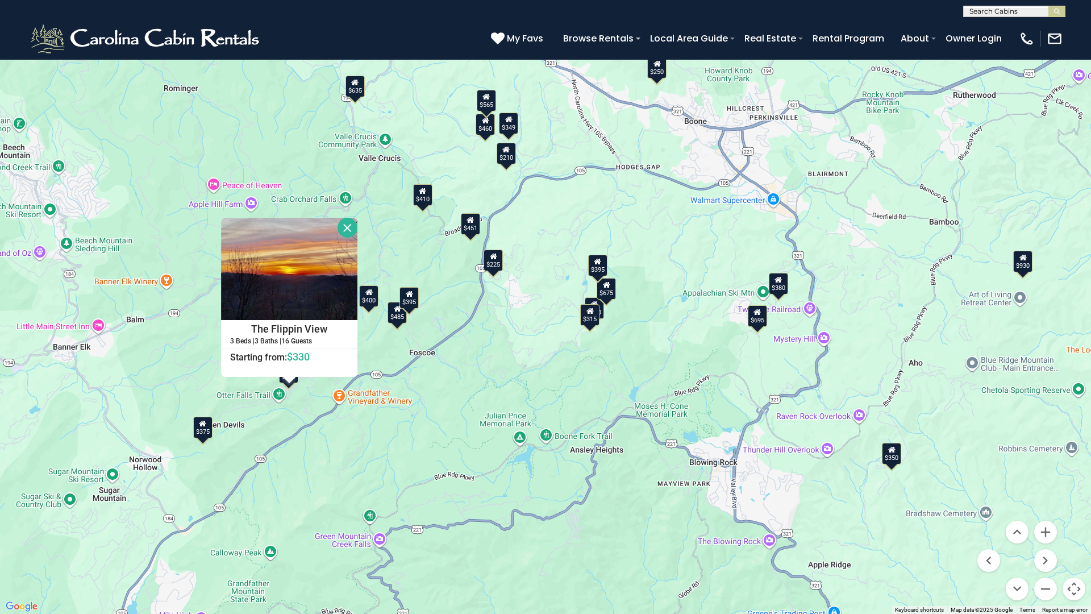
click at [347, 227] on button "Close" at bounding box center [348, 228] width 20 height 20
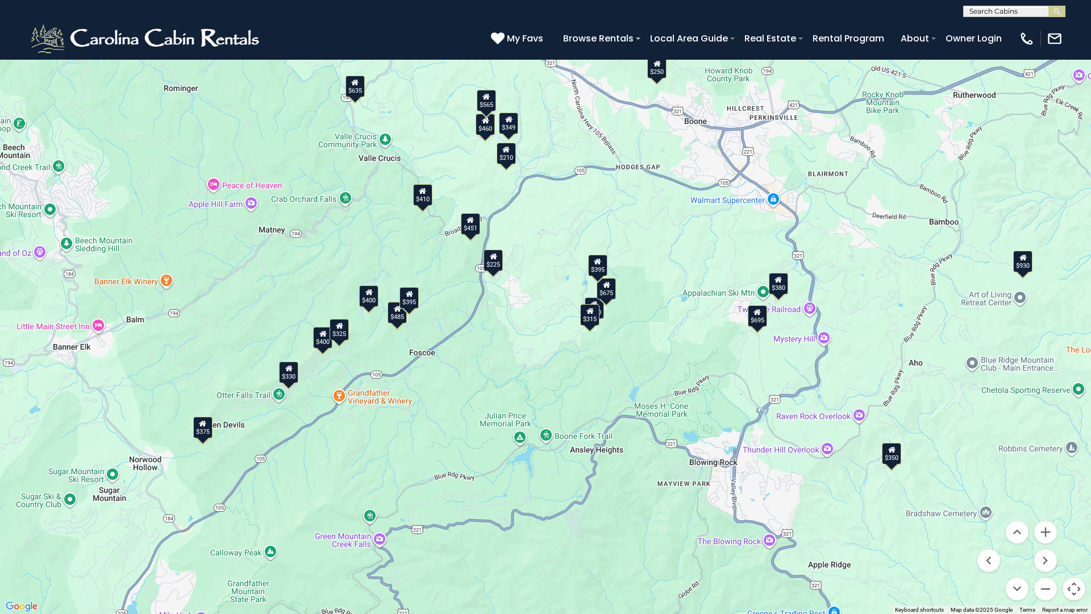
click at [323, 341] on div "$400" at bounding box center [322, 338] width 19 height 22
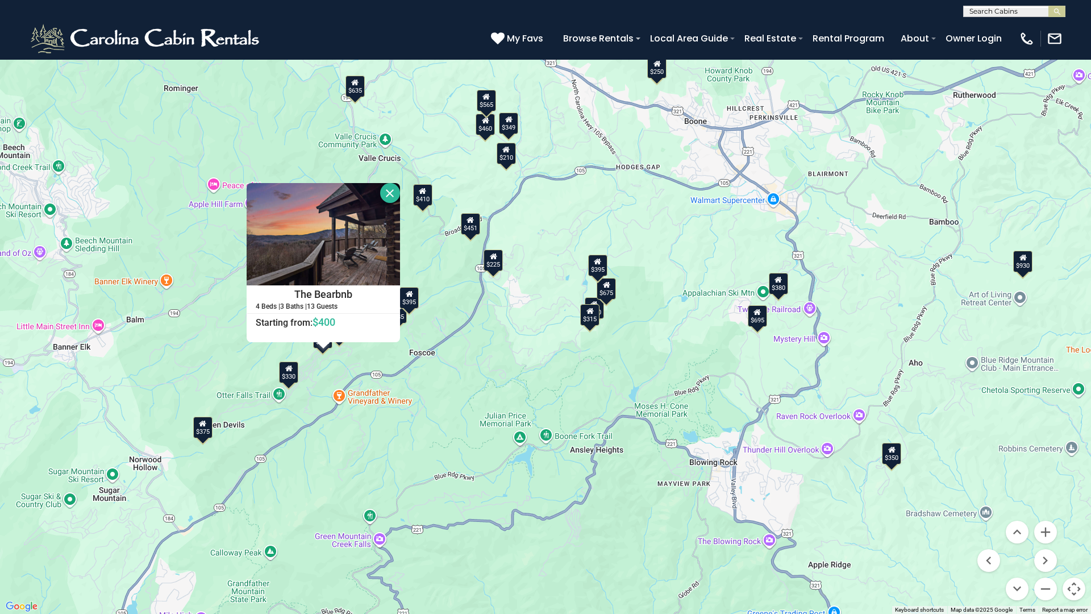
click at [392, 197] on button "Close" at bounding box center [390, 193] width 20 height 20
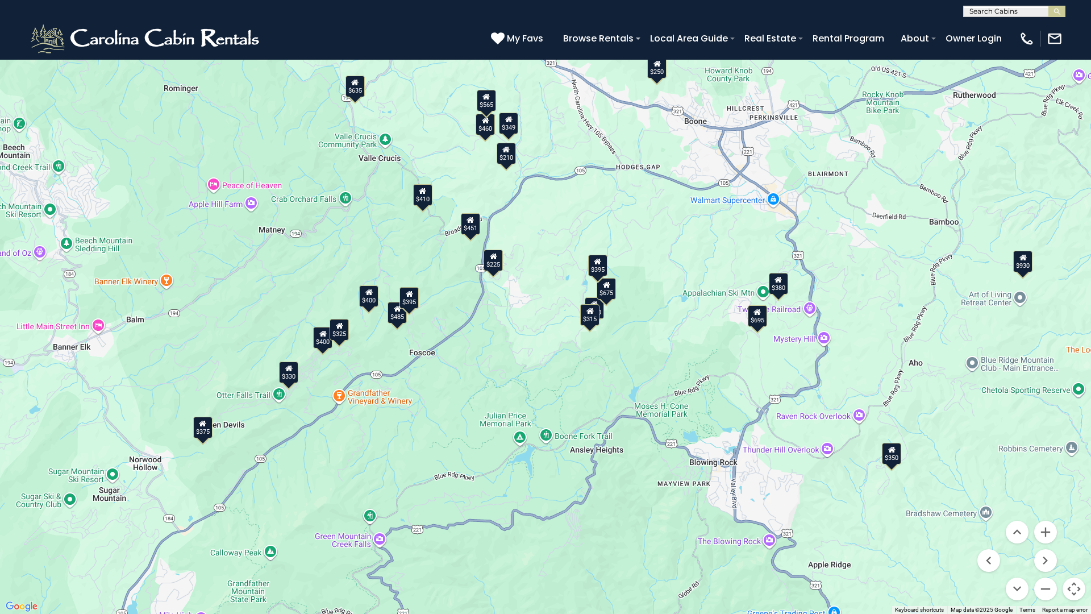
click at [341, 335] on div "$325" at bounding box center [339, 330] width 19 height 22
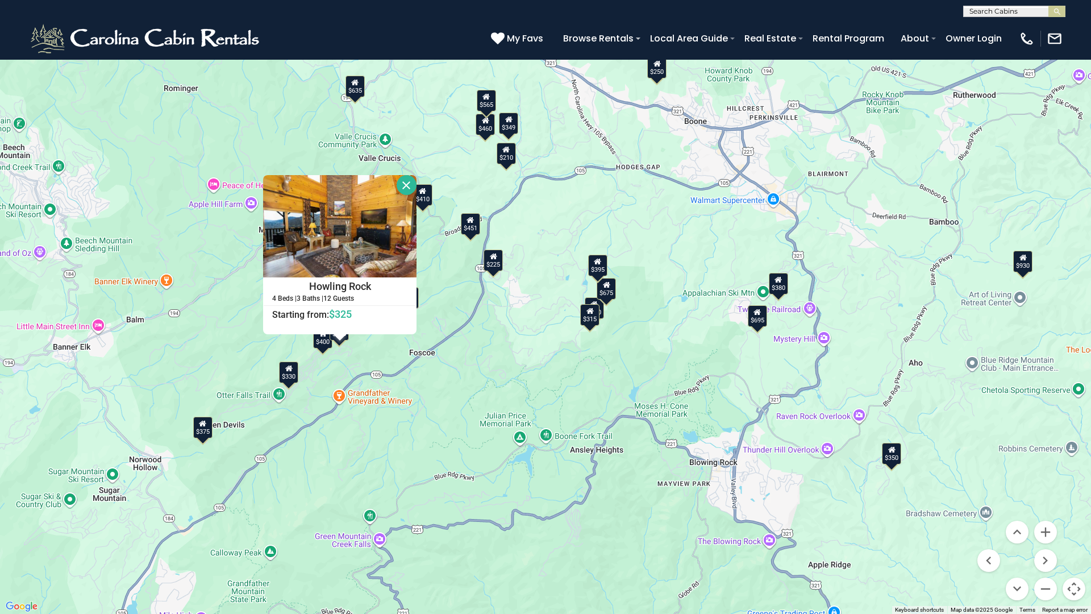
click at [401, 187] on button "Close" at bounding box center [407, 185] width 20 height 20
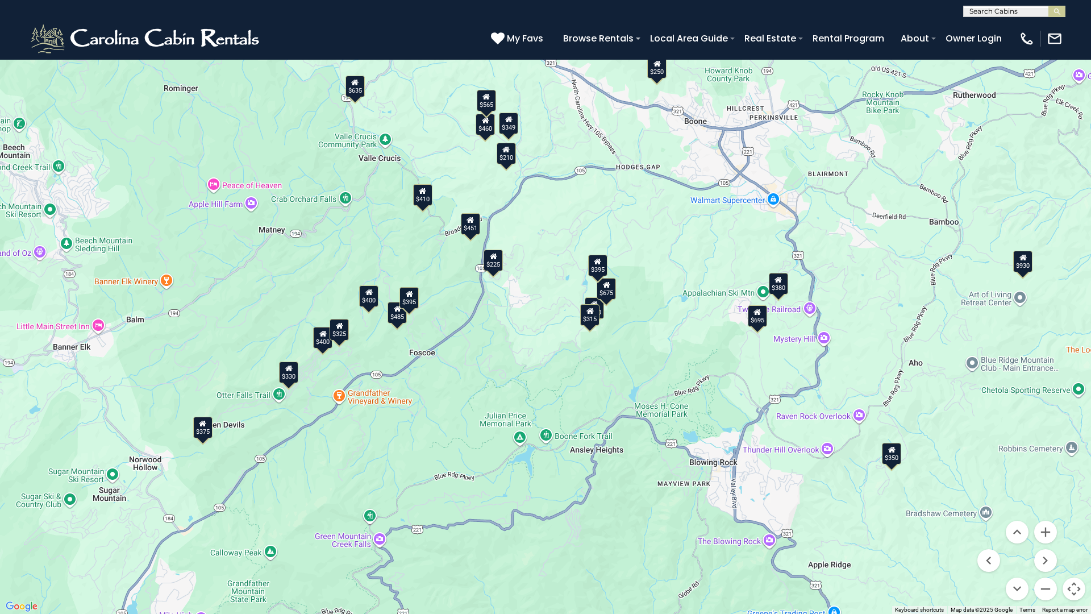
click at [366, 298] on div "$400" at bounding box center [368, 296] width 19 height 22
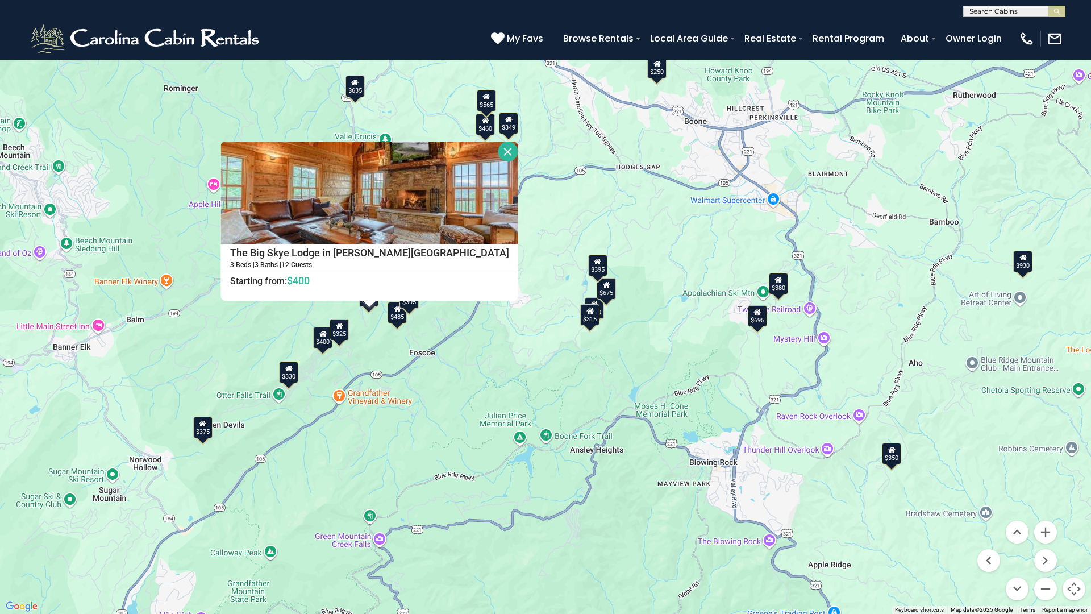
click at [498, 149] on button "Close" at bounding box center [508, 151] width 20 height 20
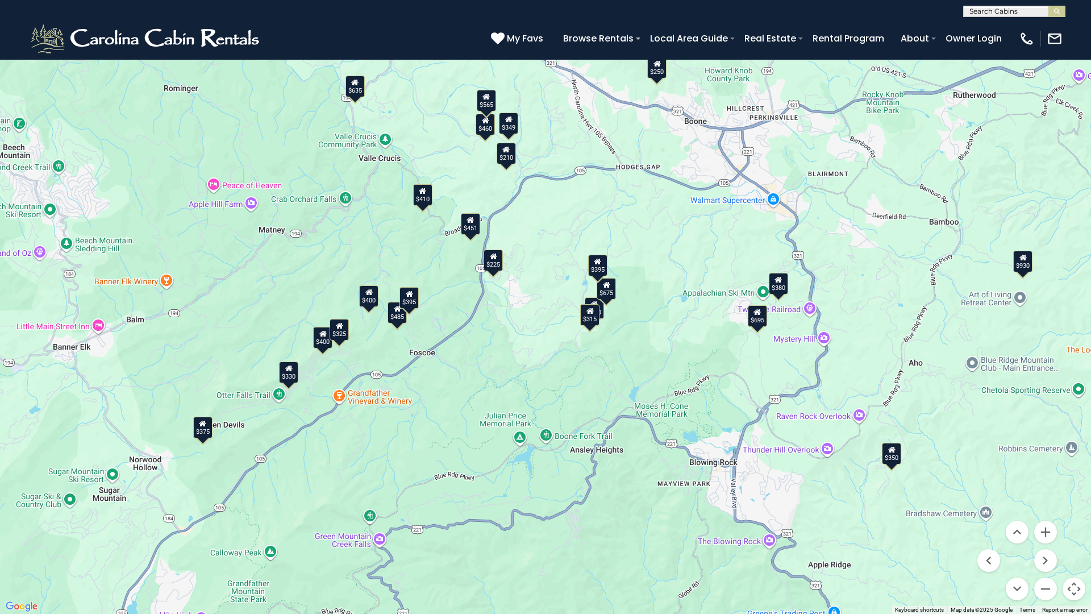
click at [392, 322] on div "$485" at bounding box center [397, 313] width 19 height 22
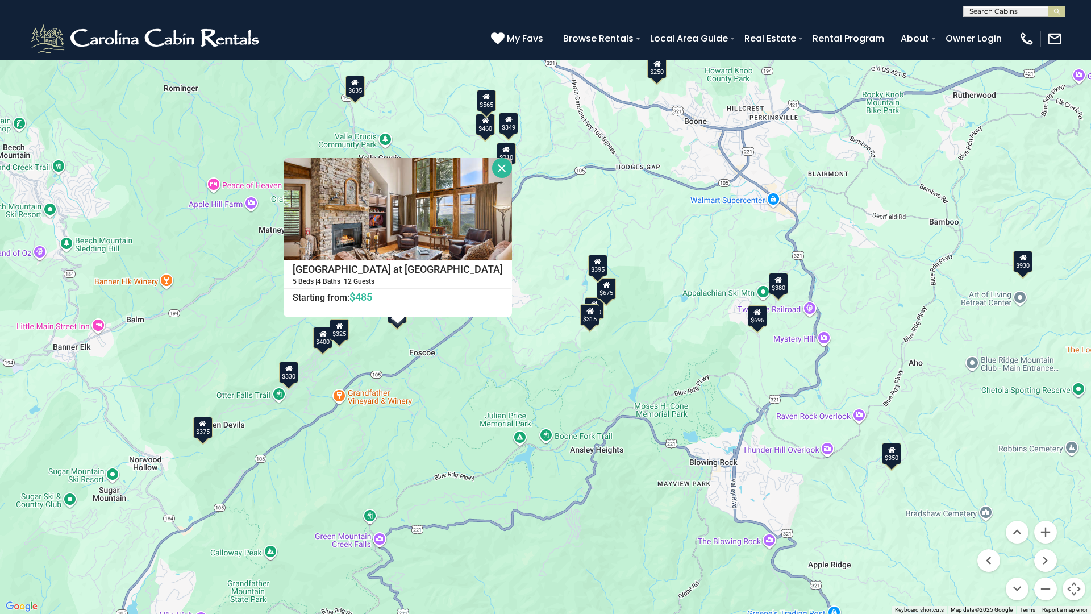
click at [492, 166] on button "Close" at bounding box center [502, 168] width 20 height 20
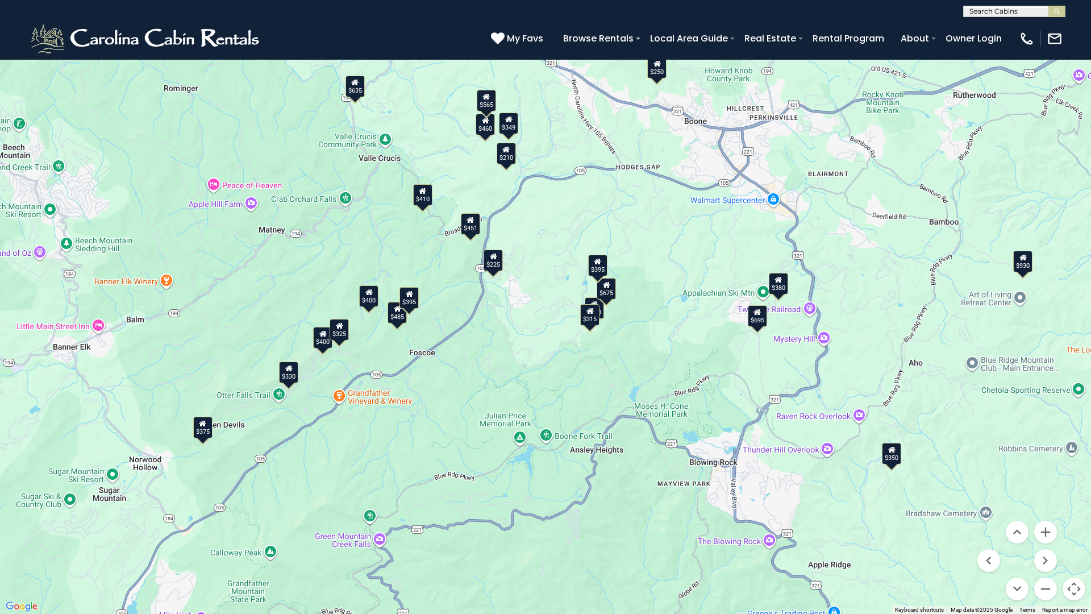
click at [411, 300] on div "$395" at bounding box center [408, 298] width 19 height 22
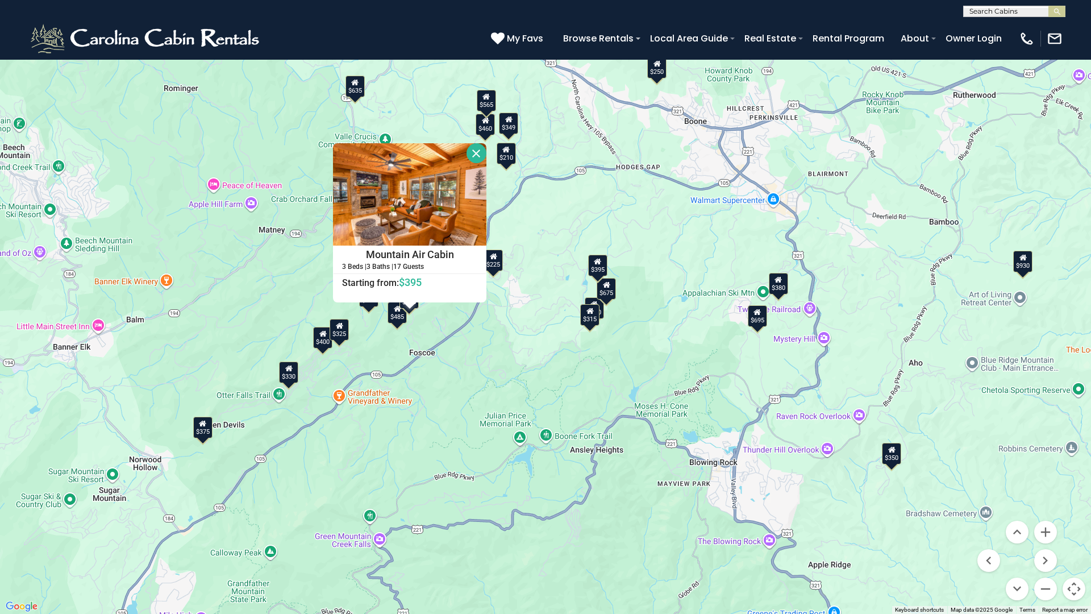
click at [476, 155] on button "Close" at bounding box center [476, 153] width 20 height 20
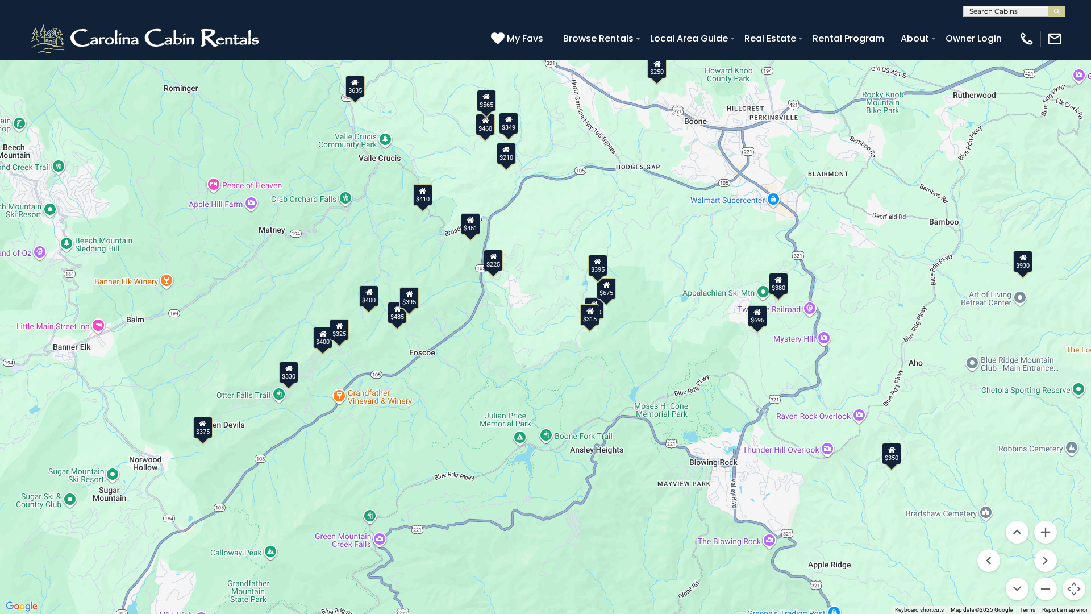
click at [894, 464] on div "$350" at bounding box center [891, 454] width 19 height 22
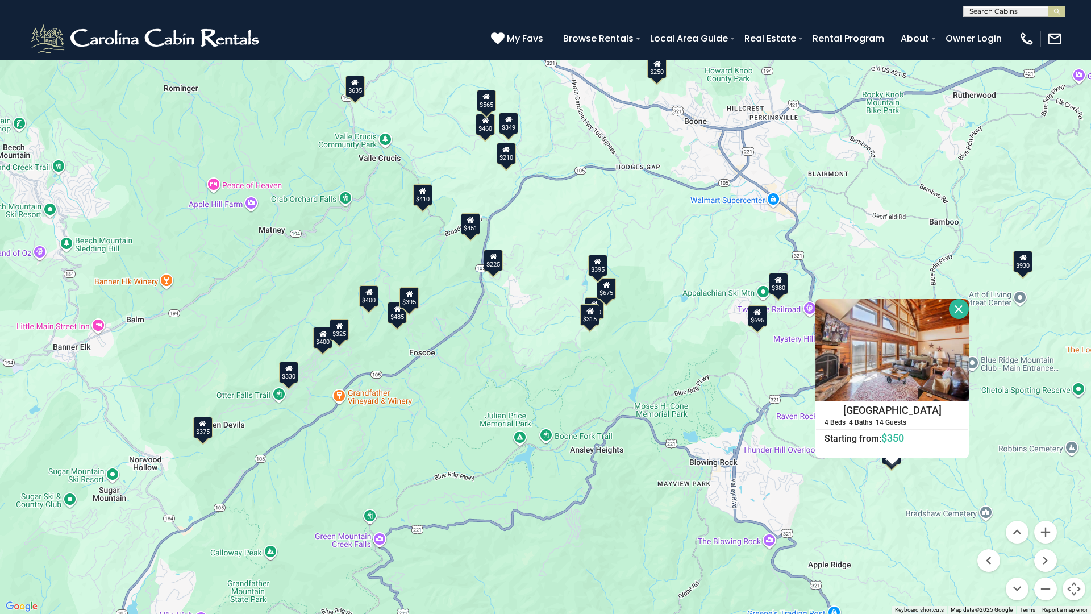
click at [960, 305] on button "Close" at bounding box center [959, 309] width 20 height 20
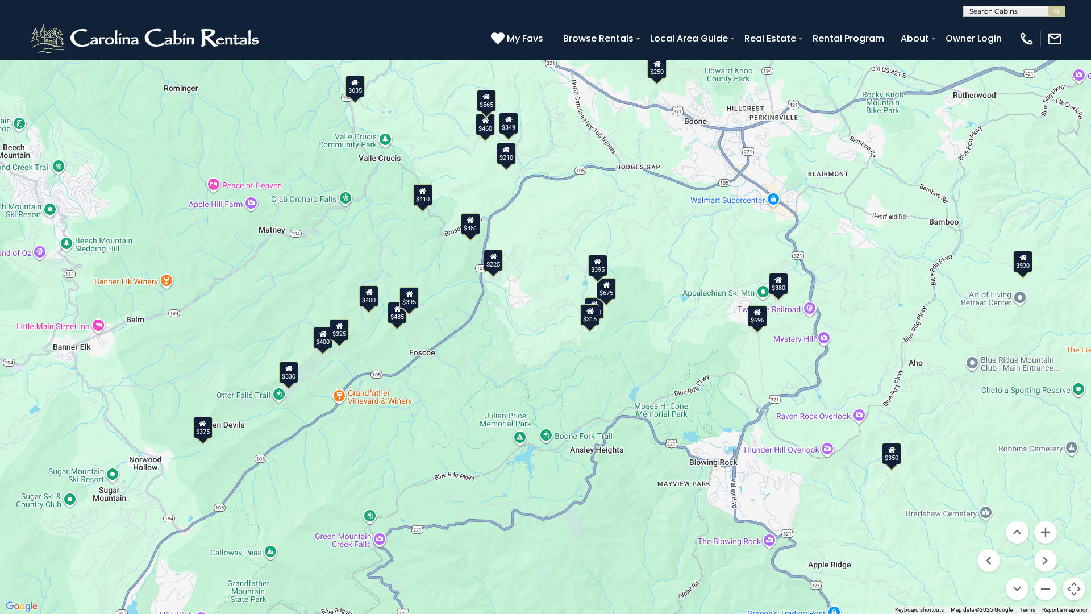
click at [1024, 268] on div "$930" at bounding box center [1022, 262] width 19 height 22
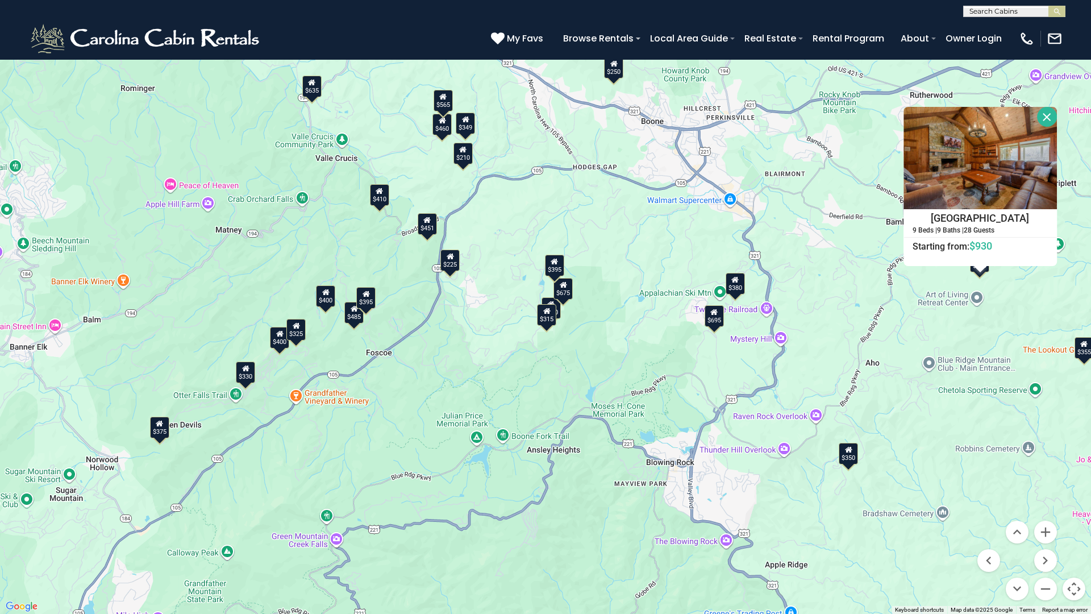
click at [1053, 114] on button "Close" at bounding box center [1047, 117] width 20 height 20
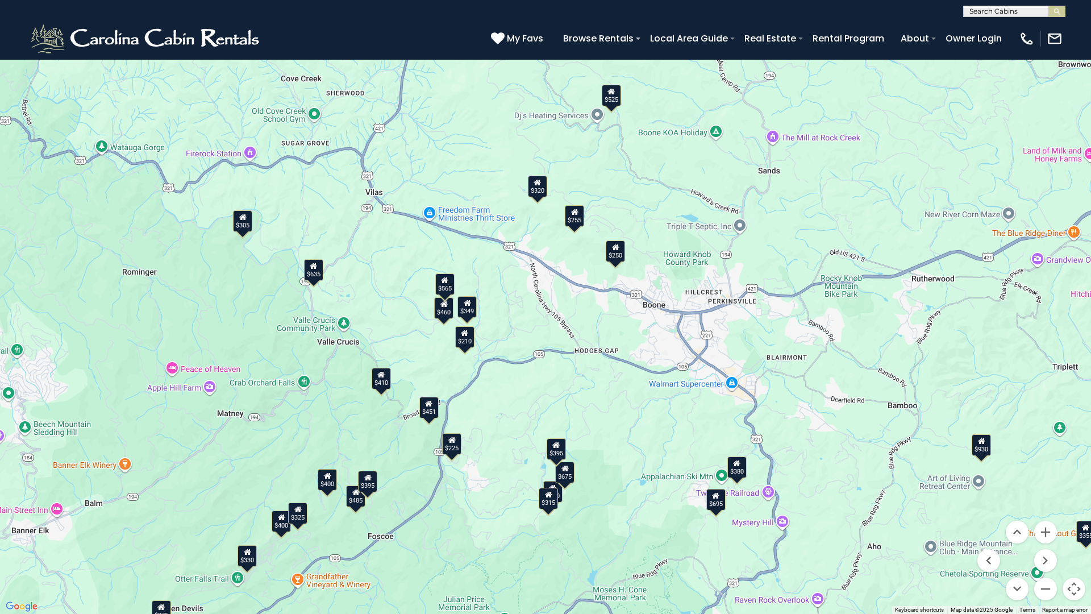
drag, startPoint x: 671, startPoint y: 220, endPoint x: 673, endPoint y: 406, distance: 185.8
click at [673, 406] on div "$349 $480 $525 $315 $355 $675 $635 $930 $400 $451 $330 $400 $485 $460 $395 $695…" at bounding box center [545, 307] width 1091 height 614
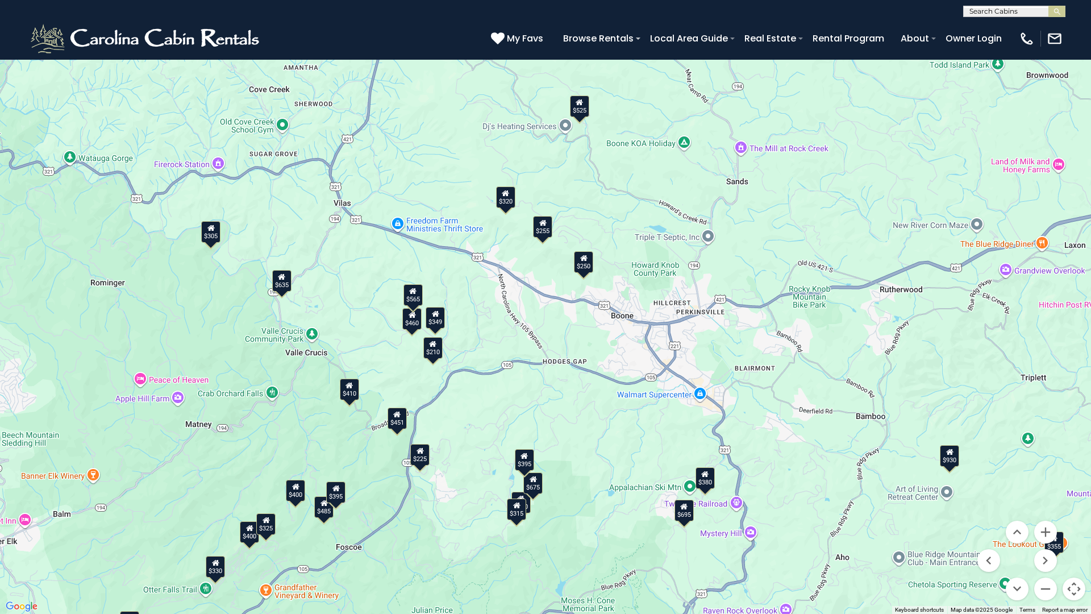
drag, startPoint x: 836, startPoint y: 292, endPoint x: 802, endPoint y: 303, distance: 35.4
click at [802, 303] on div "$349 $480 $525 $315 $355 $675 $635 $930 $400 $451 $330 $400 $485 $460 $395 $695…" at bounding box center [545, 307] width 1091 height 614
click at [581, 264] on div "$250" at bounding box center [583, 262] width 19 height 22
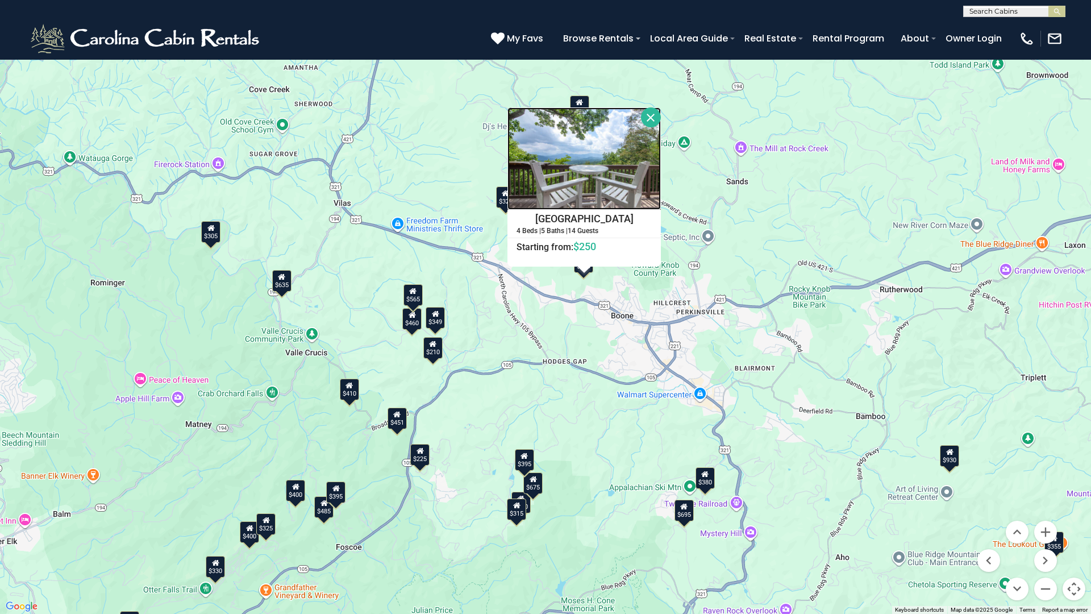
click at [580, 184] on img at bounding box center [583, 158] width 153 height 102
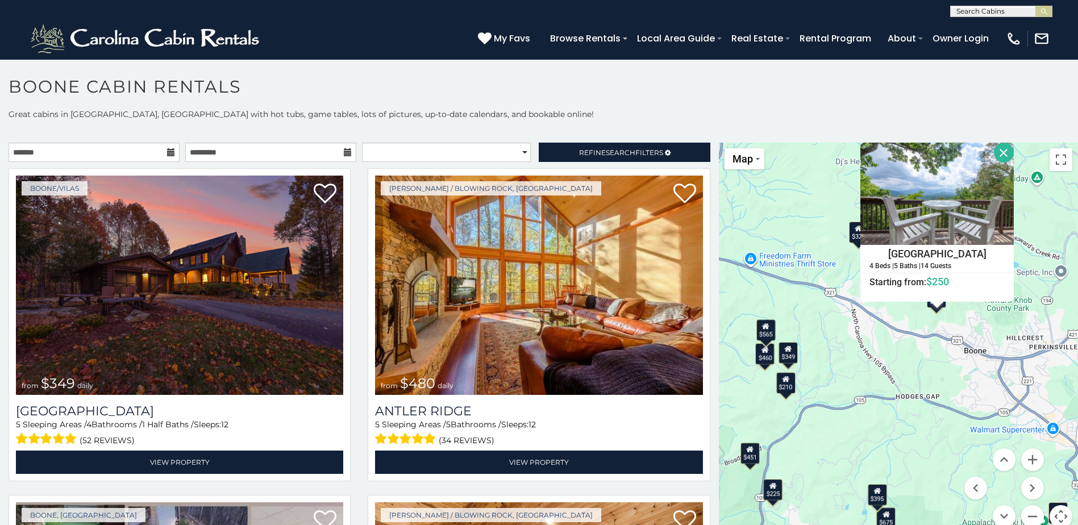
click at [822, 370] on div "$349 $480 $525 $315 $355 $675 $635 $930 $400 $451 $330 $400 $485 $460 $395 $695…" at bounding box center [898, 342] width 359 height 399
click at [1056, 161] on button "Toggle fullscreen view" at bounding box center [1060, 159] width 23 height 23
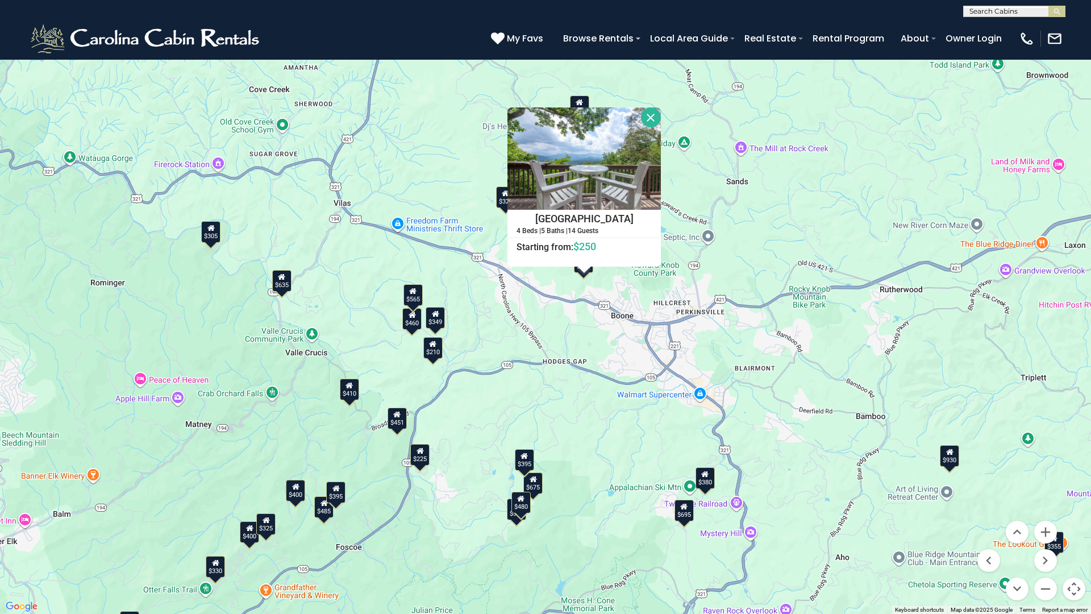
click at [656, 113] on button "Close" at bounding box center [651, 117] width 20 height 20
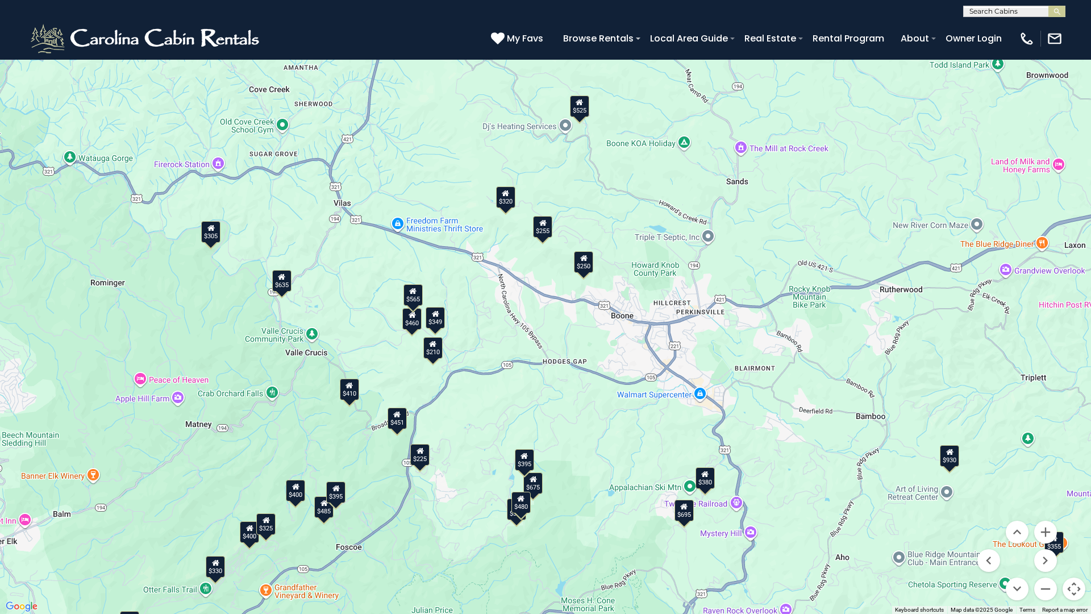
click at [581, 107] on div "$525" at bounding box center [579, 106] width 19 height 22
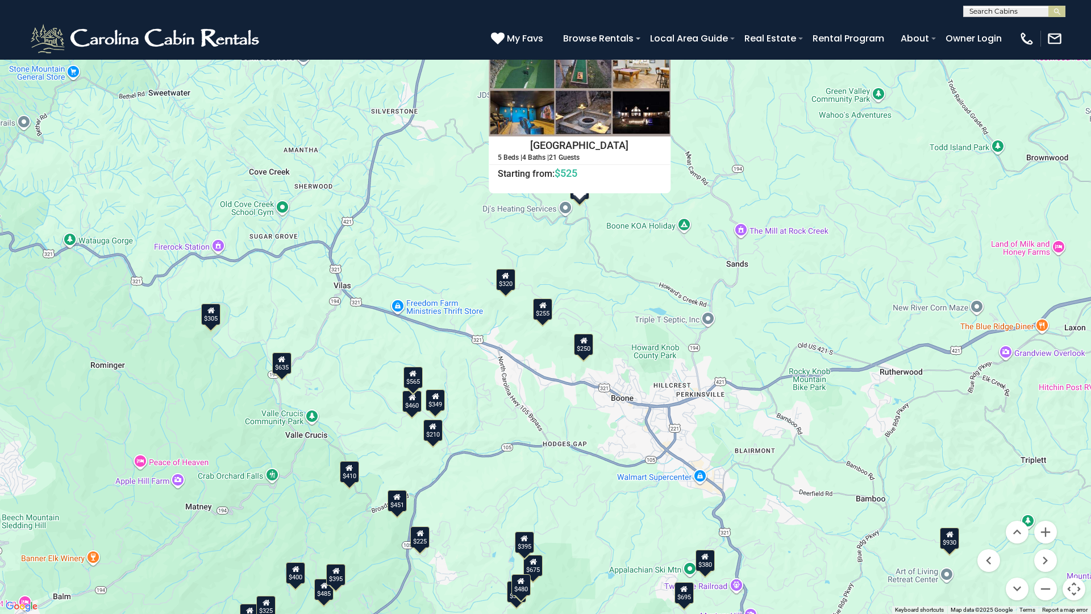
click at [665, 47] on button "Close" at bounding box center [661, 44] width 20 height 20
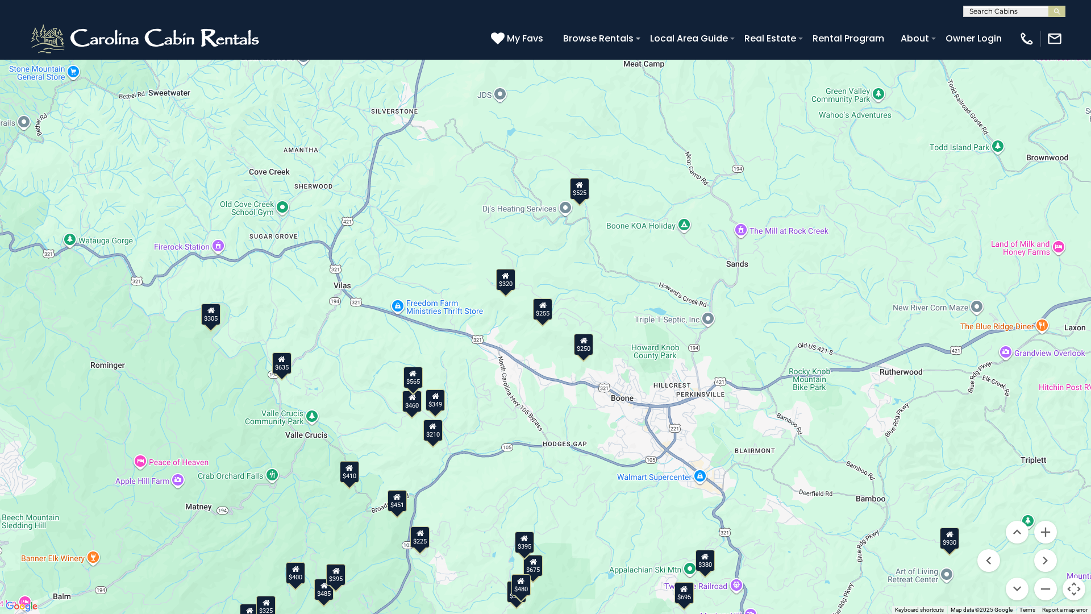
click at [584, 348] on div "$250" at bounding box center [583, 345] width 19 height 22
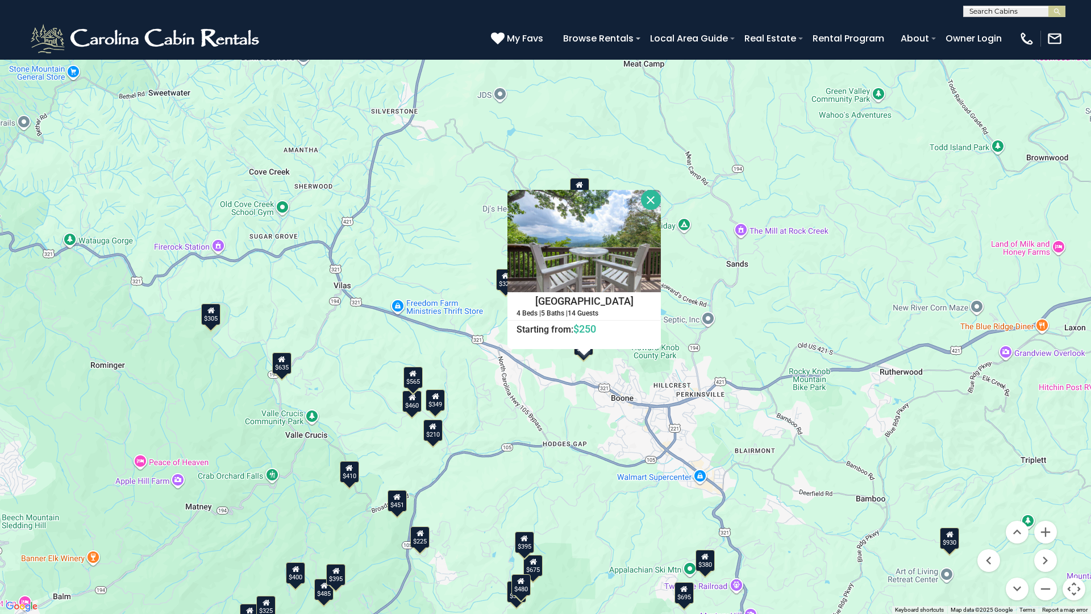
click at [653, 199] on button "Close" at bounding box center [651, 200] width 20 height 20
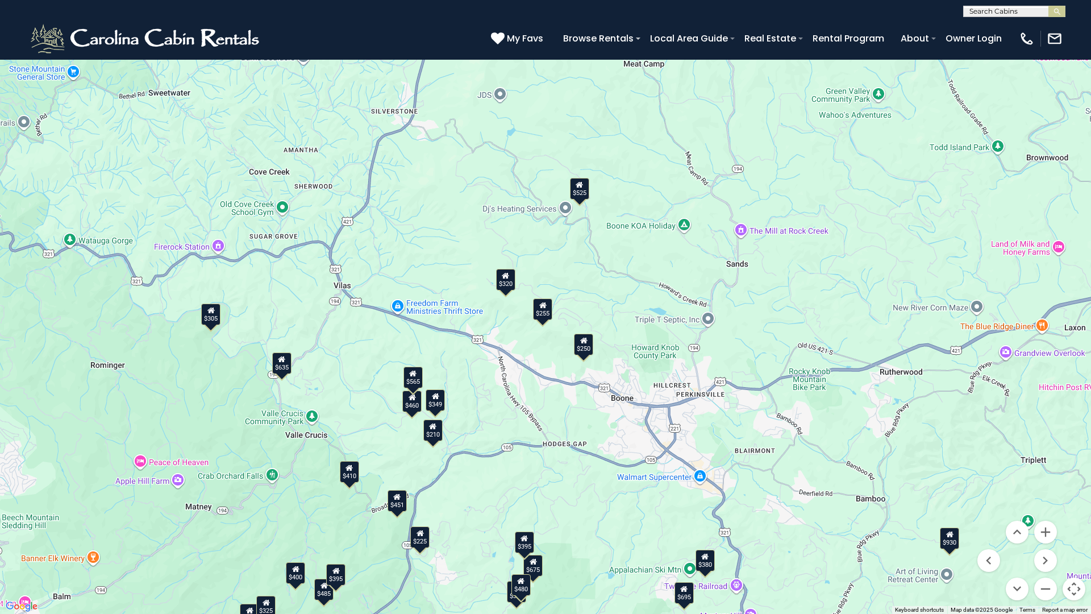
click at [543, 315] on div "$255" at bounding box center [542, 309] width 19 height 22
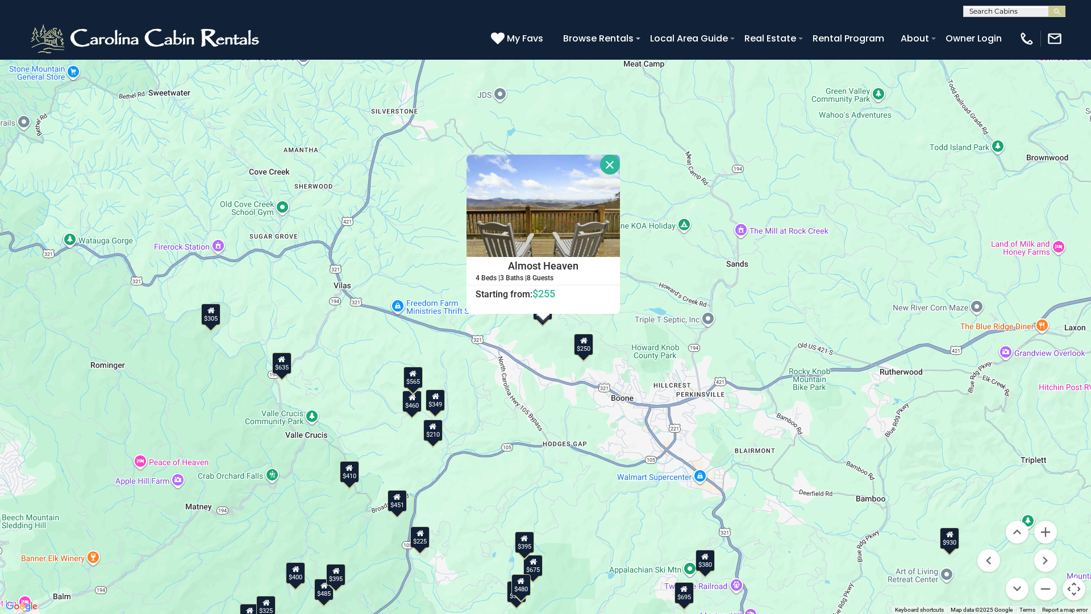
click at [540, 323] on div "$349 $480 $525 $315 $355 $675 $635 $930 $400 $451 $330 $400 $485 $460 $395 $695…" at bounding box center [545, 307] width 1091 height 614
click at [613, 160] on button "Close" at bounding box center [610, 165] width 20 height 20
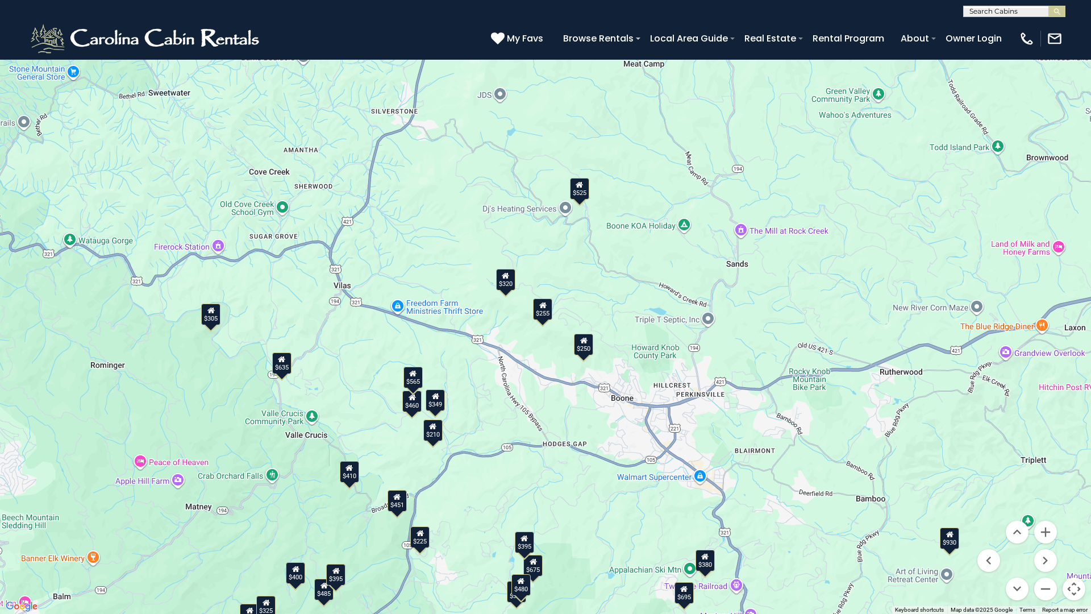
click at [505, 286] on div "$320" at bounding box center [505, 280] width 19 height 22
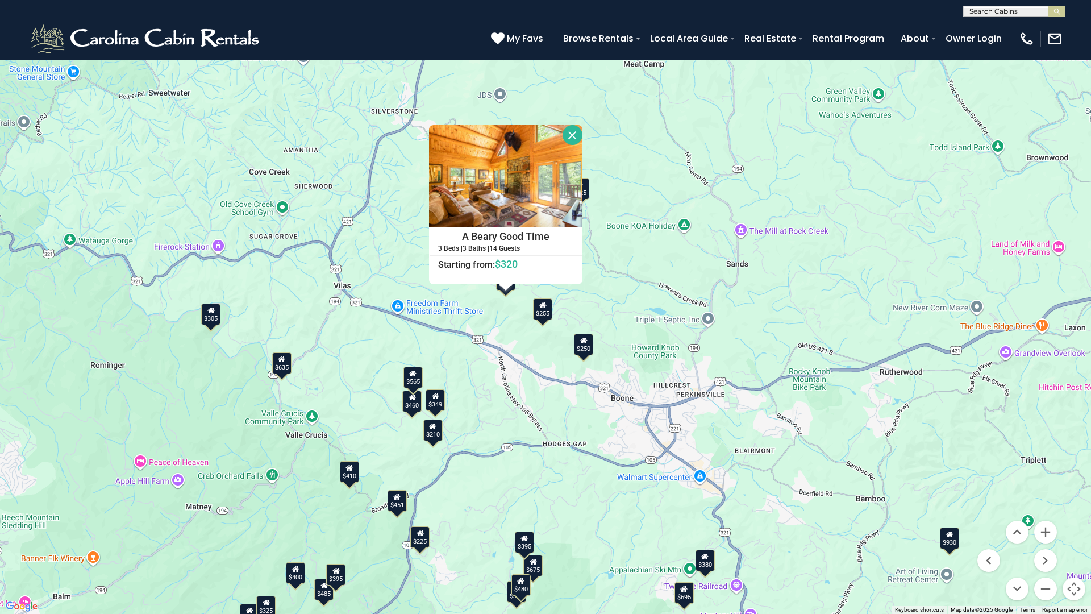
click at [574, 135] on button "Close" at bounding box center [573, 135] width 20 height 20
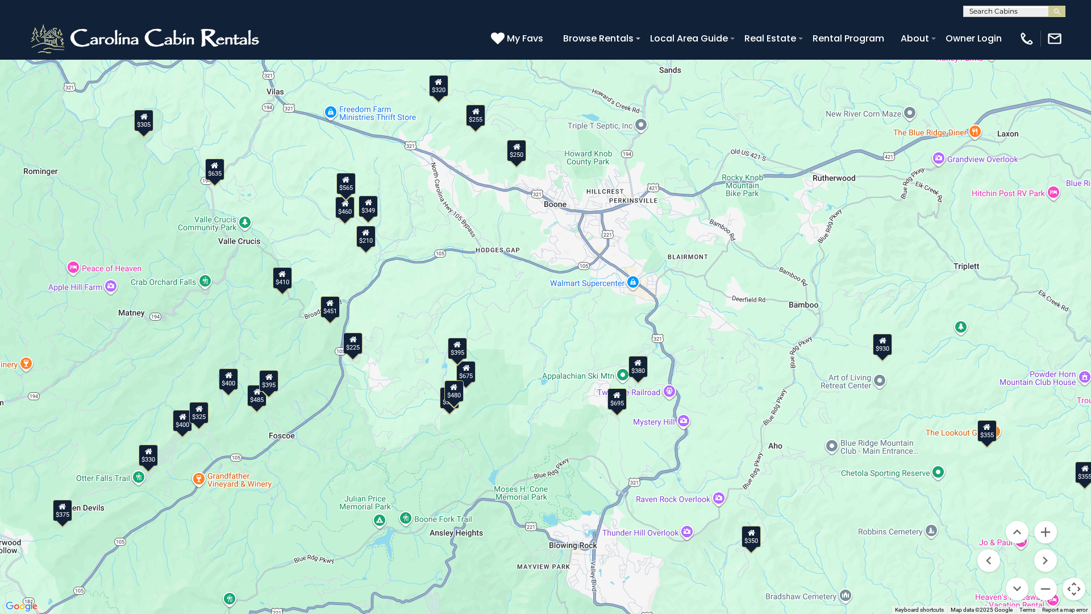
drag, startPoint x: 608, startPoint y: 485, endPoint x: 593, endPoint y: 351, distance: 135.0
click at [541, 289] on div "$349 $480 $525 $315 $355 $675 $635 $930 $400 $451 $330 $400 $485 $460 $395 $695…" at bounding box center [545, 307] width 1091 height 614
click at [642, 371] on div "$380" at bounding box center [638, 367] width 19 height 22
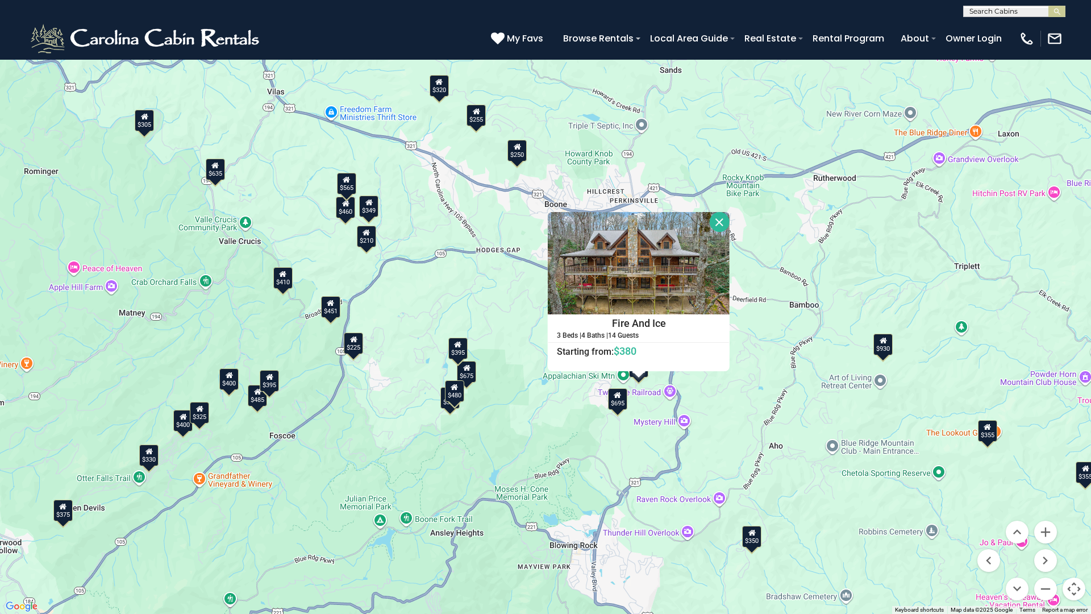
drag, startPoint x: 723, startPoint y: 218, endPoint x: 676, endPoint y: 322, distance: 113.4
click at [722, 218] on button "Close" at bounding box center [720, 222] width 20 height 20
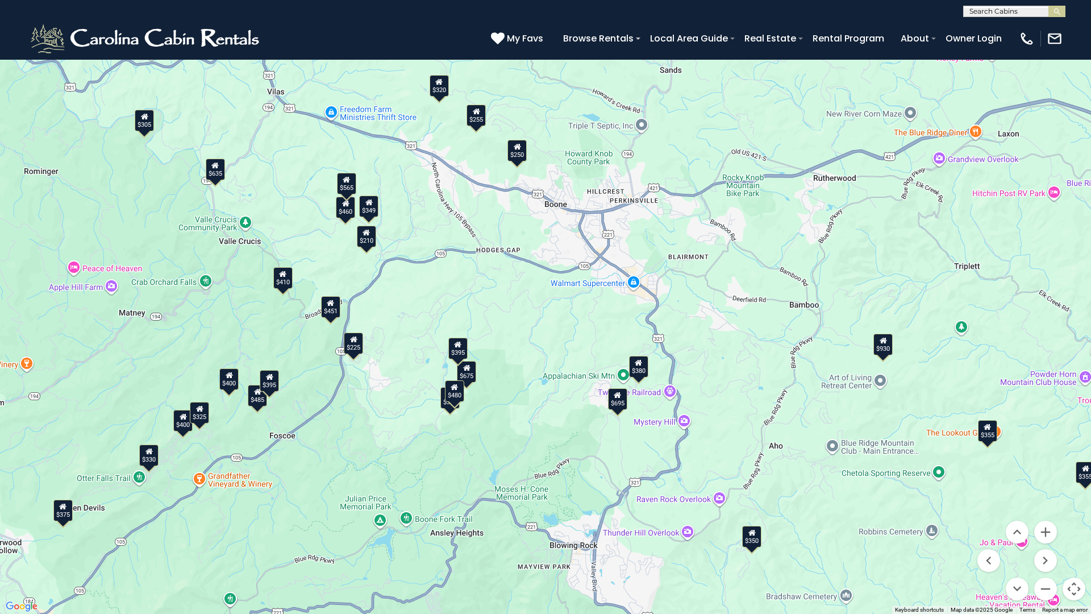
click at [621, 402] on div "$695" at bounding box center [617, 399] width 19 height 22
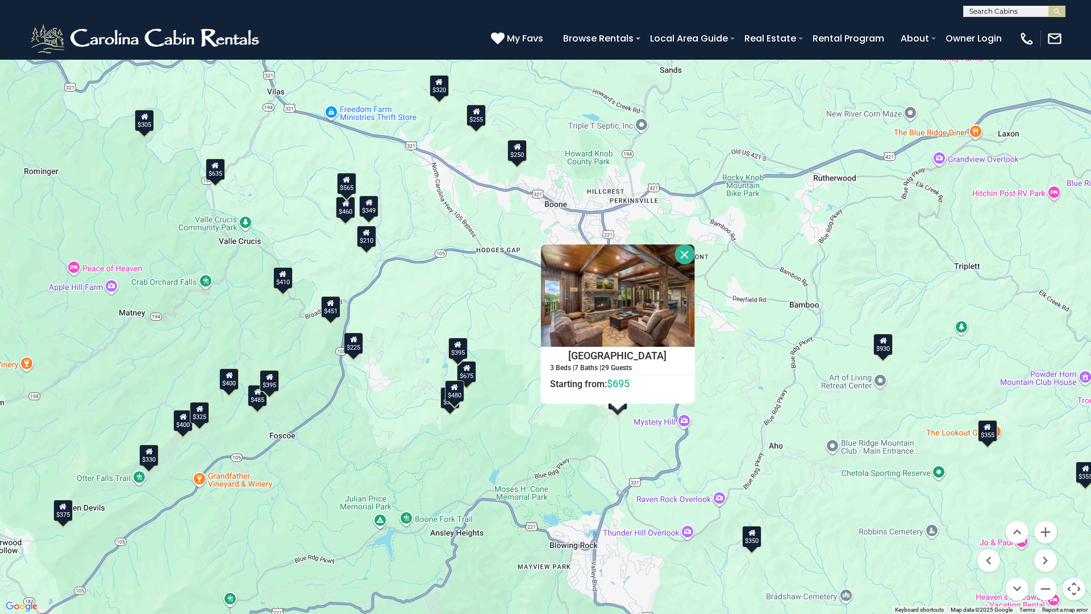
click at [683, 261] on button "Close" at bounding box center [684, 254] width 20 height 20
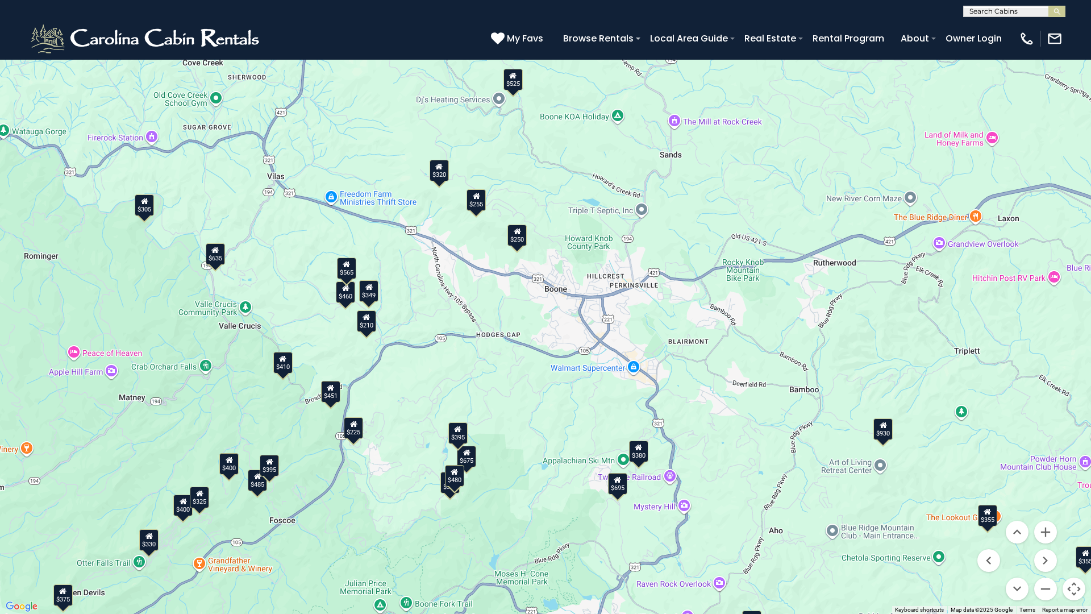
drag, startPoint x: 522, startPoint y: 218, endPoint x: 513, endPoint y: 284, distance: 67.1
click at [520, 302] on div "$349 $480 $525 $315 $355 $675 $635 $930 $400 $451 $330 $400 $485 $460 $395 $695…" at bounding box center [545, 307] width 1091 height 614
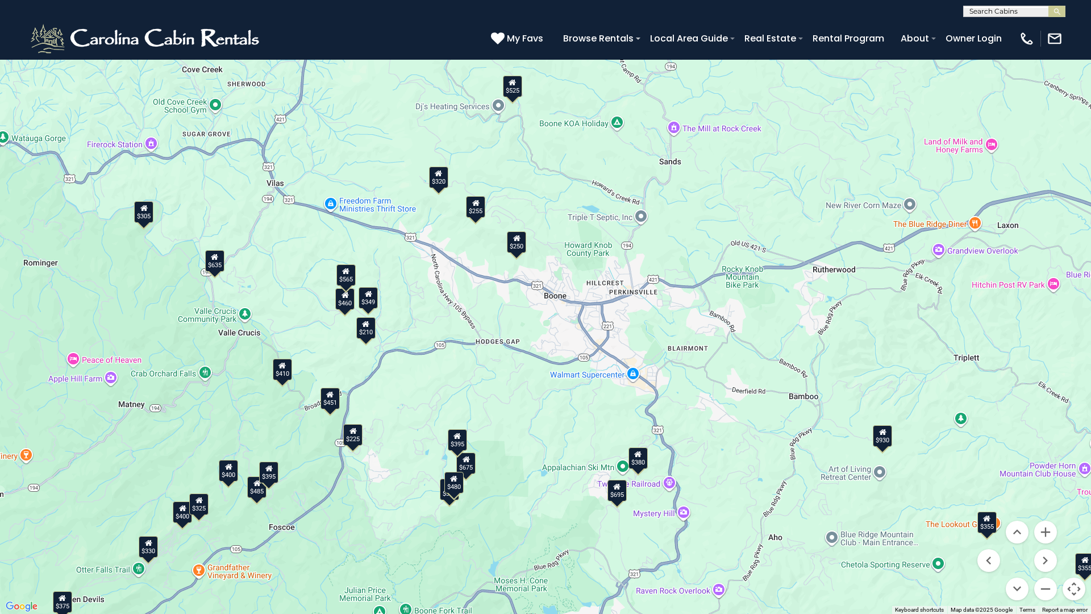
click at [474, 207] on div "$255" at bounding box center [475, 207] width 19 height 22
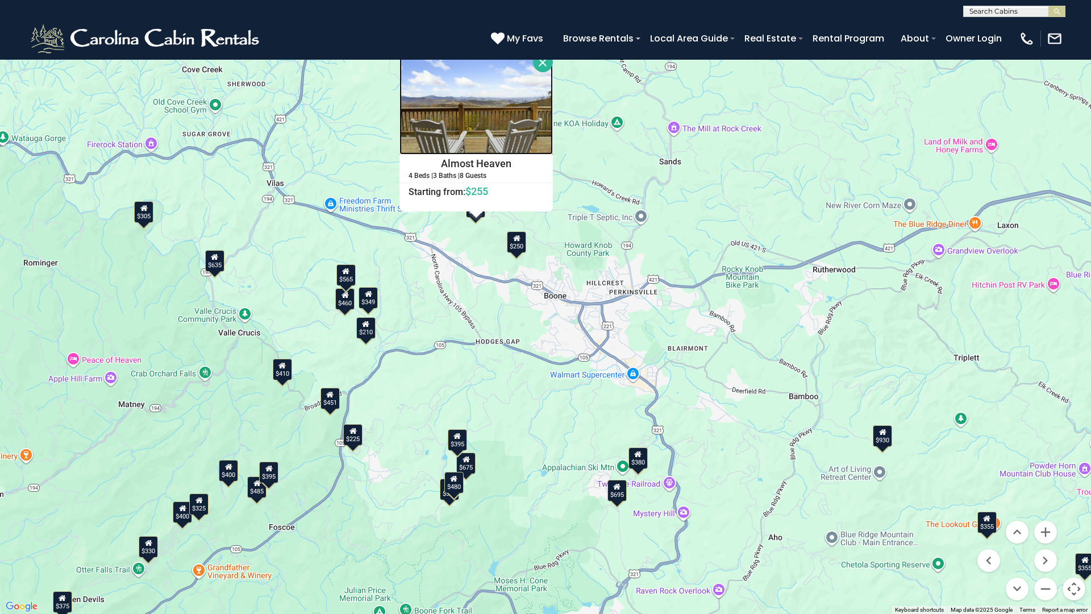
click at [473, 133] on img at bounding box center [475, 103] width 153 height 102
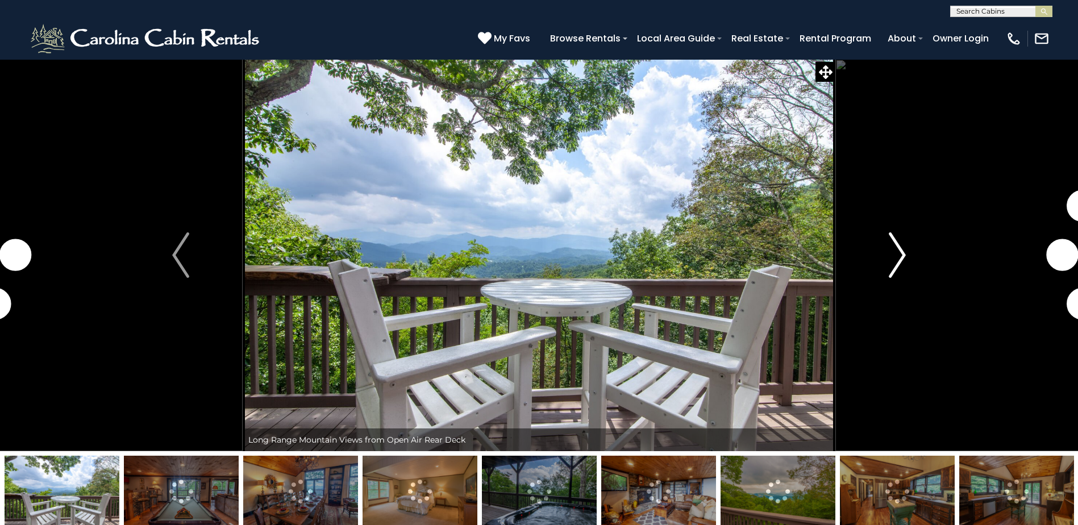
click at [903, 250] on img "Next" at bounding box center [897, 254] width 17 height 45
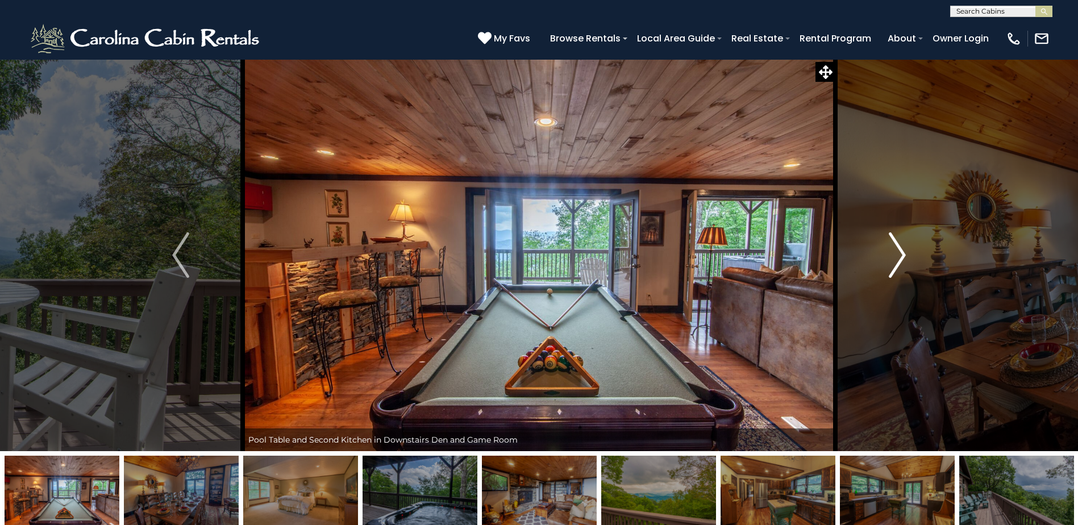
click at [903, 250] on img "Next" at bounding box center [897, 254] width 17 height 45
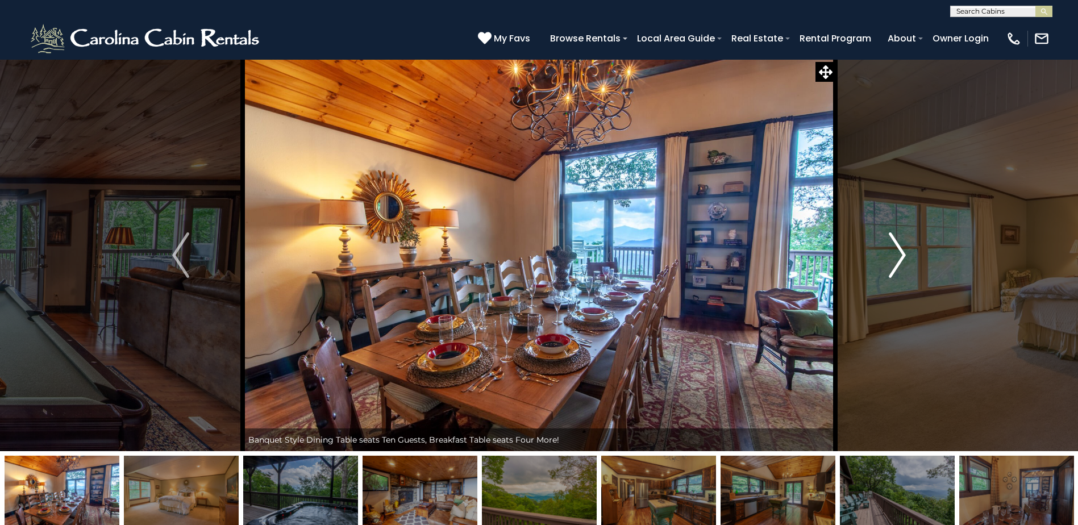
click at [902, 251] on img "Next" at bounding box center [897, 254] width 17 height 45
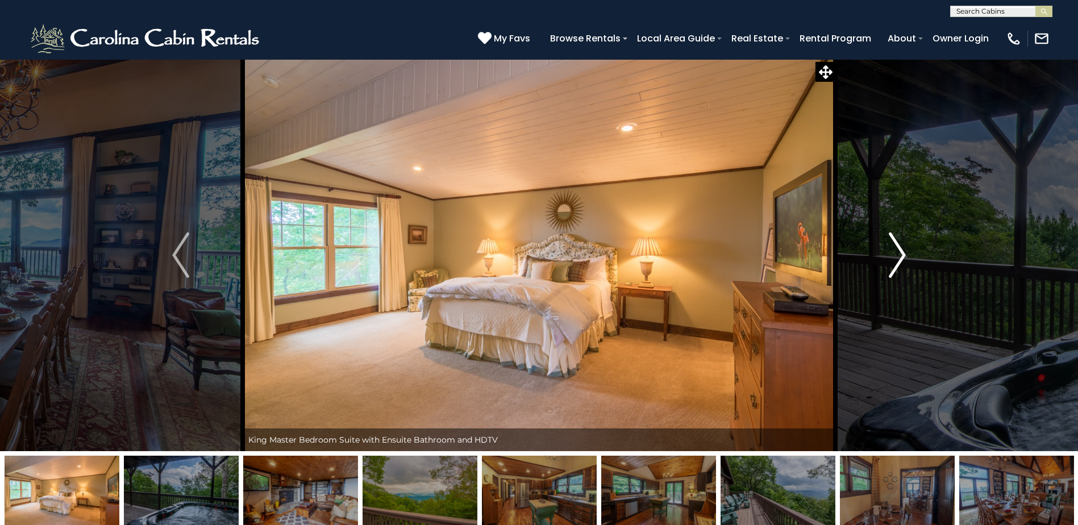
click at [902, 251] on img "Next" at bounding box center [897, 254] width 17 height 45
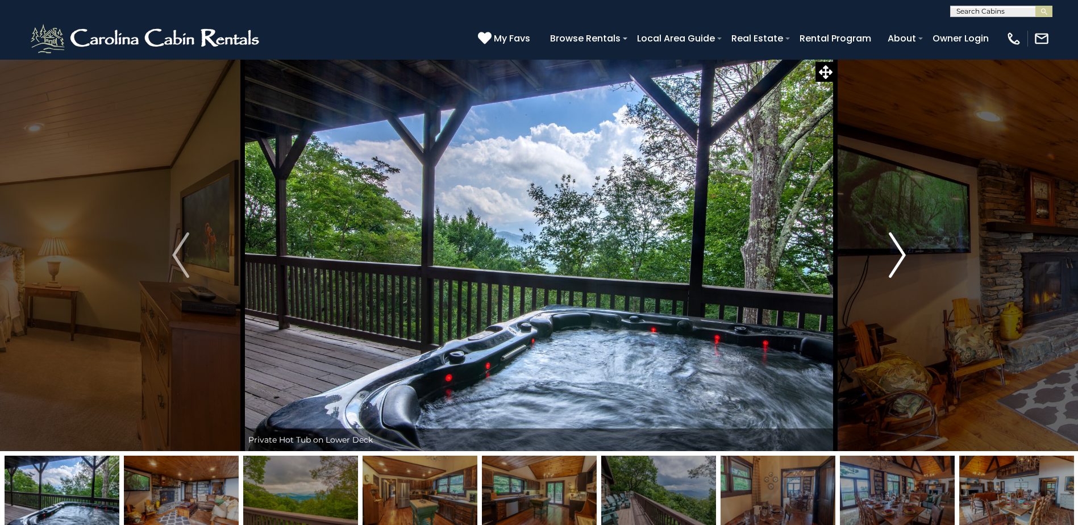
click at [902, 251] on img "Next" at bounding box center [897, 254] width 17 height 45
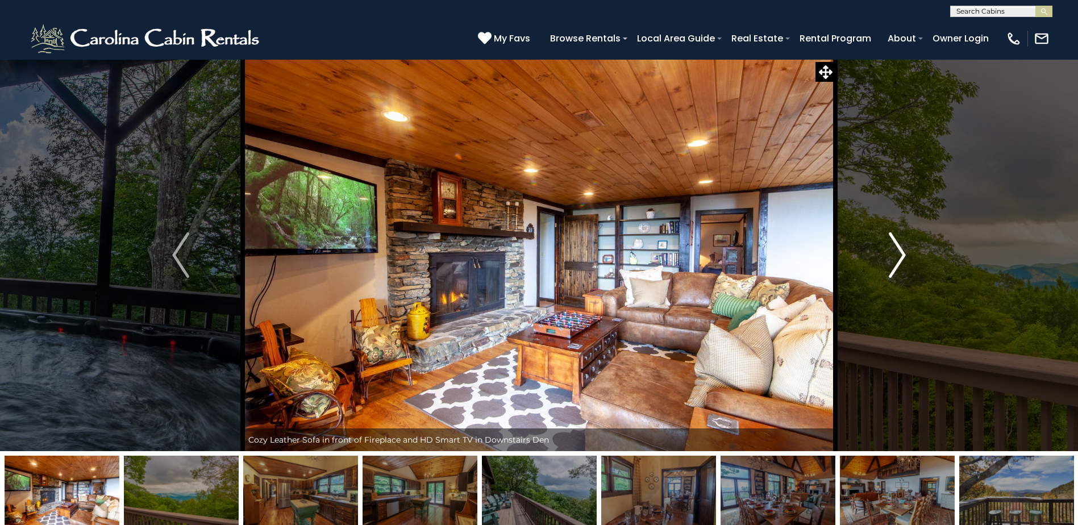
click at [902, 251] on img "Next" at bounding box center [897, 254] width 17 height 45
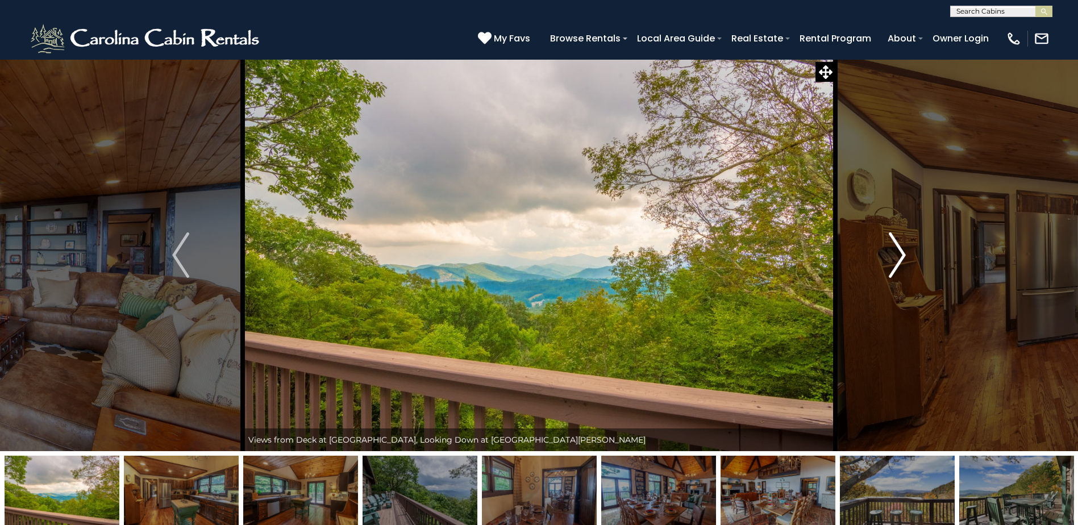
click at [902, 251] on img "Next" at bounding box center [897, 254] width 17 height 45
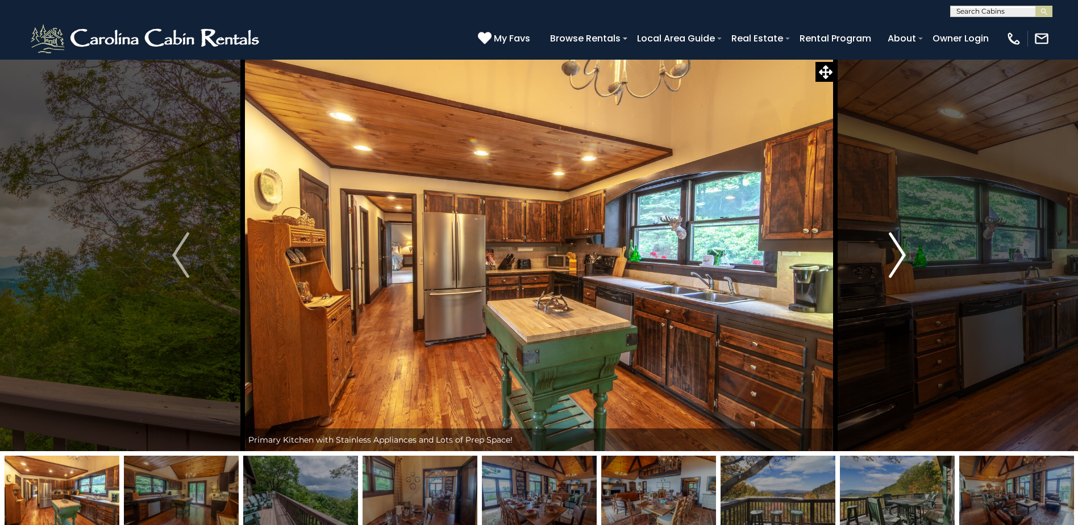
click at [901, 251] on img "Next" at bounding box center [897, 254] width 17 height 45
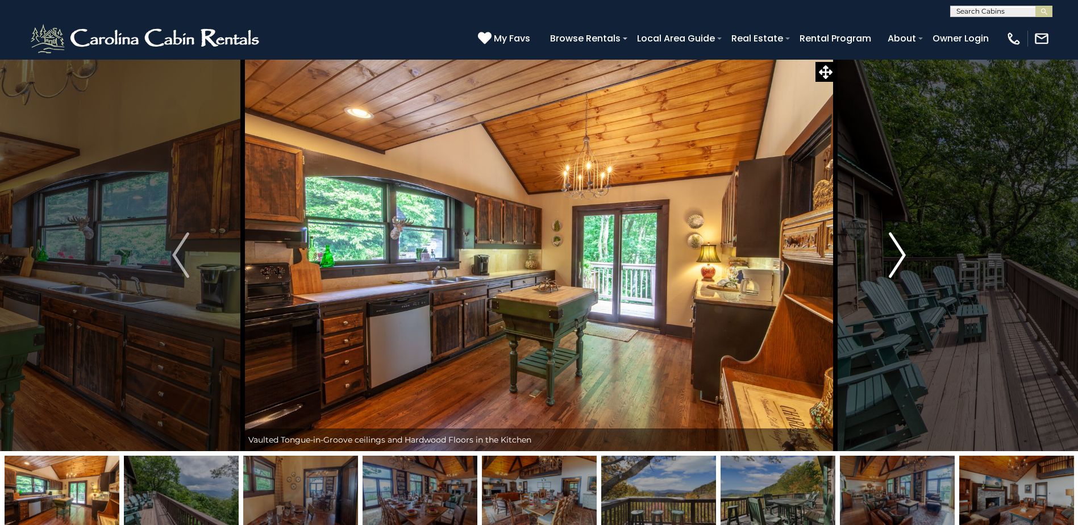
click at [899, 252] on img "Next" at bounding box center [897, 254] width 17 height 45
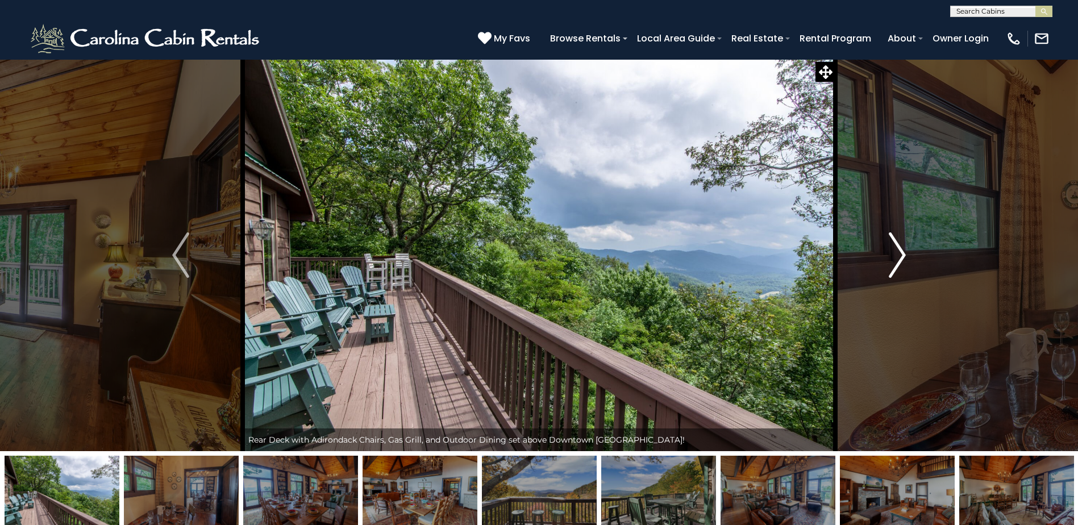
click at [898, 256] on img "Next" at bounding box center [897, 254] width 17 height 45
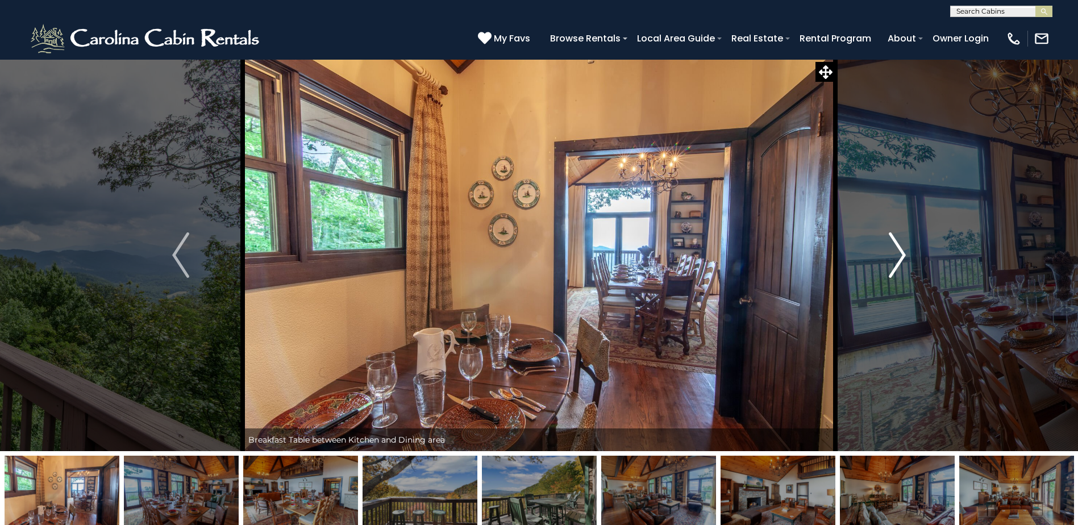
click at [899, 252] on img "Next" at bounding box center [897, 254] width 17 height 45
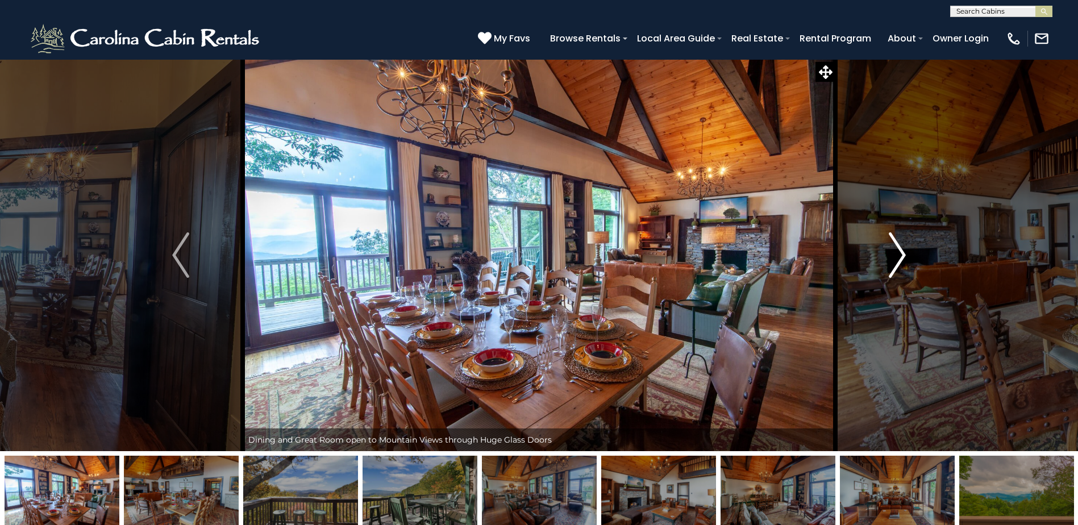
click at [899, 252] on img "Next" at bounding box center [897, 254] width 17 height 45
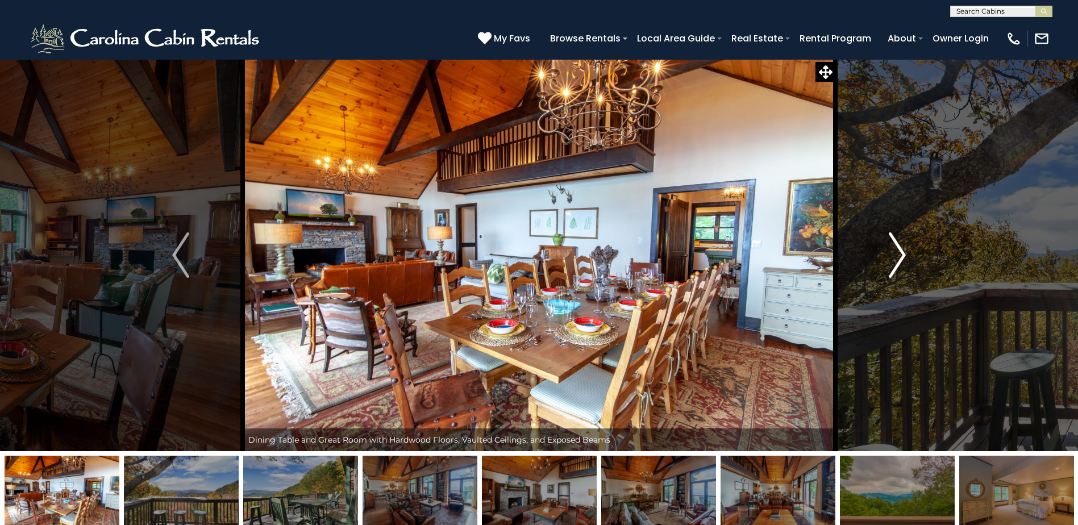
click at [899, 252] on img "Next" at bounding box center [897, 254] width 17 height 45
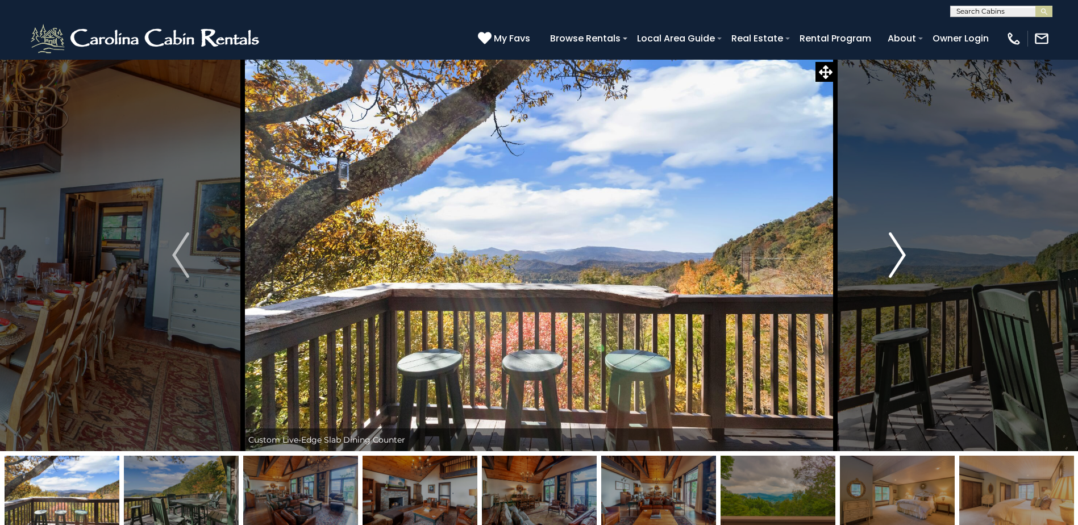
click at [899, 252] on img "Next" at bounding box center [897, 254] width 17 height 45
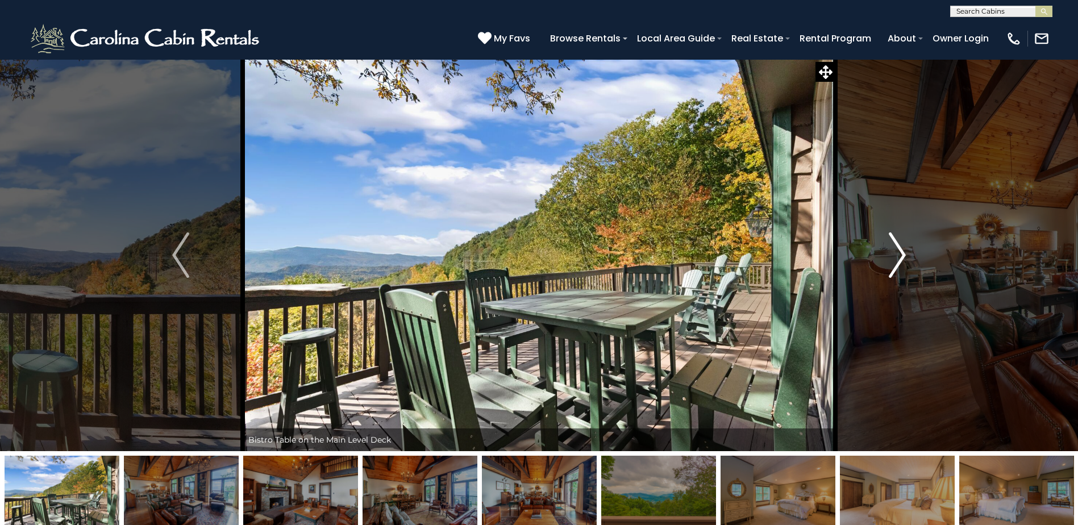
click at [899, 252] on img "Next" at bounding box center [897, 254] width 17 height 45
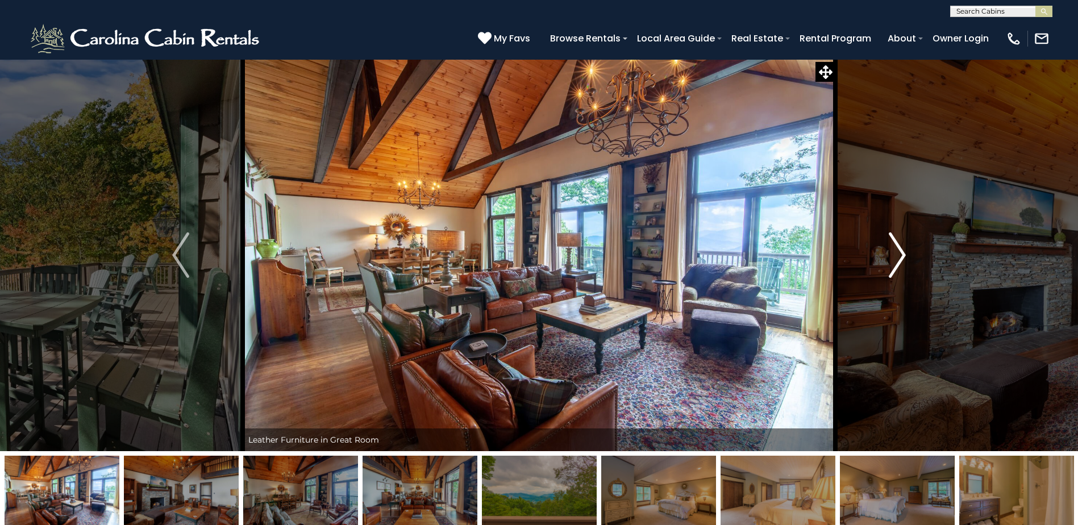
click at [899, 252] on img "Next" at bounding box center [897, 254] width 17 height 45
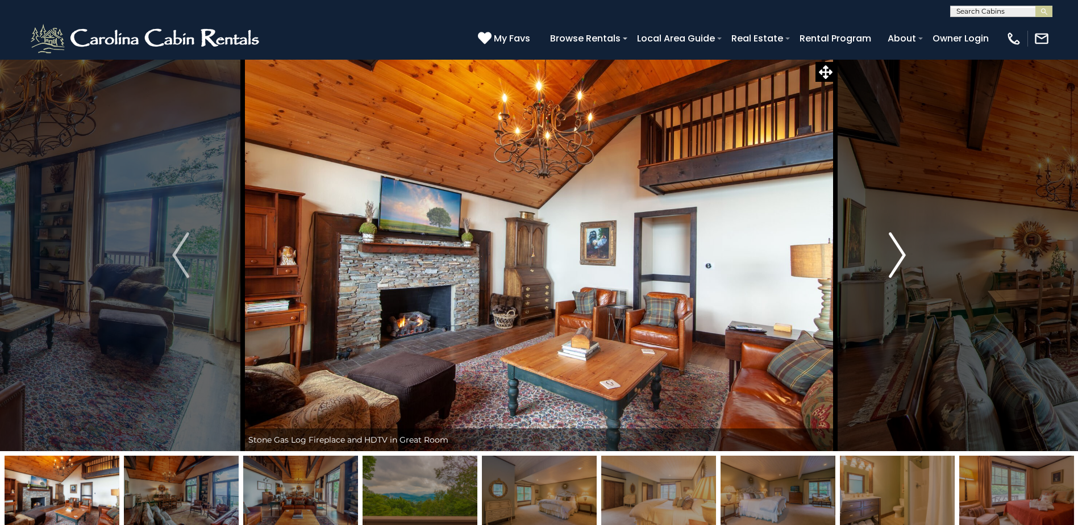
click at [899, 252] on img "Next" at bounding box center [897, 254] width 17 height 45
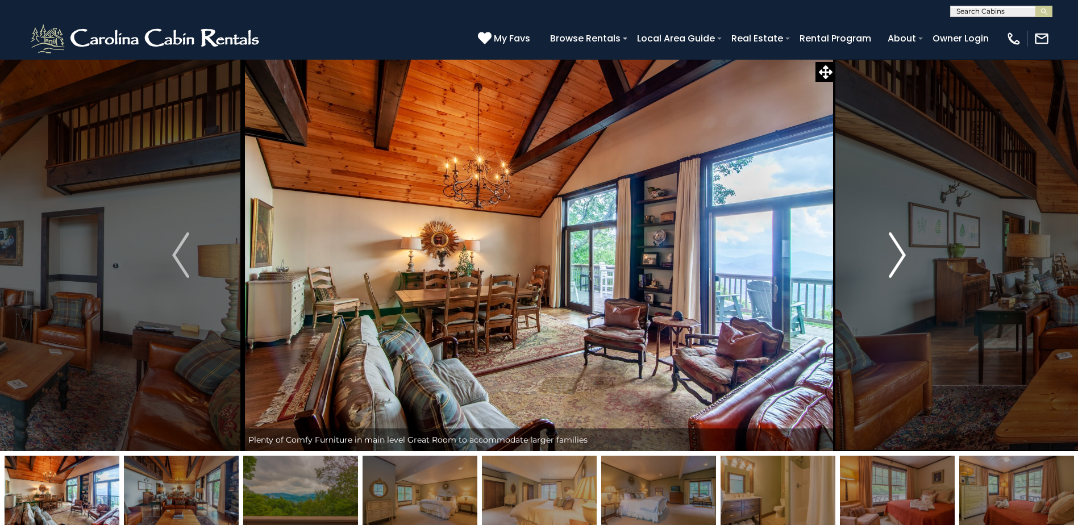
click at [899, 252] on img "Next" at bounding box center [897, 254] width 17 height 45
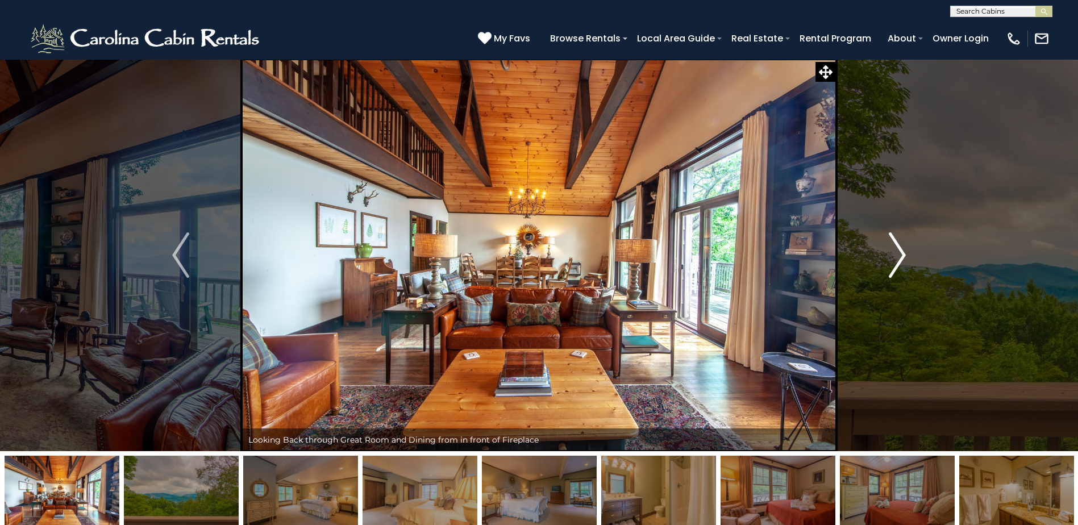
click at [899, 252] on img "Next" at bounding box center [897, 254] width 17 height 45
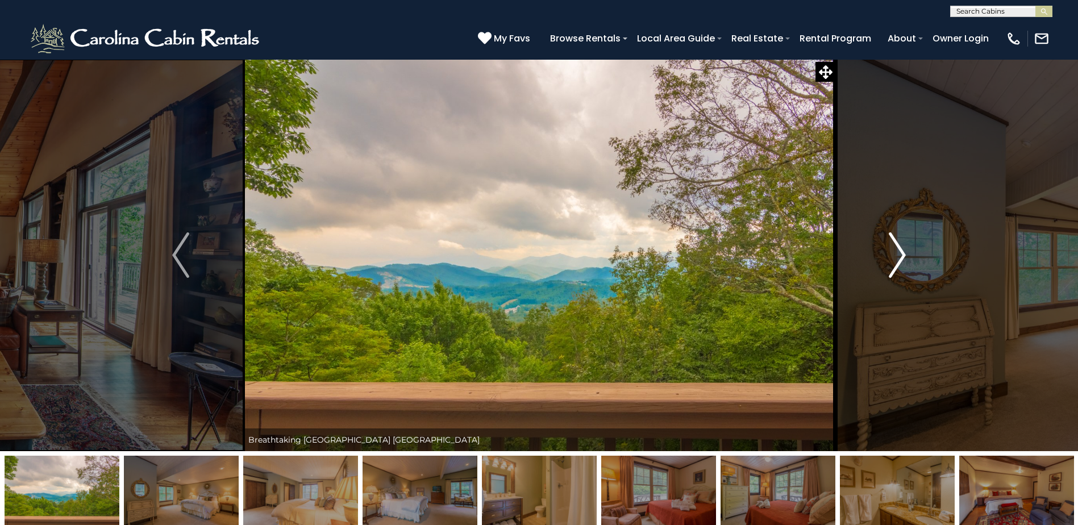
click at [899, 252] on img "Next" at bounding box center [897, 254] width 17 height 45
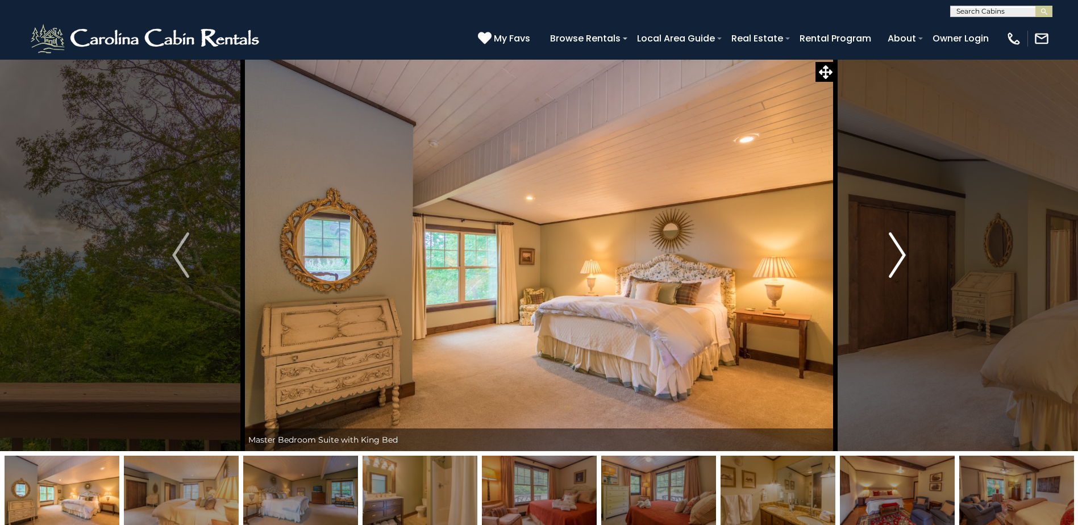
click at [899, 252] on img "Next" at bounding box center [897, 254] width 17 height 45
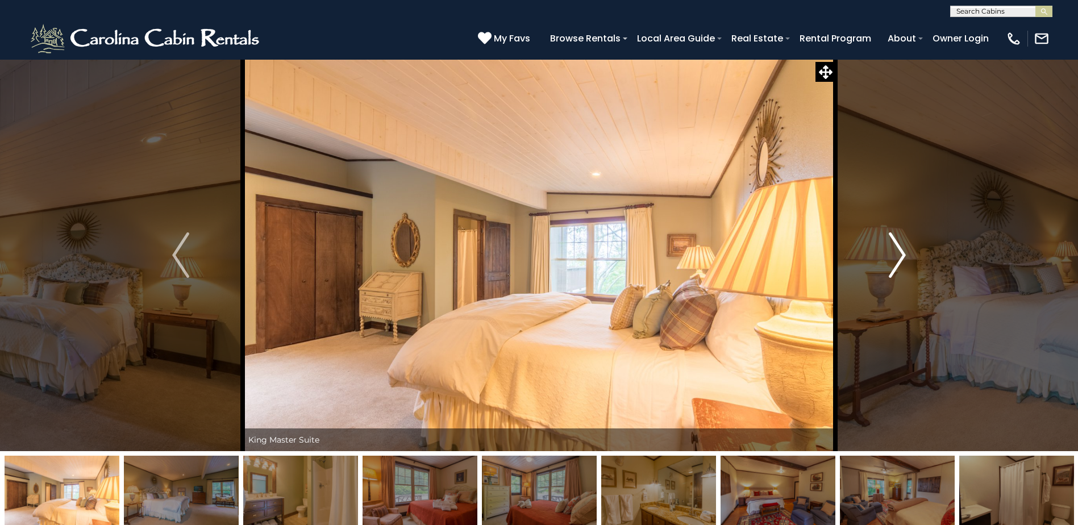
click at [899, 252] on img "Next" at bounding box center [897, 254] width 17 height 45
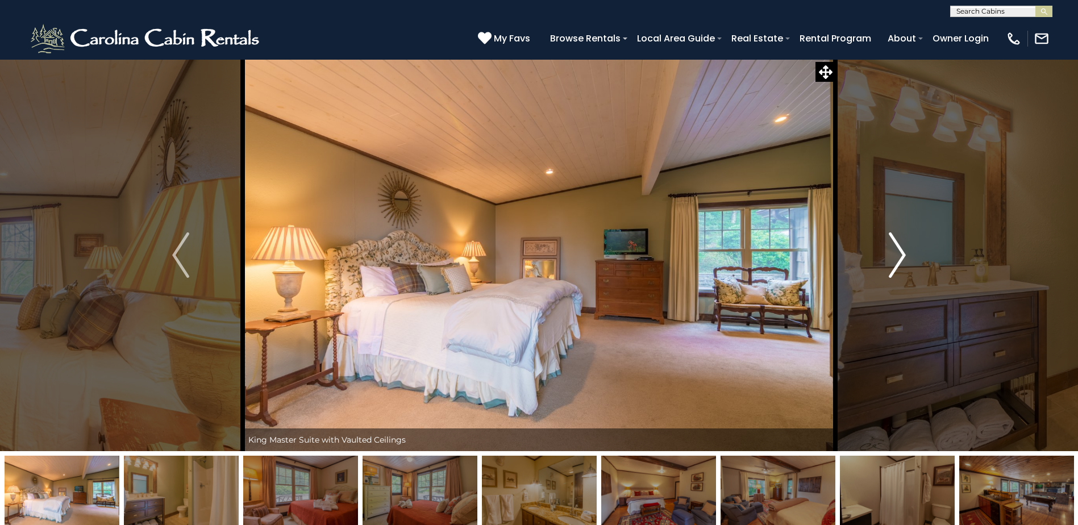
click at [899, 252] on img "Next" at bounding box center [897, 254] width 17 height 45
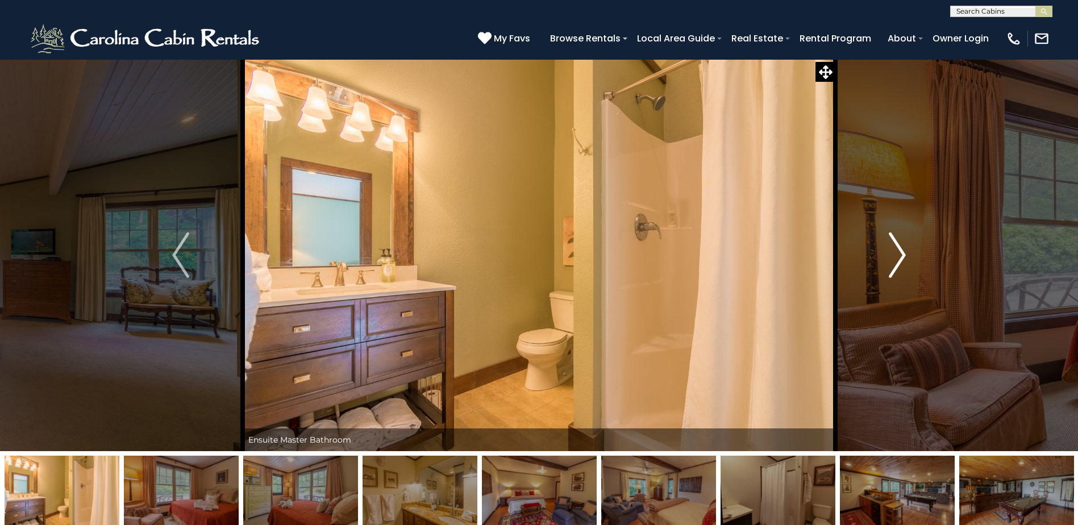
click at [899, 252] on img "Next" at bounding box center [897, 254] width 17 height 45
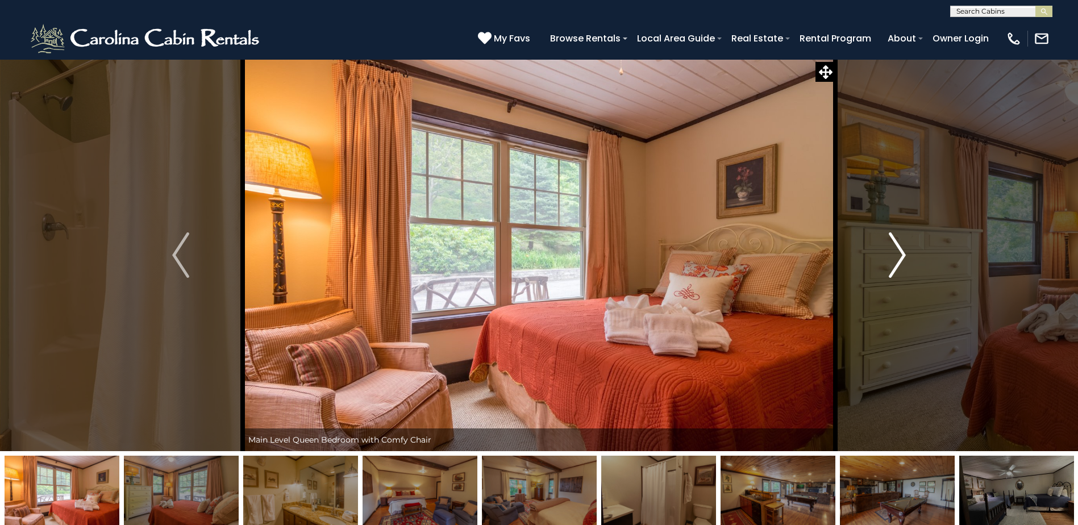
click at [899, 252] on img "Next" at bounding box center [897, 254] width 17 height 45
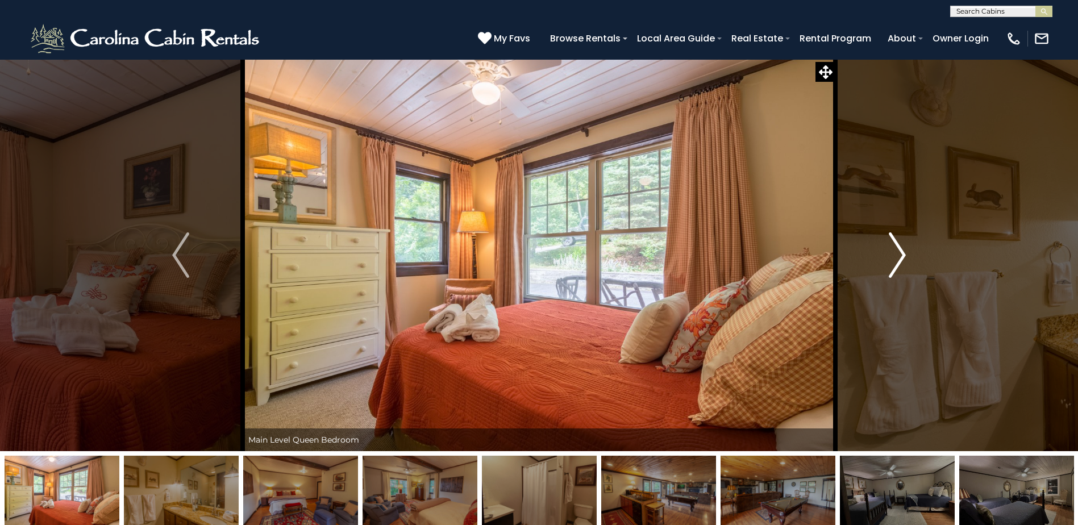
click at [899, 252] on img "Next" at bounding box center [897, 254] width 17 height 45
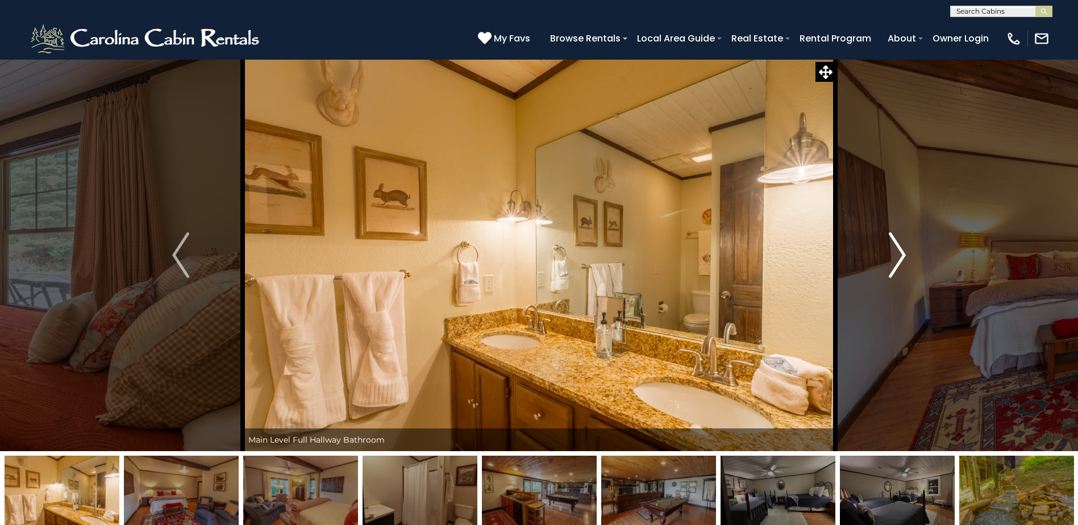
click at [899, 252] on img "Next" at bounding box center [897, 254] width 17 height 45
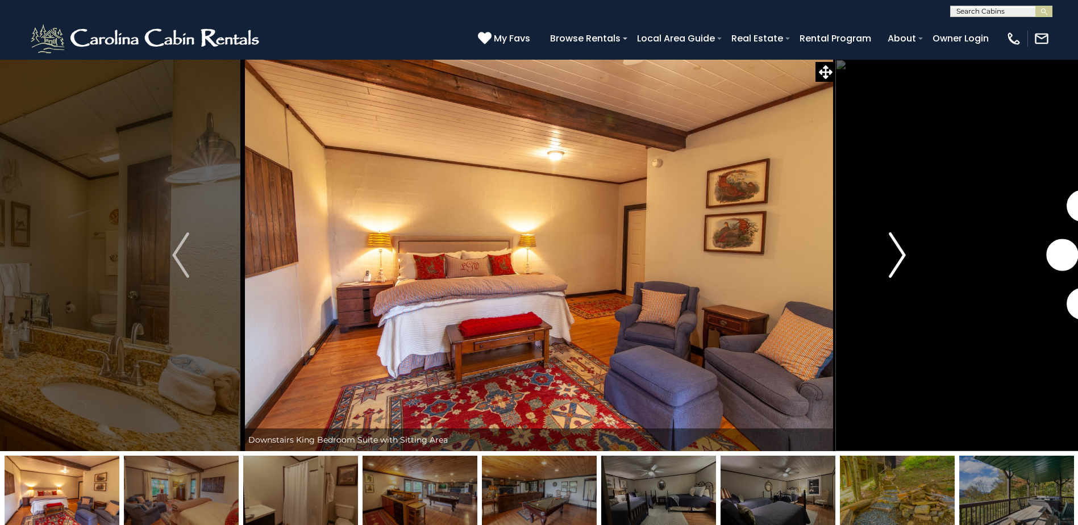
click at [899, 253] on img "Next" at bounding box center [897, 254] width 17 height 45
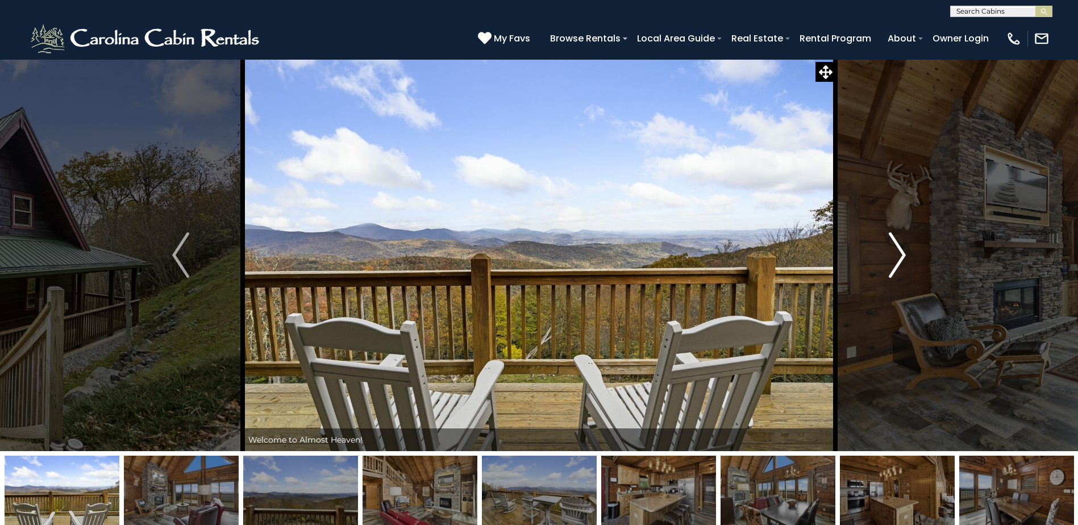
click at [905, 253] on img "Next" at bounding box center [897, 254] width 17 height 45
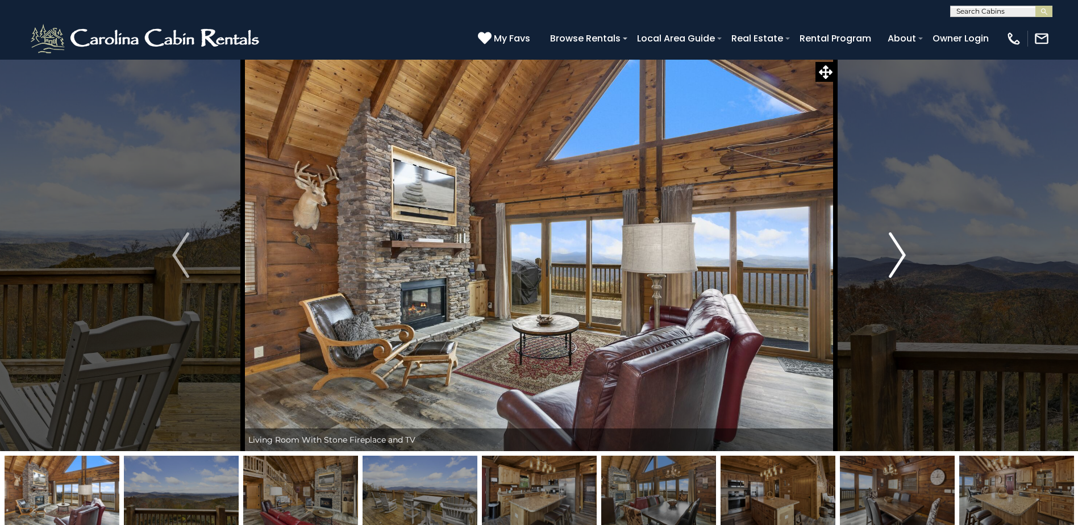
click at [902, 253] on img "Next" at bounding box center [897, 254] width 17 height 45
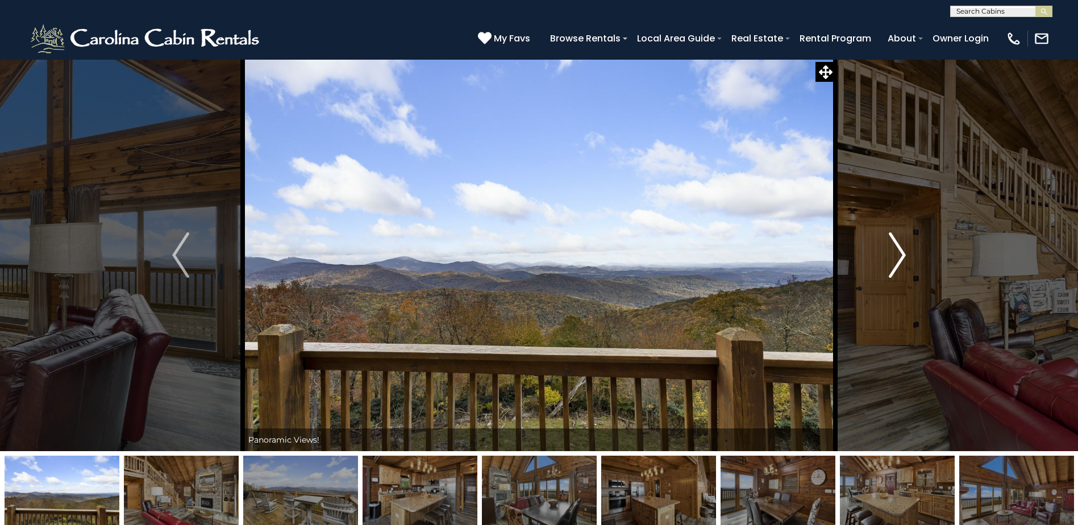
click at [902, 253] on img "Next" at bounding box center [897, 254] width 17 height 45
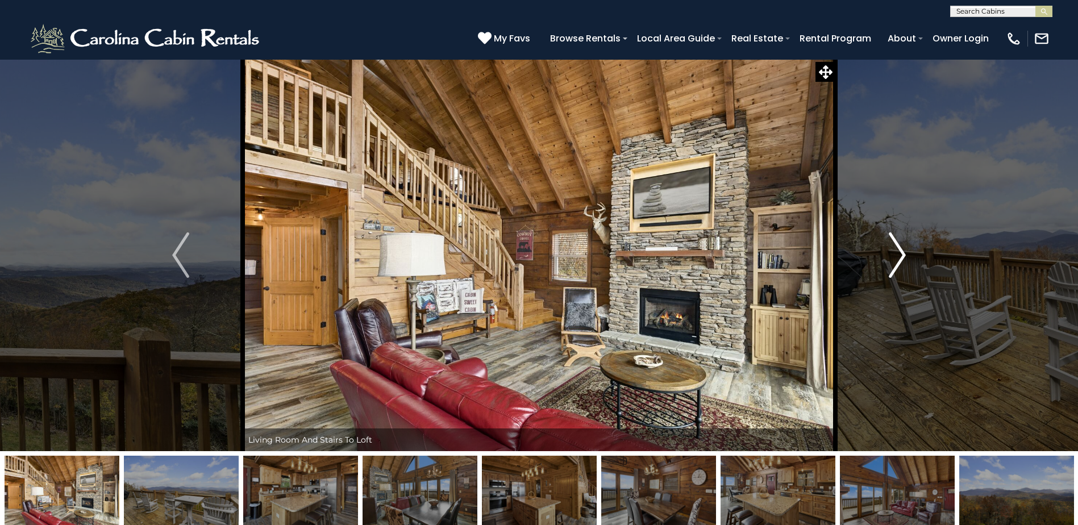
click at [902, 253] on img "Next" at bounding box center [897, 254] width 17 height 45
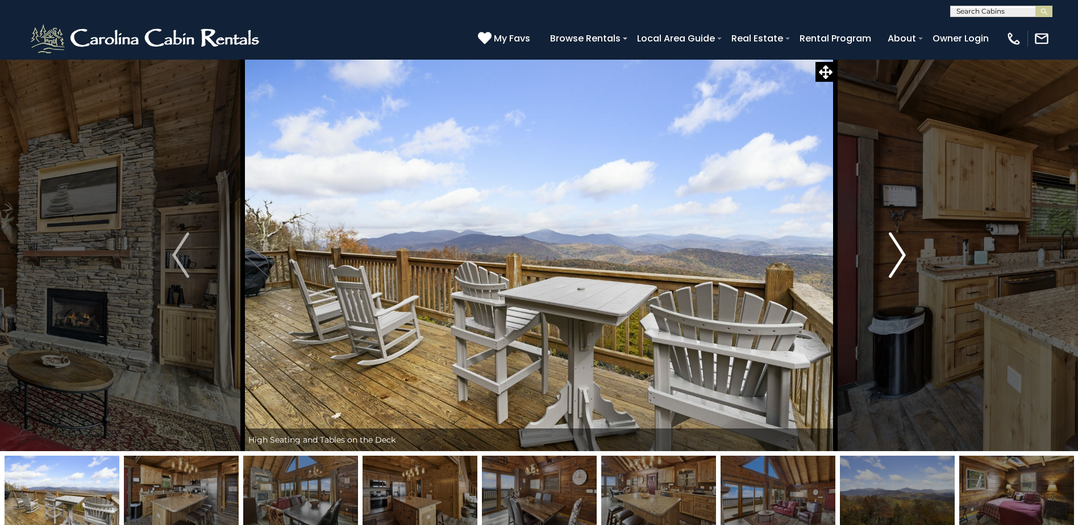
click at [902, 253] on img "Next" at bounding box center [897, 254] width 17 height 45
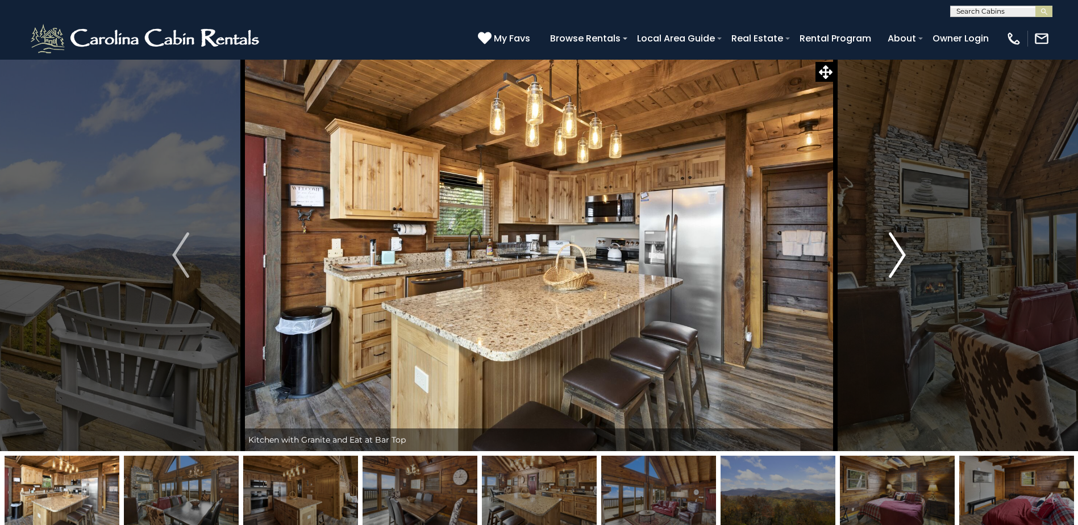
click at [901, 253] on img "Next" at bounding box center [897, 254] width 17 height 45
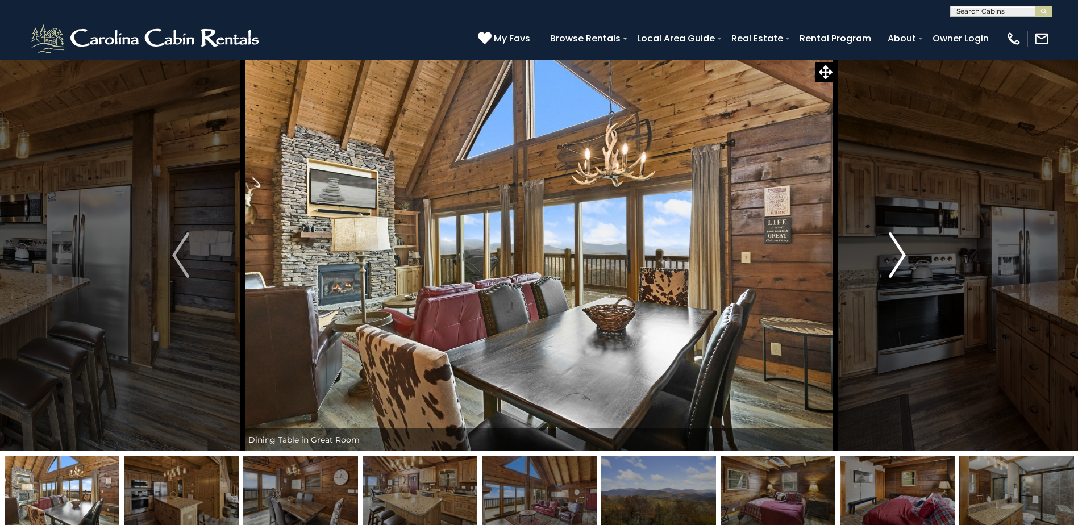
click at [899, 254] on img "Next" at bounding box center [897, 254] width 17 height 45
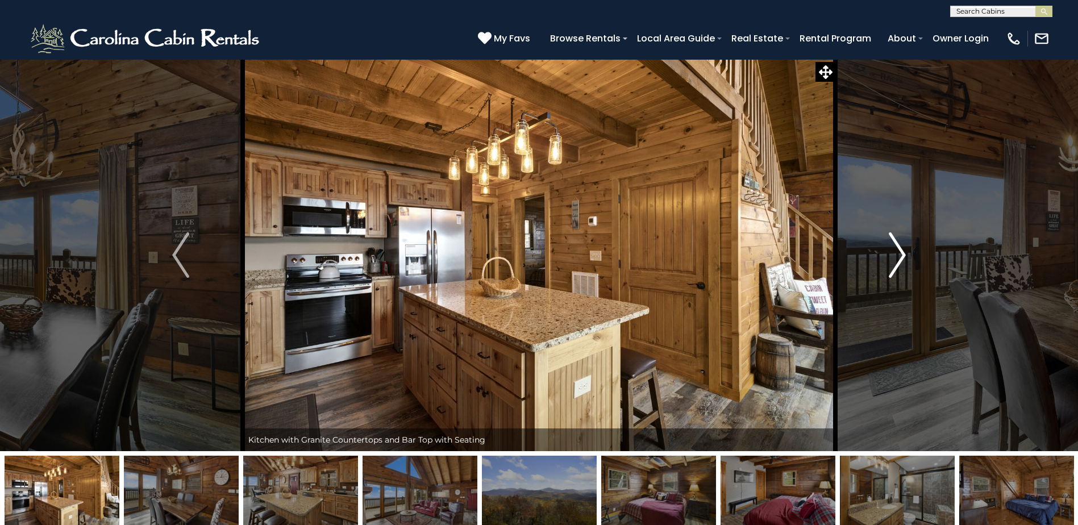
click at [899, 254] on img "Next" at bounding box center [897, 254] width 17 height 45
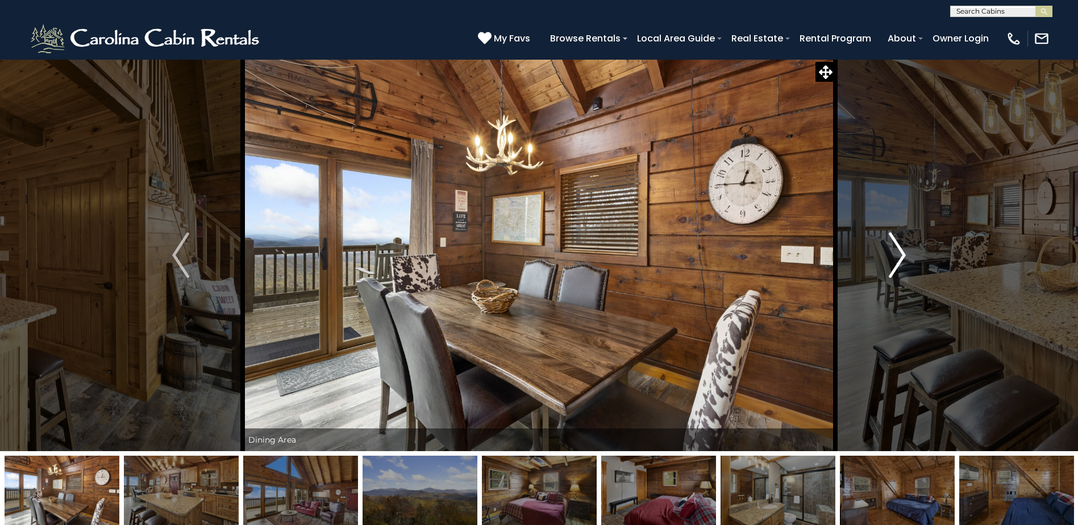
click at [898, 255] on img "Next" at bounding box center [897, 254] width 17 height 45
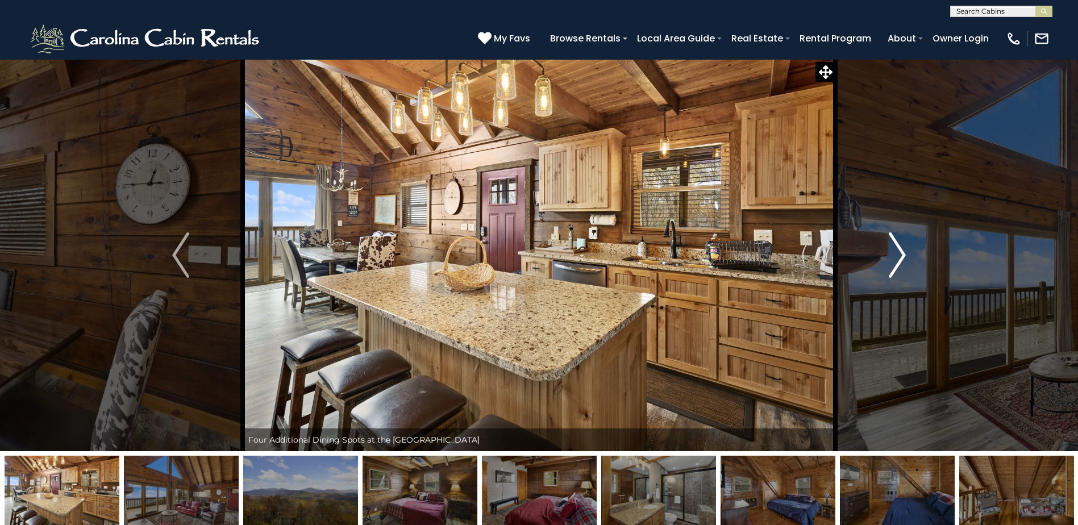
click at [898, 256] on img "Next" at bounding box center [897, 254] width 17 height 45
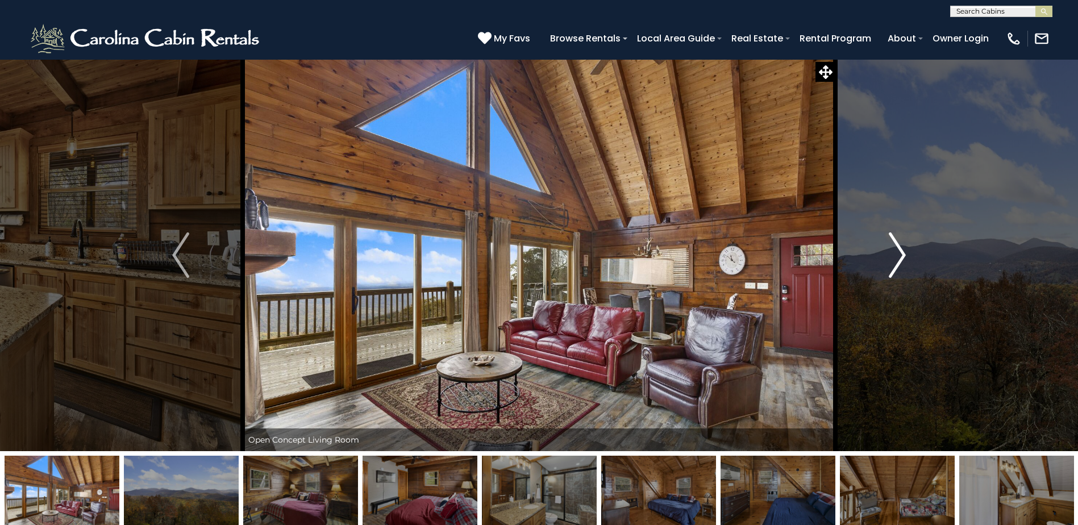
click at [898, 256] on img "Next" at bounding box center [897, 254] width 17 height 45
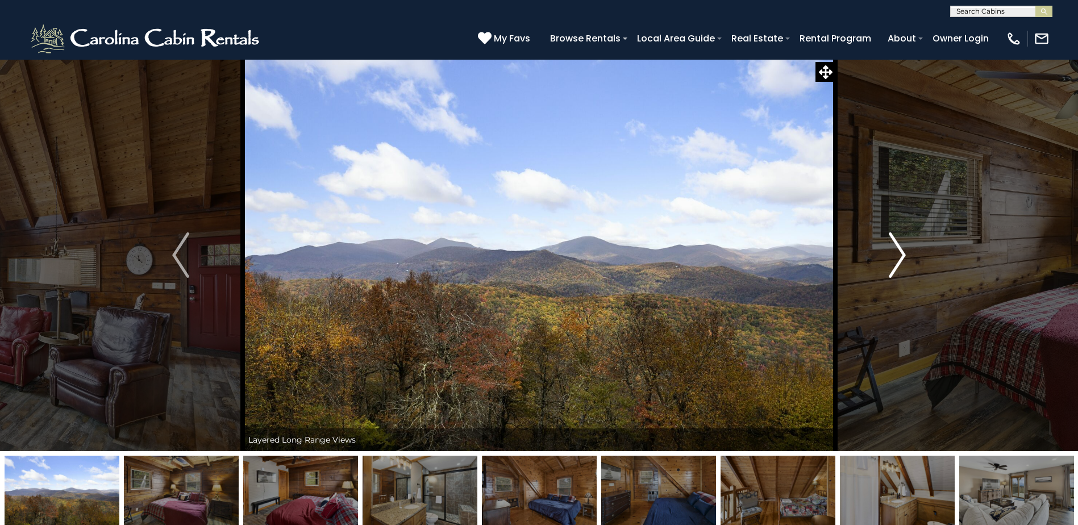
click at [898, 256] on img "Next" at bounding box center [897, 254] width 17 height 45
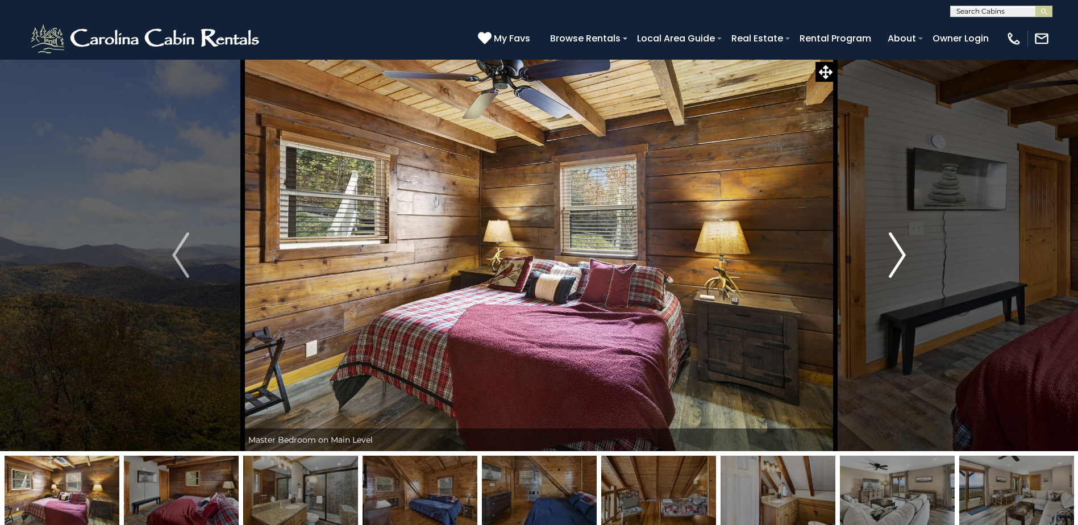
click at [899, 255] on img "Next" at bounding box center [897, 254] width 17 height 45
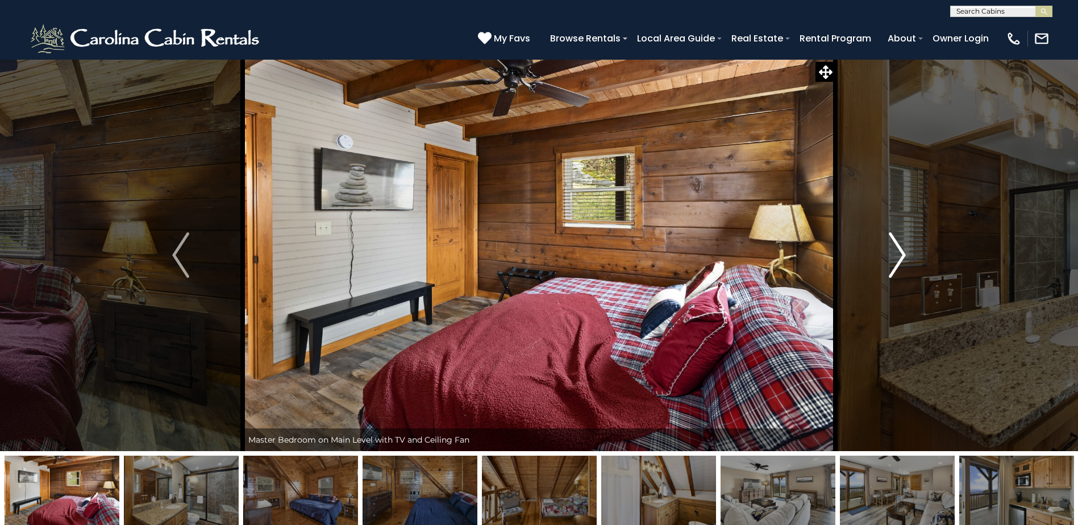
click at [899, 255] on img "Next" at bounding box center [897, 254] width 17 height 45
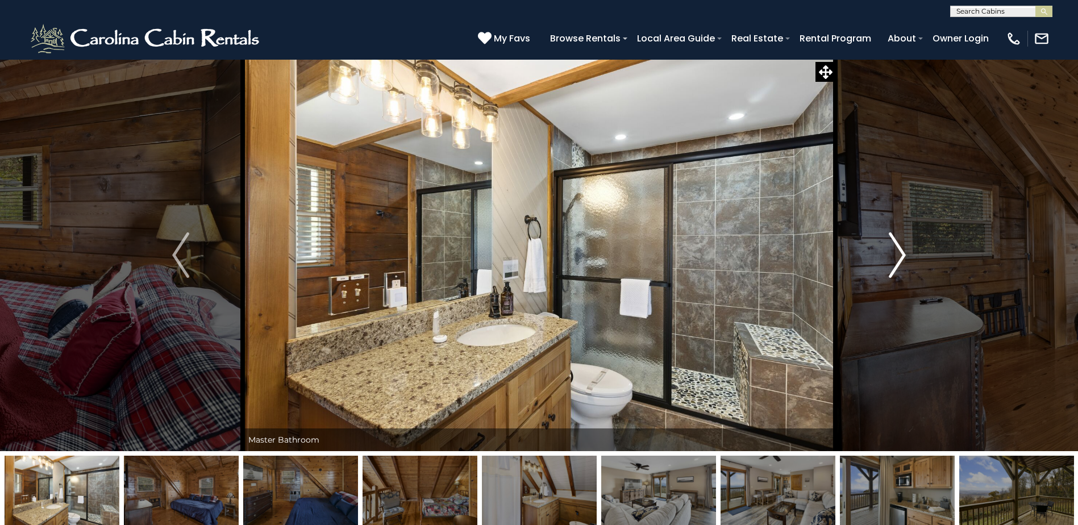
click at [899, 255] on img "Next" at bounding box center [897, 254] width 17 height 45
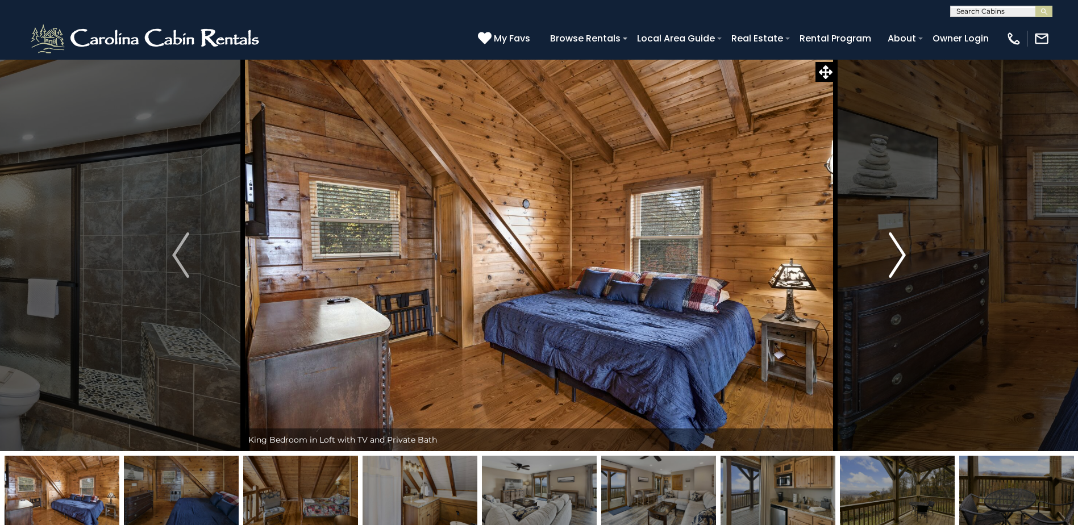
click at [899, 255] on img "Next" at bounding box center [897, 254] width 17 height 45
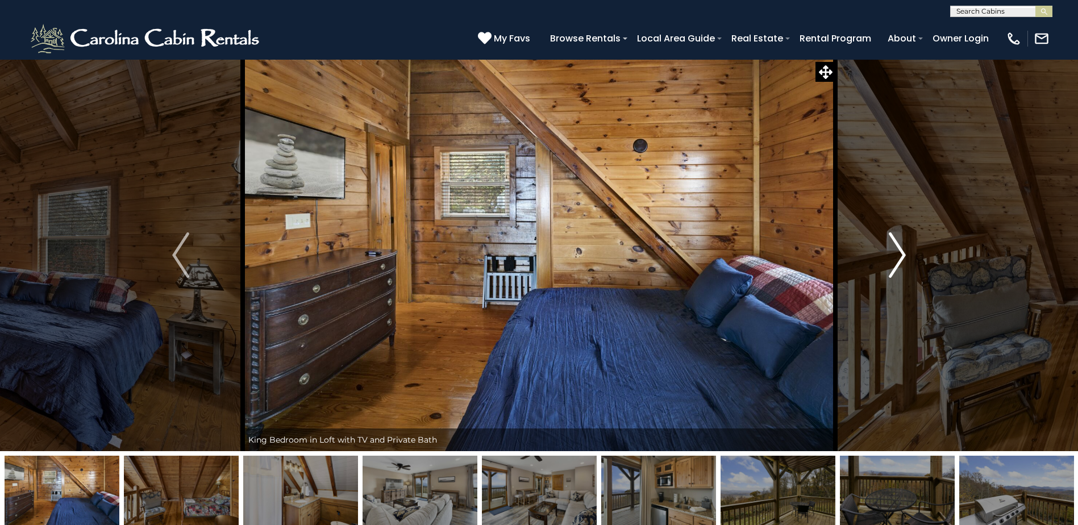
click at [899, 255] on img "Next" at bounding box center [897, 254] width 17 height 45
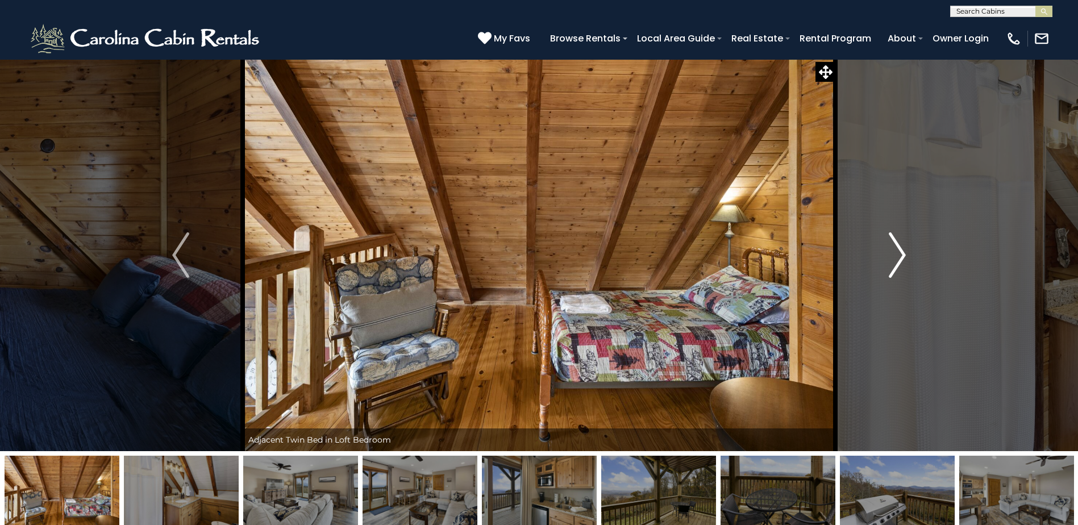
click at [899, 255] on img "Next" at bounding box center [897, 254] width 17 height 45
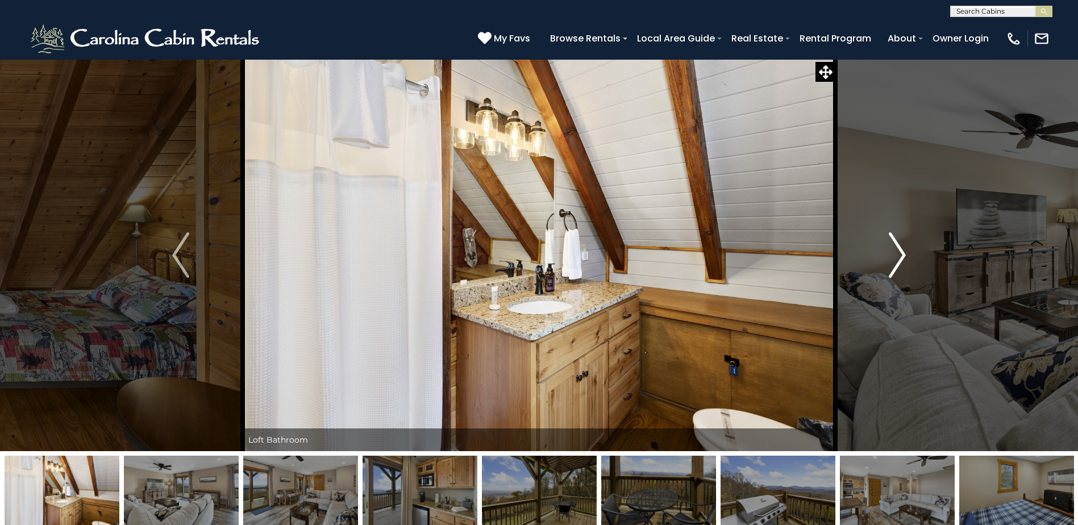
click at [899, 255] on img "Next" at bounding box center [897, 254] width 17 height 45
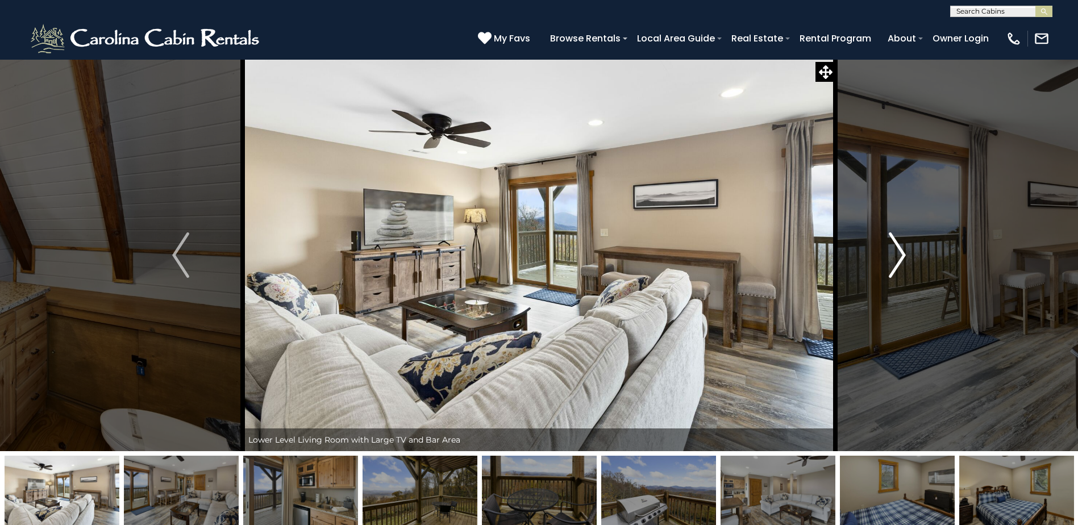
click at [899, 255] on img "Next" at bounding box center [897, 254] width 17 height 45
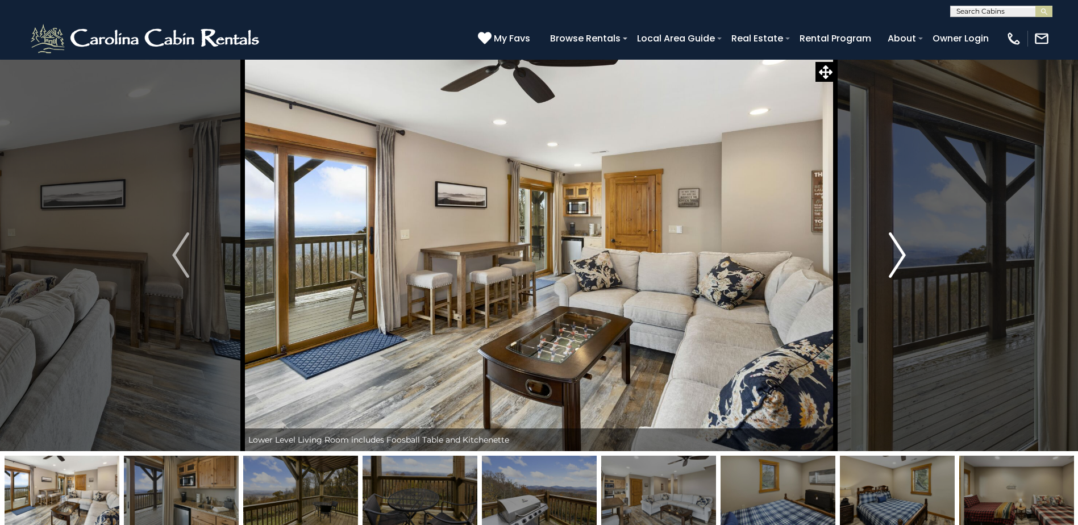
click at [899, 255] on img "Next" at bounding box center [897, 254] width 17 height 45
